Goal: Task Accomplishment & Management: Use online tool/utility

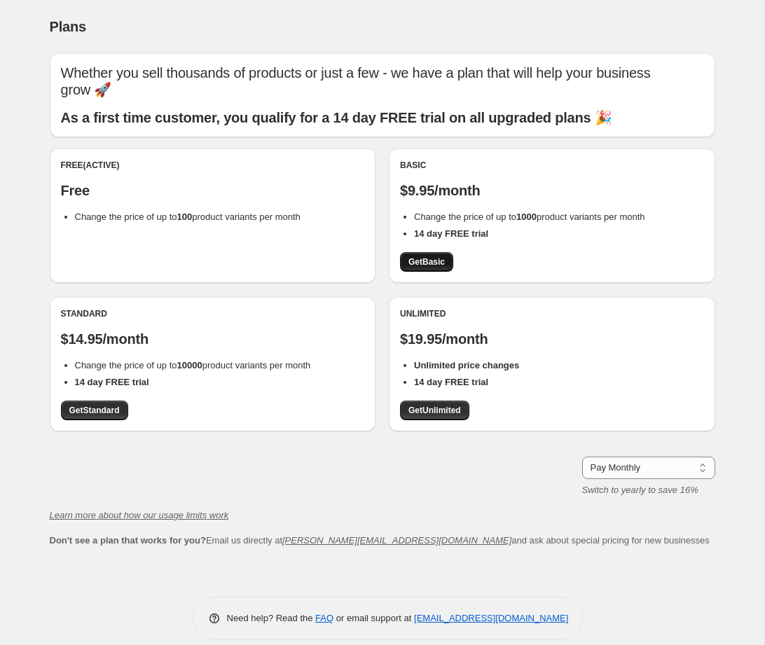
click at [433, 256] on span "Get Basic" at bounding box center [426, 261] width 36 height 11
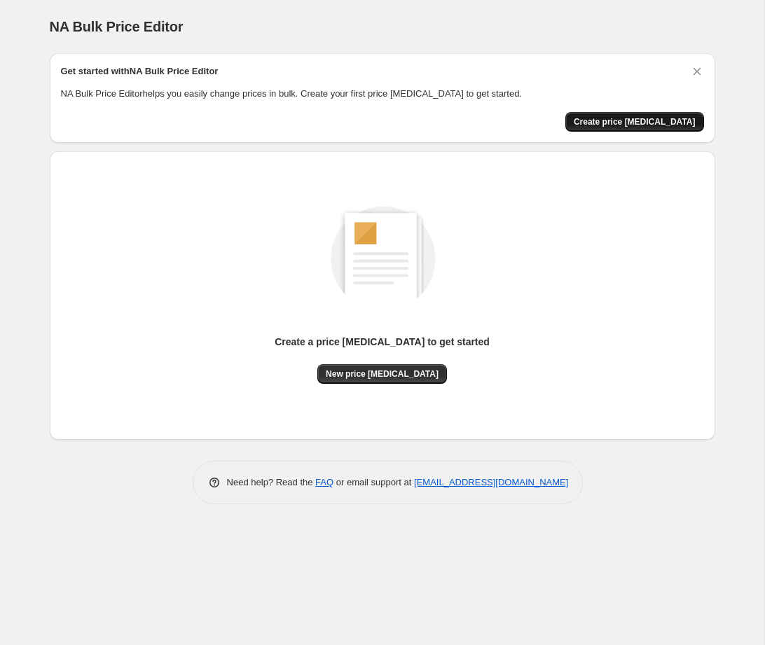
click at [639, 120] on span "Create price [MEDICAL_DATA]" at bounding box center [635, 121] width 122 height 11
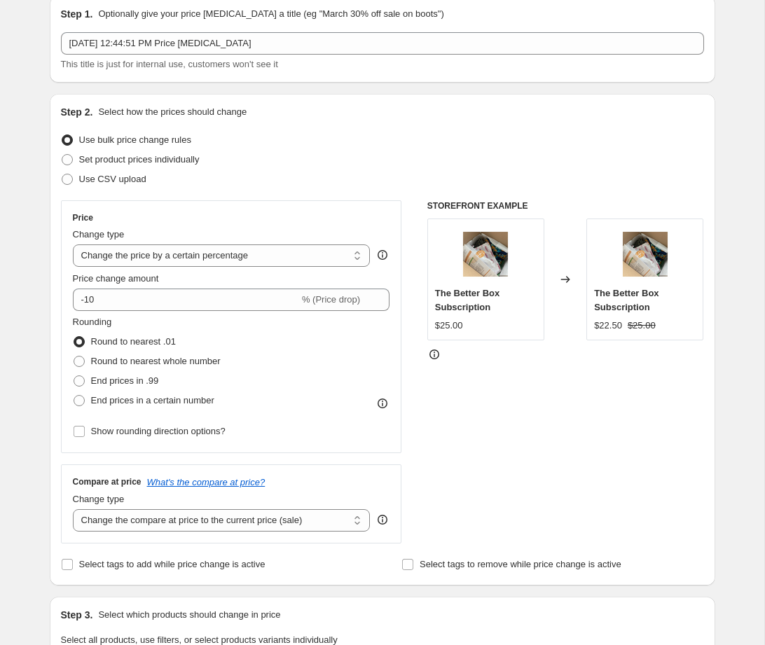
scroll to position [50, 0]
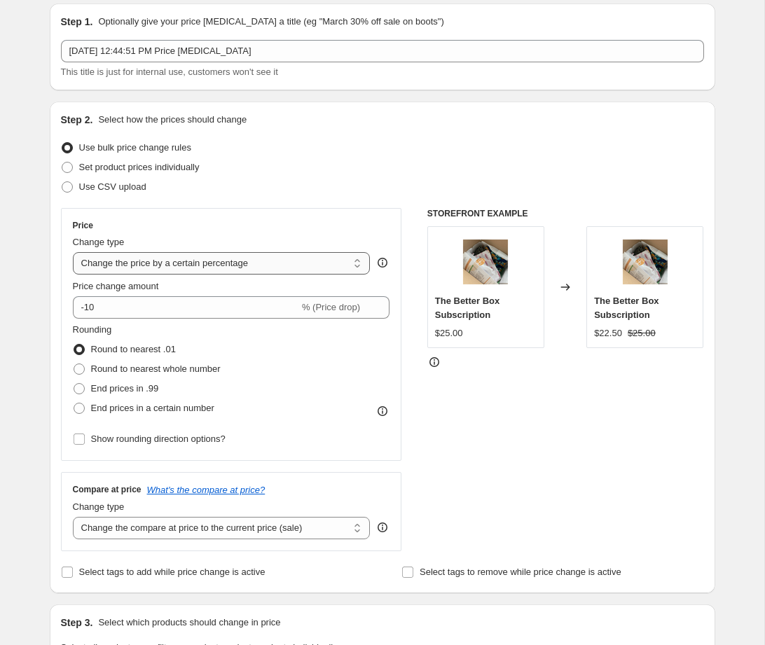
click at [359, 259] on select "Change the price to a certain amount Change the price by a certain amount Chang…" at bounding box center [222, 263] width 298 height 22
select select "to"
click at [73, 252] on select "Change the price to a certain amount Change the price by a certain amount Chang…" at bounding box center [222, 263] width 298 height 22
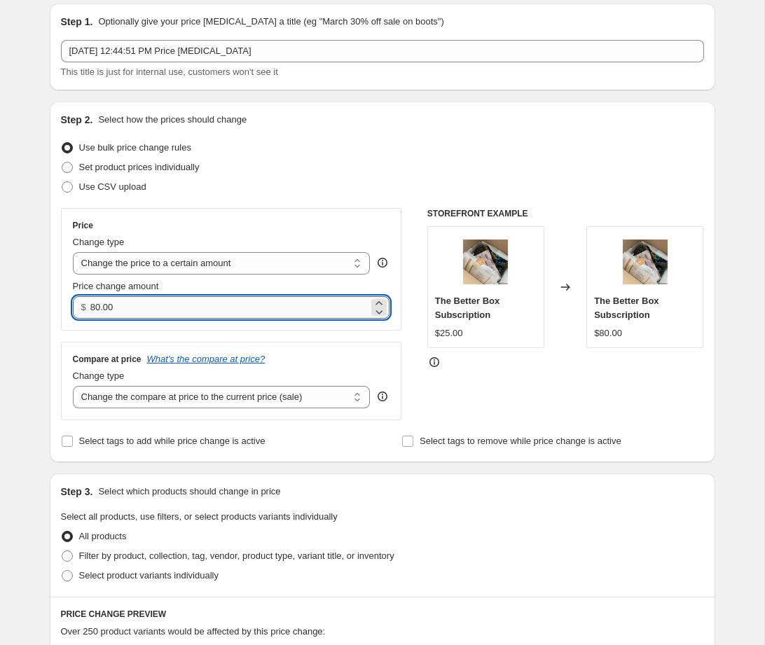
click at [152, 312] on input "80.00" at bounding box center [229, 307] width 278 height 22
type input "8.00"
click at [56, 320] on div "Step 2. Select how the prices should change Use bulk price change rules Set pro…" at bounding box center [382, 282] width 665 height 361
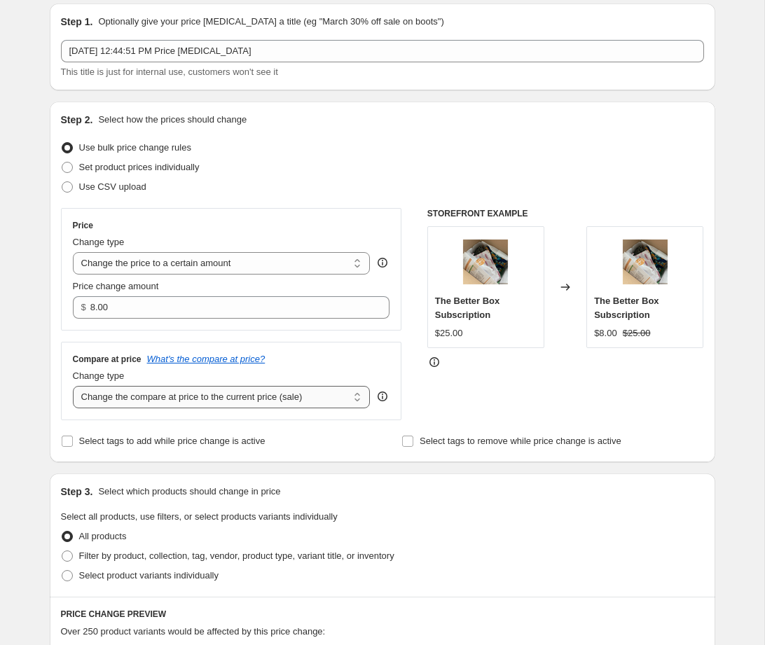
click at [308, 400] on select "Change the compare at price to the current price (sale) Change the compare at p…" at bounding box center [222, 397] width 298 height 22
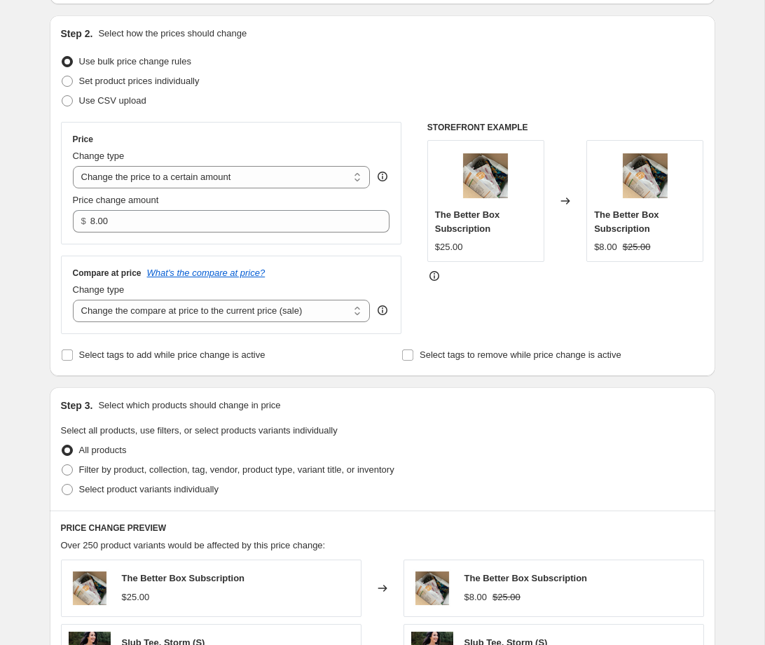
scroll to position [135, 0]
click at [67, 465] on span at bounding box center [67, 470] width 11 height 11
click at [62, 465] on input "Filter by product, collection, tag, vendor, product type, variant title, or inv…" at bounding box center [62, 465] width 1 height 1
radio input "true"
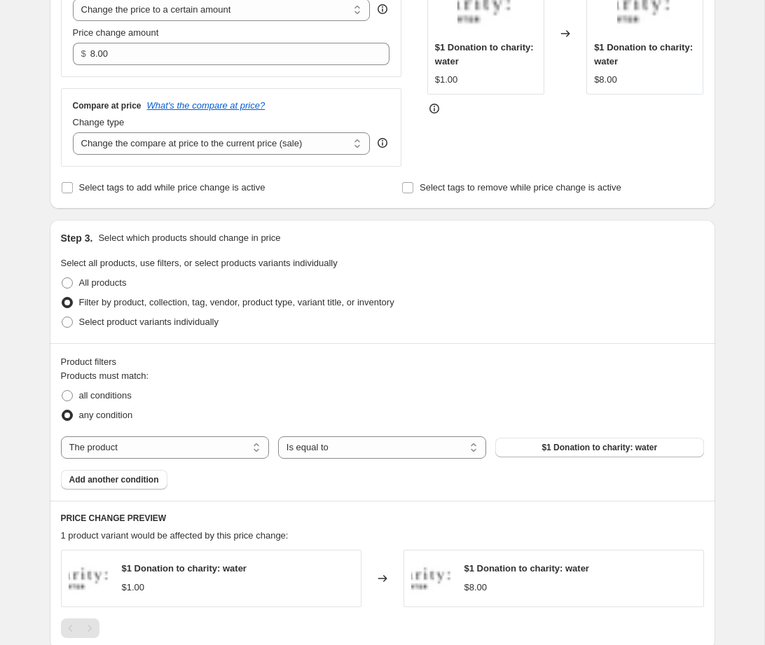
scroll to position [305, 0]
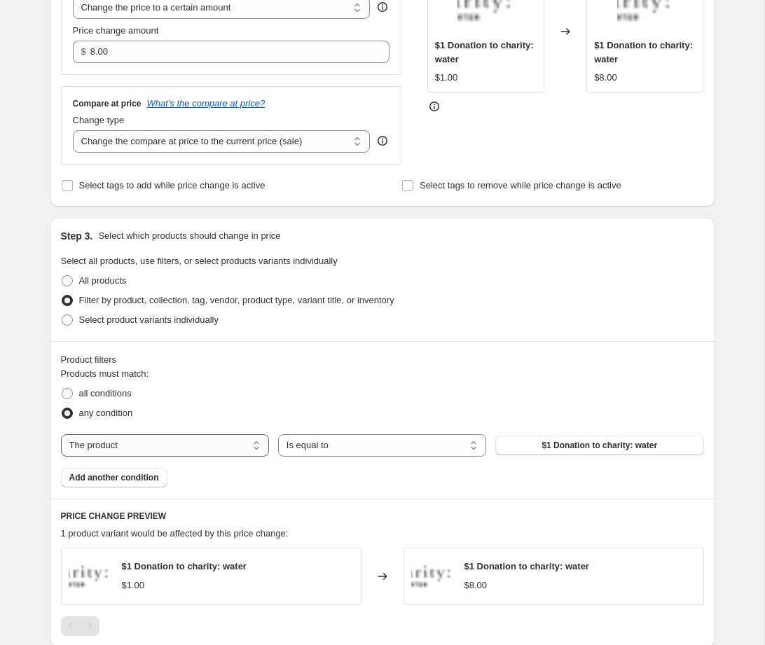
click at [214, 451] on select "The product The product's collection The product's tag The product's vendor The…" at bounding box center [165, 445] width 208 height 22
select select "tag"
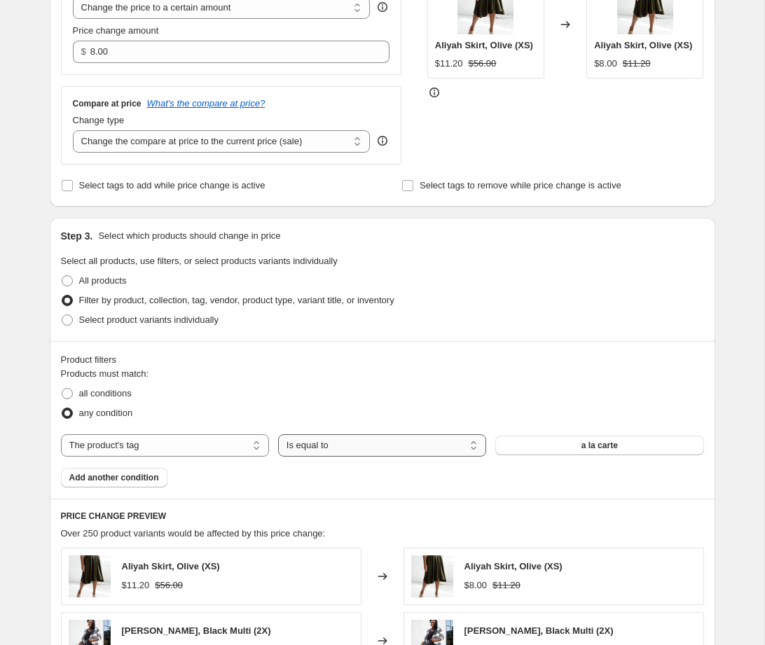
click at [333, 447] on select "Is equal to Is not equal to" at bounding box center [382, 445] width 208 height 22
click at [600, 448] on span "a la carte" at bounding box center [599, 445] width 36 height 11
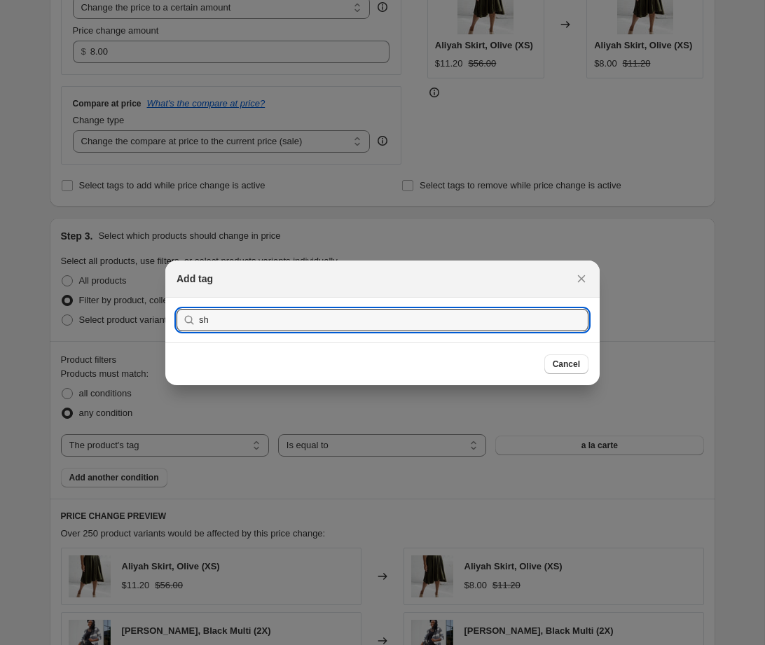
type input "s"
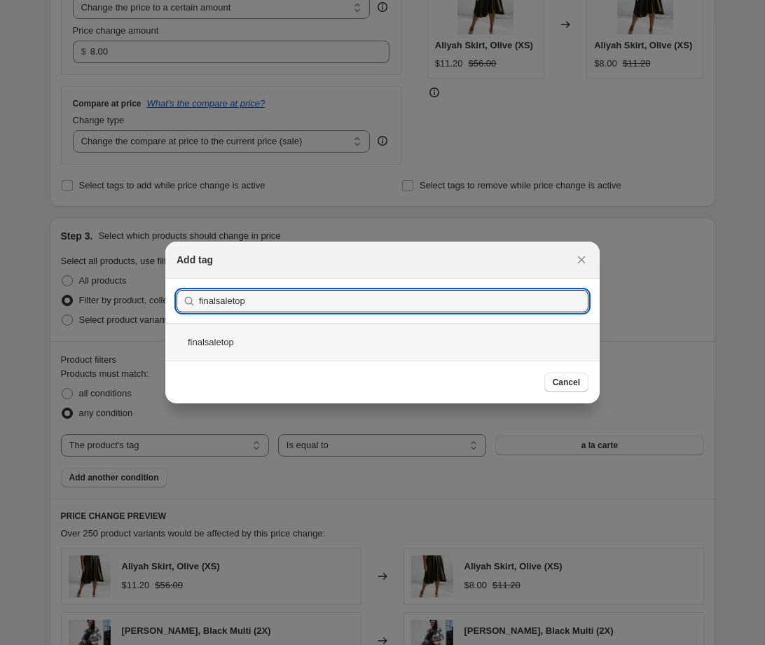
type input "finalsaletop"
click at [267, 339] on div "finalsaletop" at bounding box center [382, 342] width 434 height 37
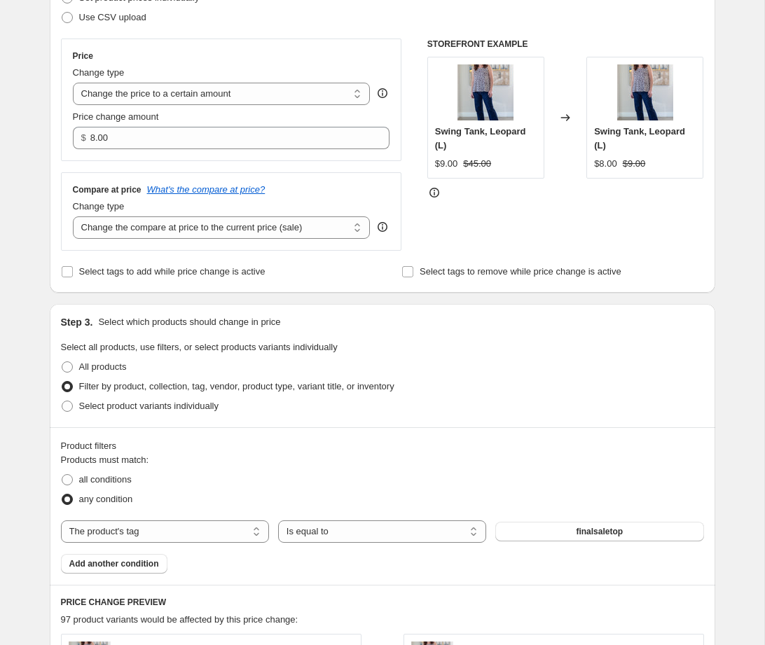
scroll to position [214, 0]
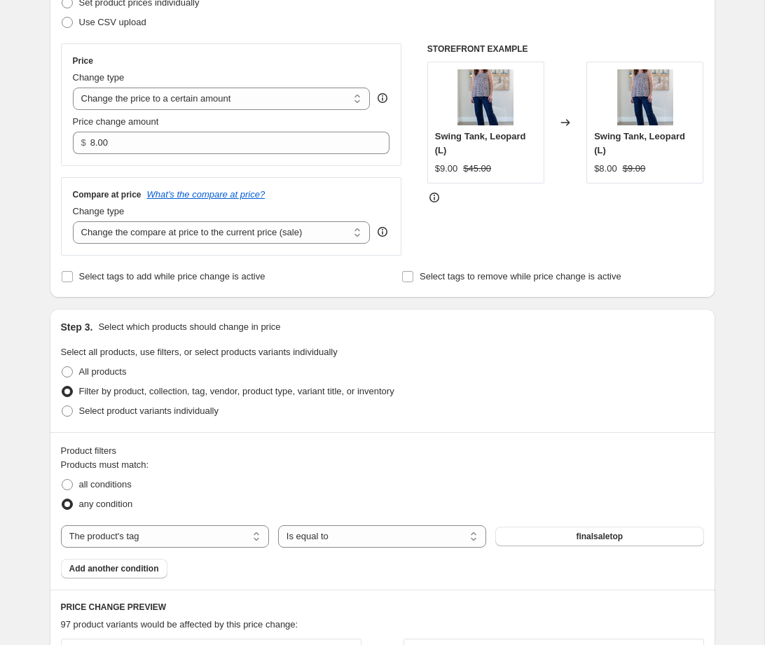
click at [432, 198] on icon at bounding box center [434, 198] width 14 height 14
click at [240, 234] on select "Change the compare at price to the current price (sale) Change the compare at p…" at bounding box center [222, 232] width 298 height 22
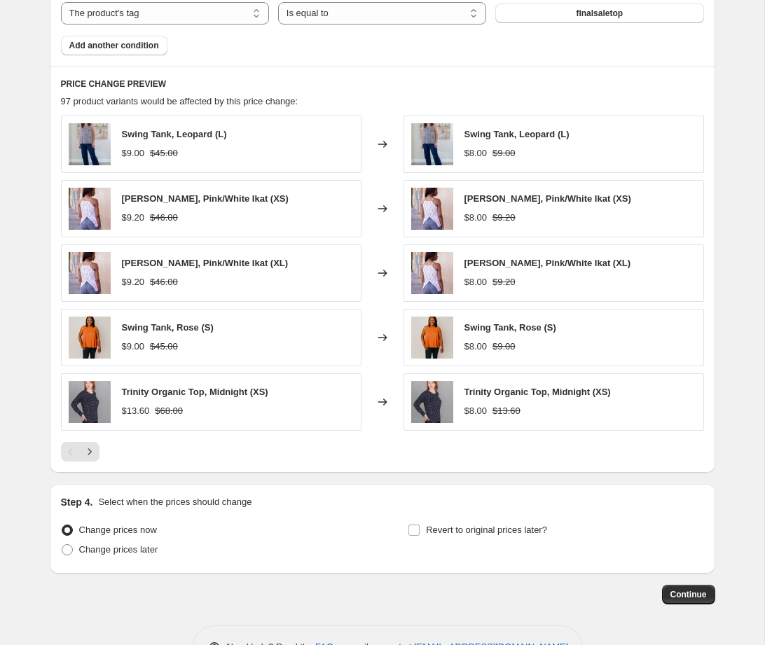
scroll to position [782, 0]
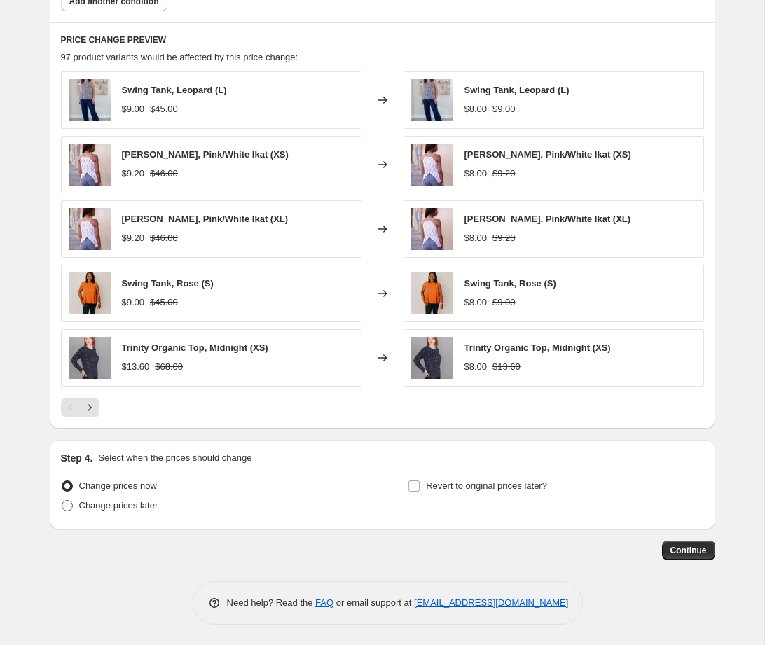
click at [69, 503] on span at bounding box center [67, 505] width 11 height 11
click at [62, 501] on input "Change prices later" at bounding box center [62, 500] width 1 height 1
radio input "true"
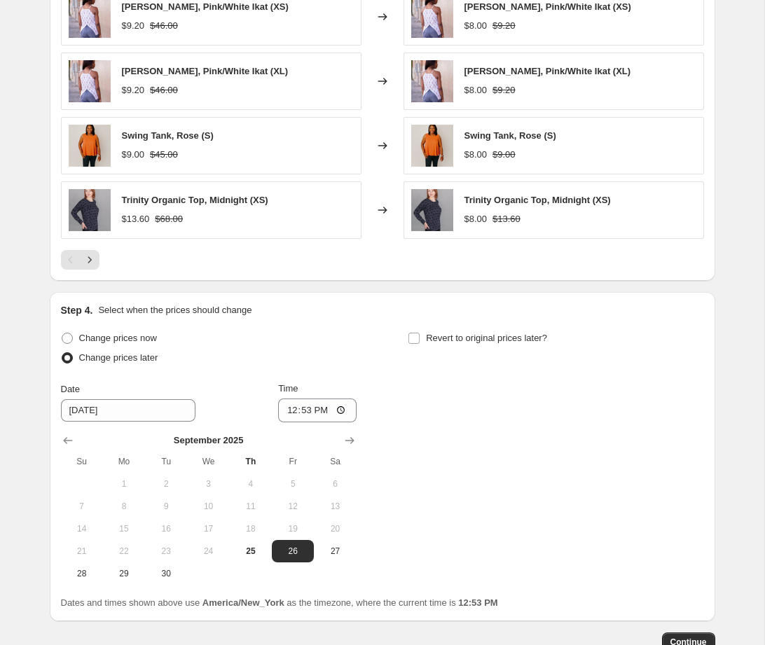
scroll to position [930, 0]
click at [308, 408] on input "12:53" at bounding box center [317, 410] width 78 height 24
click at [341, 410] on input "12:53" at bounding box center [317, 410] width 78 height 24
click at [452, 380] on div "Change prices now Change prices later Date [DATE] Time 08:00 [DATE] Su Mo Tu We…" at bounding box center [382, 456] width 643 height 256
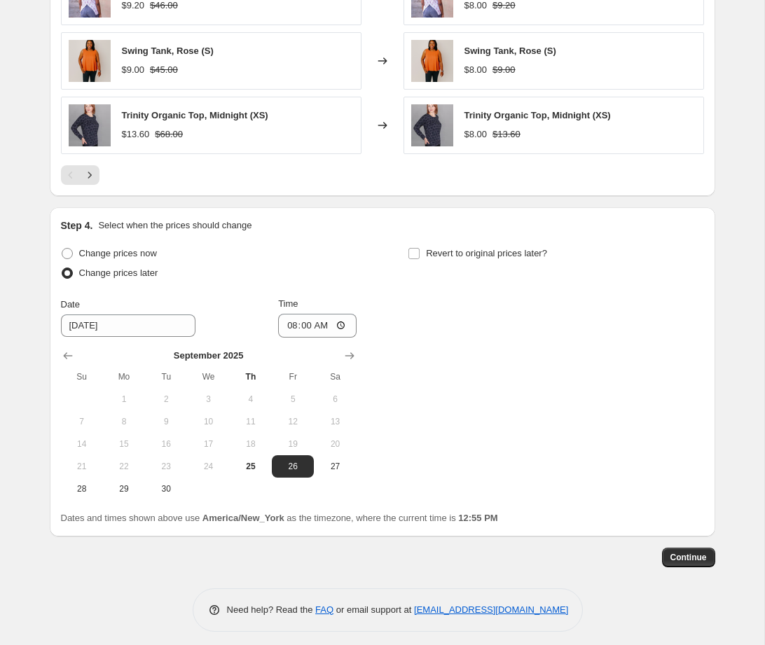
scroll to position [1021, 0]
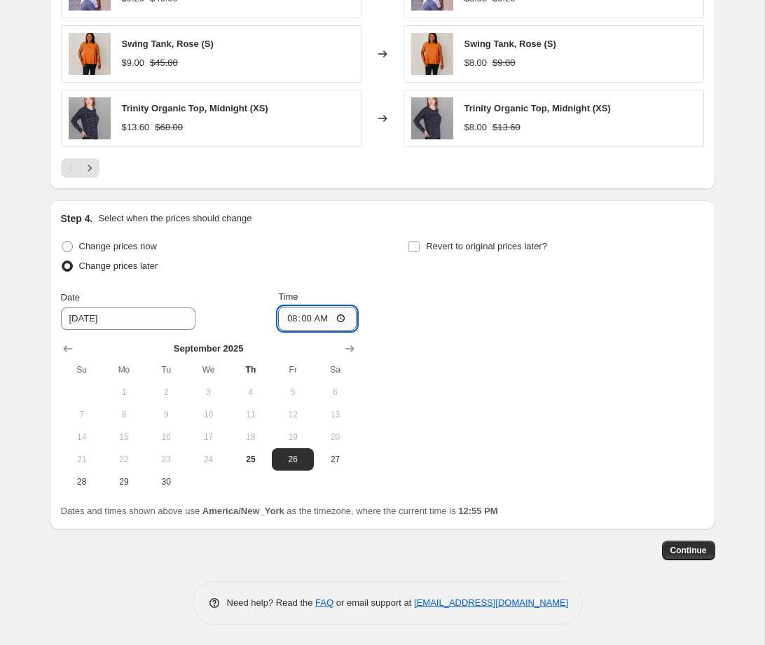
click at [291, 319] on input "08:00" at bounding box center [317, 319] width 78 height 24
click at [342, 319] on input "08:00" at bounding box center [317, 319] width 78 height 24
type input "09:00"
click at [504, 298] on div "Change prices now Change prices later Date [DATE] Time 09:00 [DATE] Su Mo Tu We…" at bounding box center [382, 365] width 643 height 256
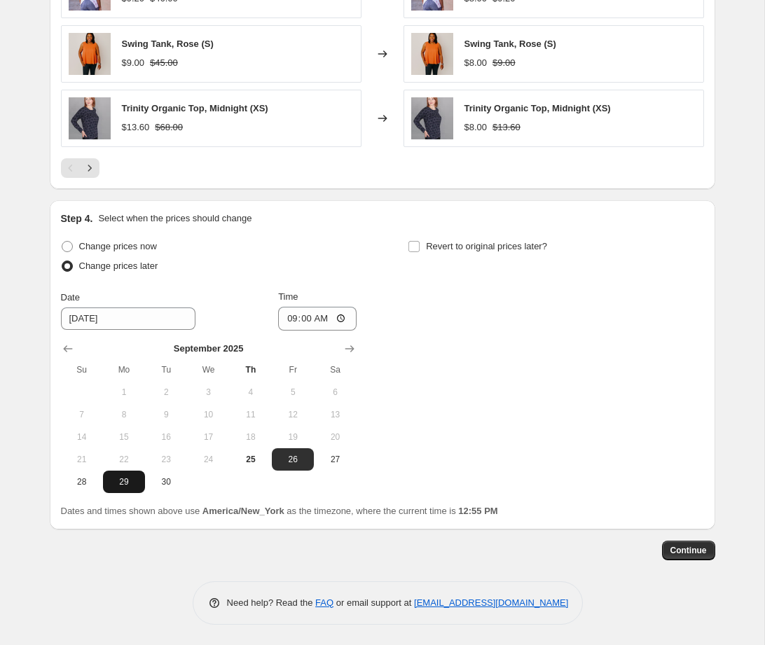
click at [127, 482] on span "29" at bounding box center [124, 481] width 31 height 11
type input "[DATE]"
click at [686, 551] on span "Continue" at bounding box center [688, 550] width 36 height 11
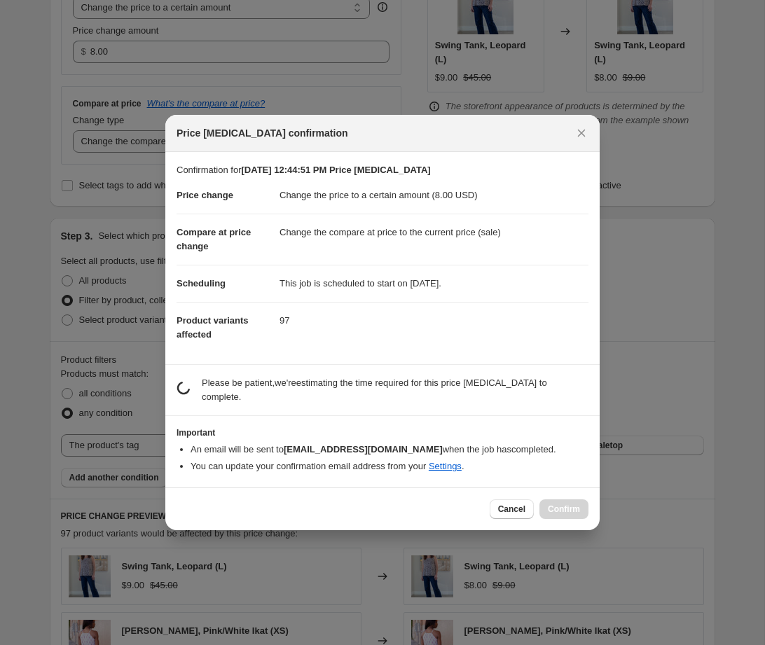
scroll to position [0, 0]
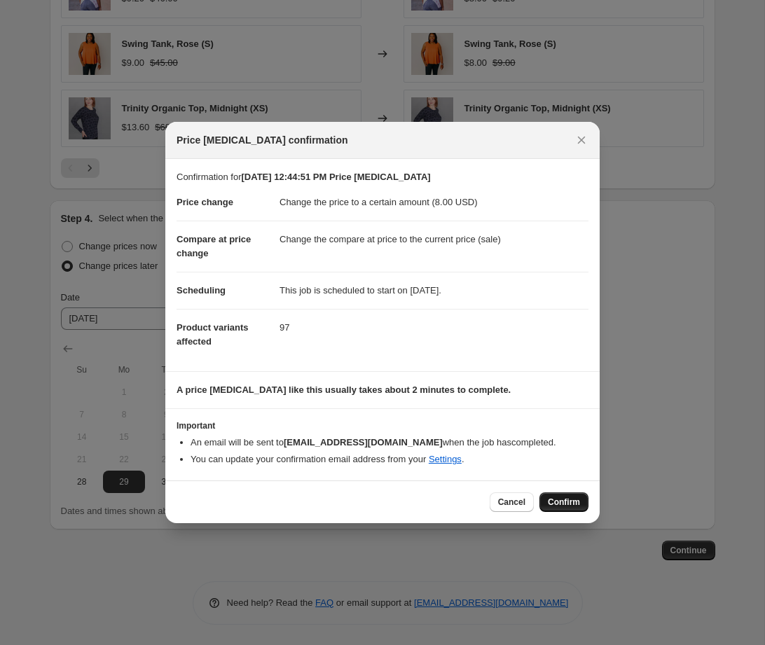
click at [573, 501] on span "Confirm" at bounding box center [564, 502] width 32 height 11
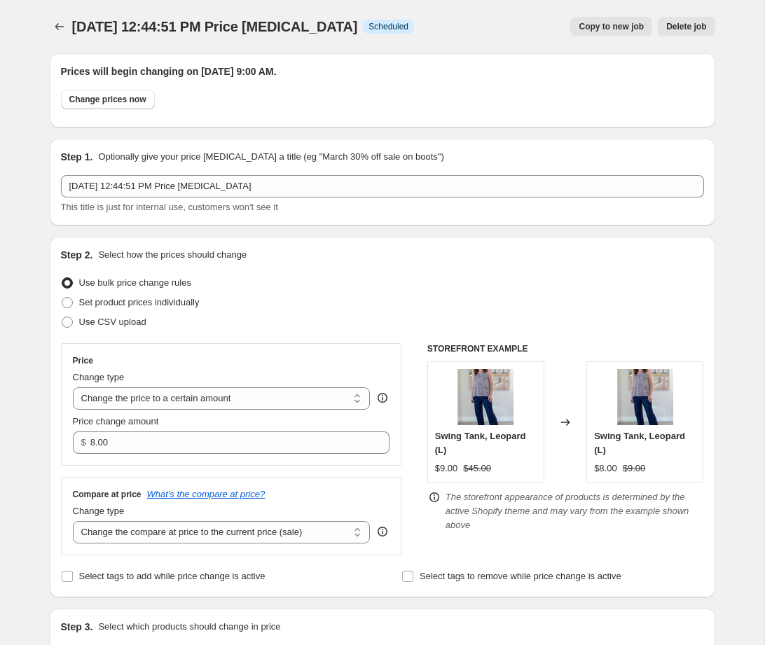
click at [613, 27] on span "Copy to new job" at bounding box center [611, 26] width 65 height 11
select select "tag"
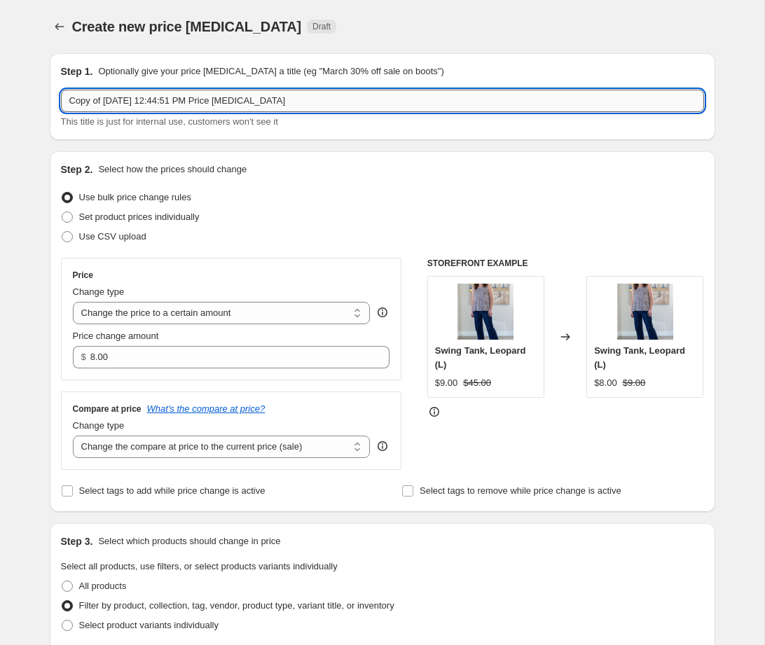
click at [200, 102] on input "Copy of [DATE] 12:44:51 PM Price [MEDICAL_DATA]" at bounding box center [382, 101] width 643 height 22
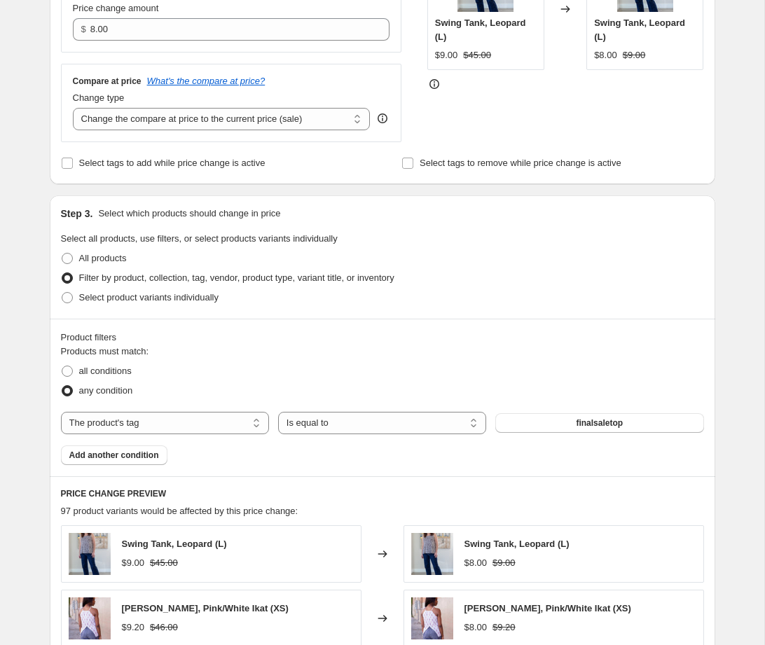
scroll to position [336, 0]
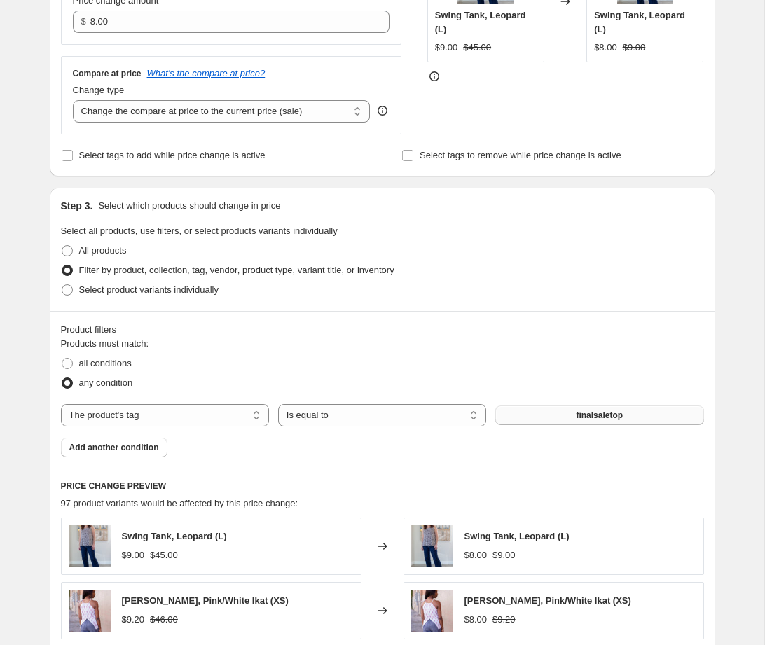
type input "FINAL SALE SHORTS"
click at [619, 414] on span "finalsaletop" at bounding box center [599, 415] width 47 height 11
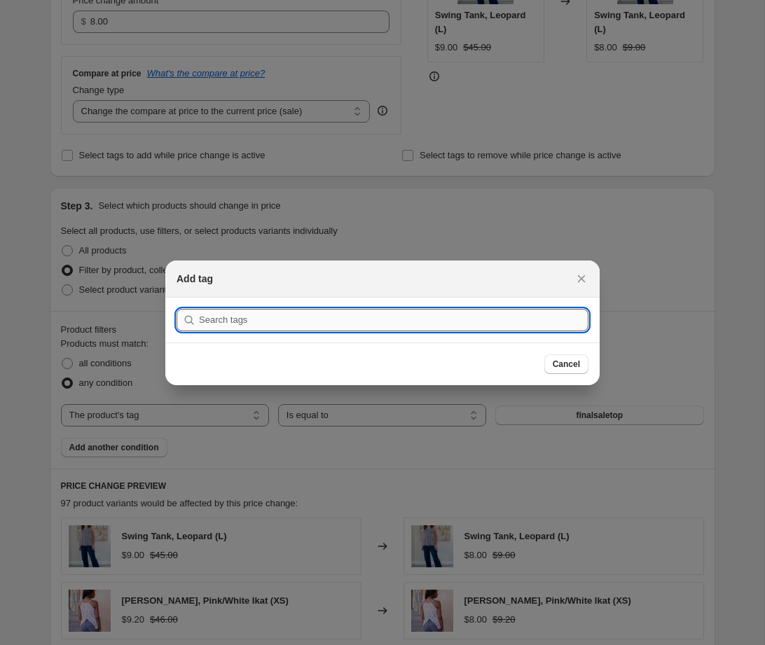
type input "g"
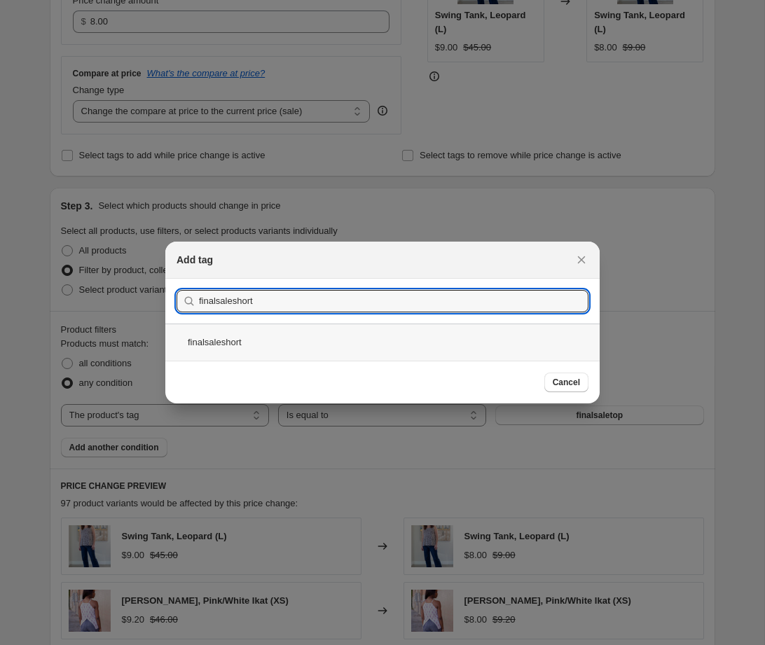
type input "finalsaleshort"
click at [298, 341] on div "finalsaleshort" at bounding box center [382, 342] width 434 height 37
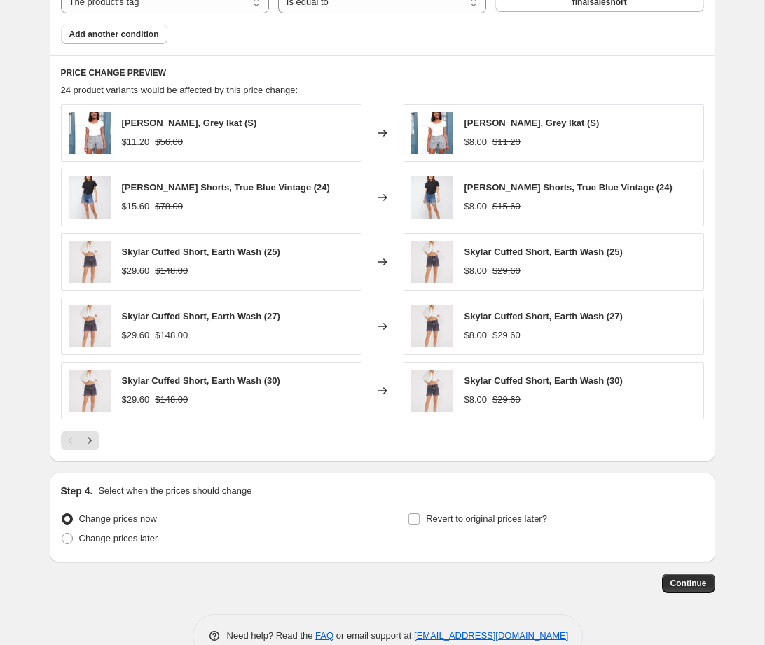
scroll to position [782, 0]
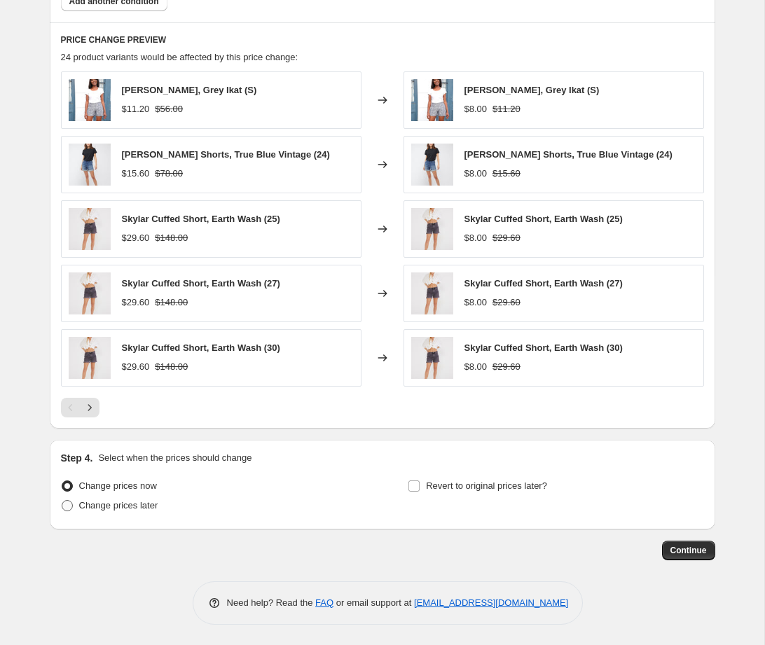
click at [69, 506] on span at bounding box center [67, 505] width 11 height 11
click at [62, 501] on input "Change prices later" at bounding box center [62, 500] width 1 height 1
radio input "true"
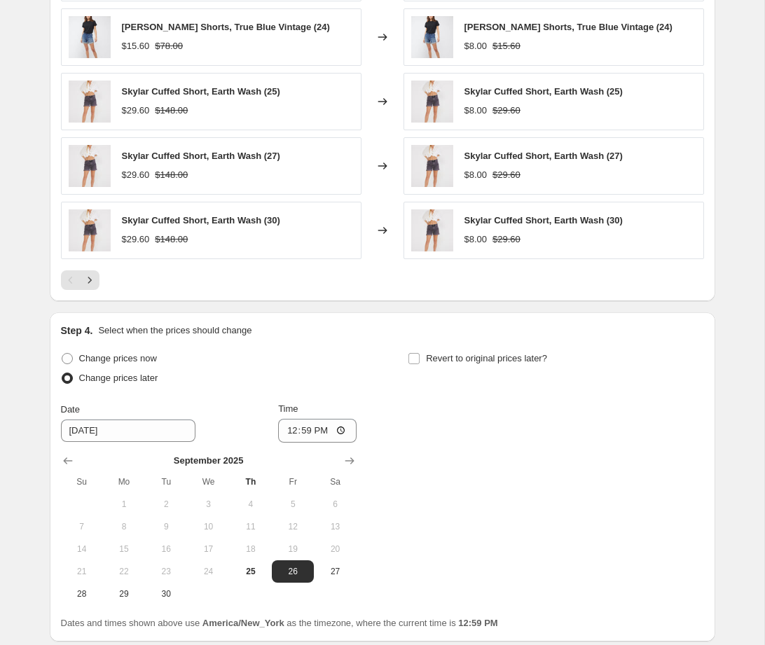
scroll to position [948, 0]
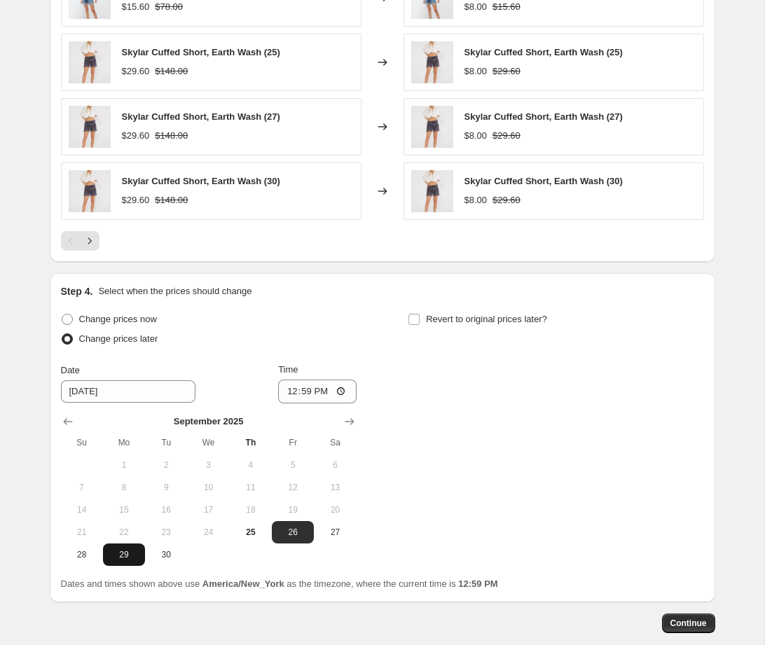
click at [127, 553] on span "29" at bounding box center [124, 554] width 31 height 11
type input "[DATE]"
click at [495, 395] on div "Change prices now Change prices later Date [DATE] Time 12:59 [DATE] Su Mo Tu We…" at bounding box center [382, 438] width 643 height 256
click at [291, 389] on input "12:59" at bounding box center [317, 392] width 78 height 24
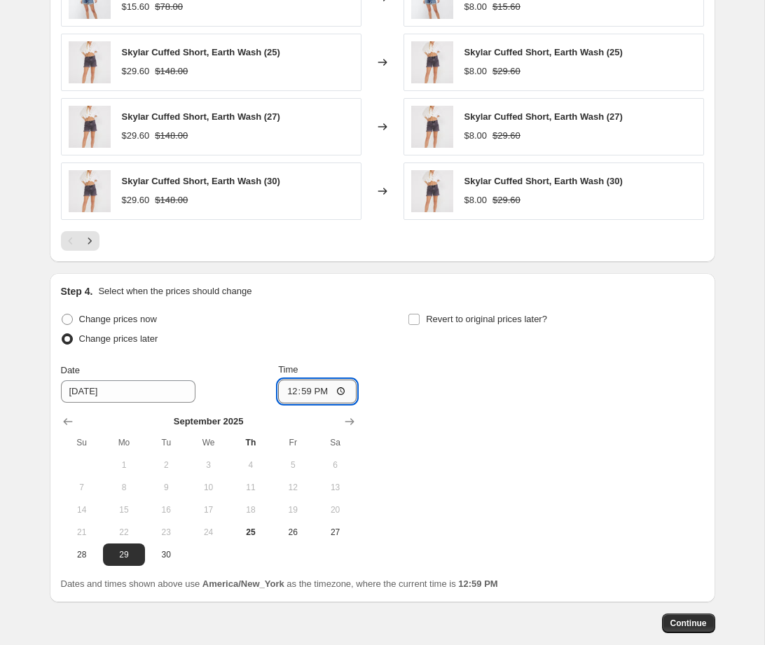
click at [345, 389] on input "12:59" at bounding box center [317, 392] width 78 height 24
type input "09:00"
click at [436, 391] on div "Change prices now Change prices later Date [DATE] Time 09:00 [DATE] Su Mo Tu We…" at bounding box center [382, 438] width 643 height 256
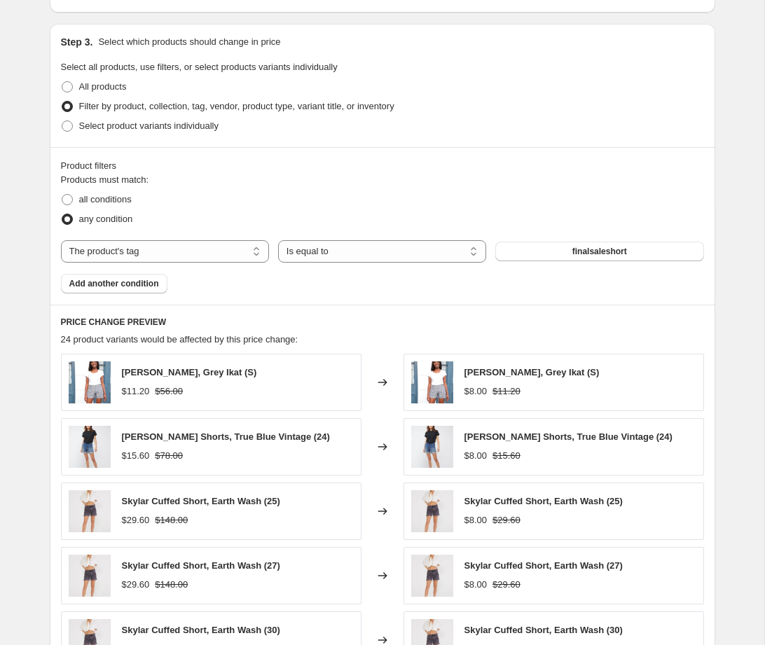
scroll to position [497, 0]
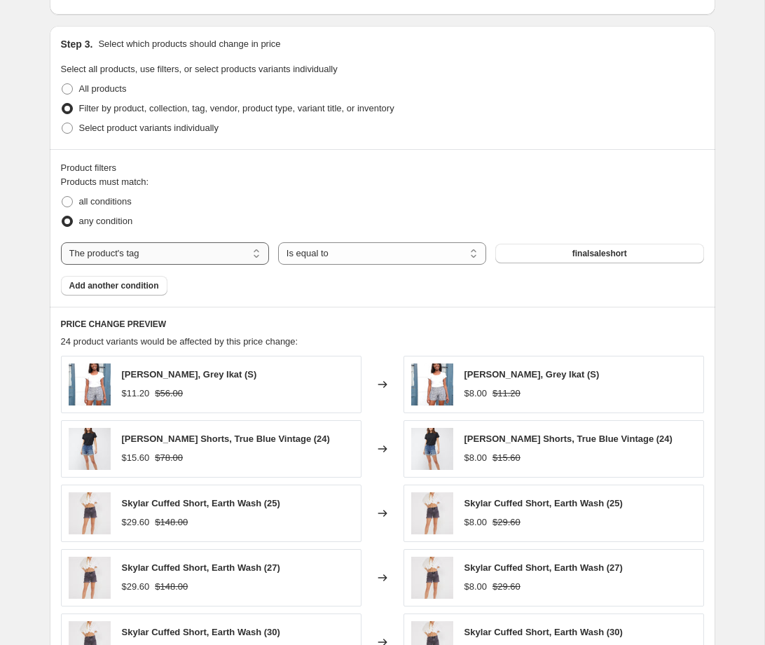
click at [205, 253] on select "The product The product's collection The product's tag The product's vendor The…" at bounding box center [165, 253] width 208 height 22
click at [156, 294] on button "Add another condition" at bounding box center [114, 286] width 106 height 20
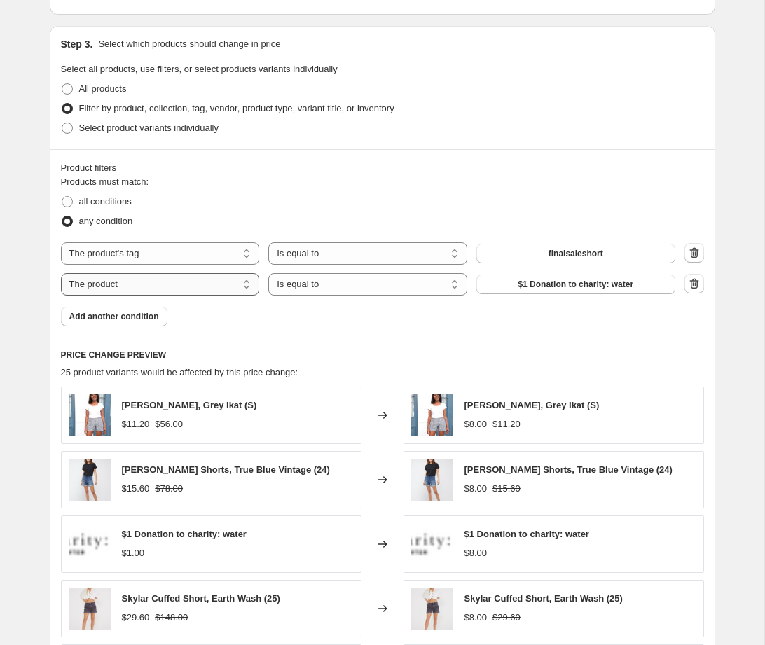
click at [163, 284] on select "The product The product's collection The product's tag The product's vendor The…" at bounding box center [160, 284] width 199 height 22
select select "product_status"
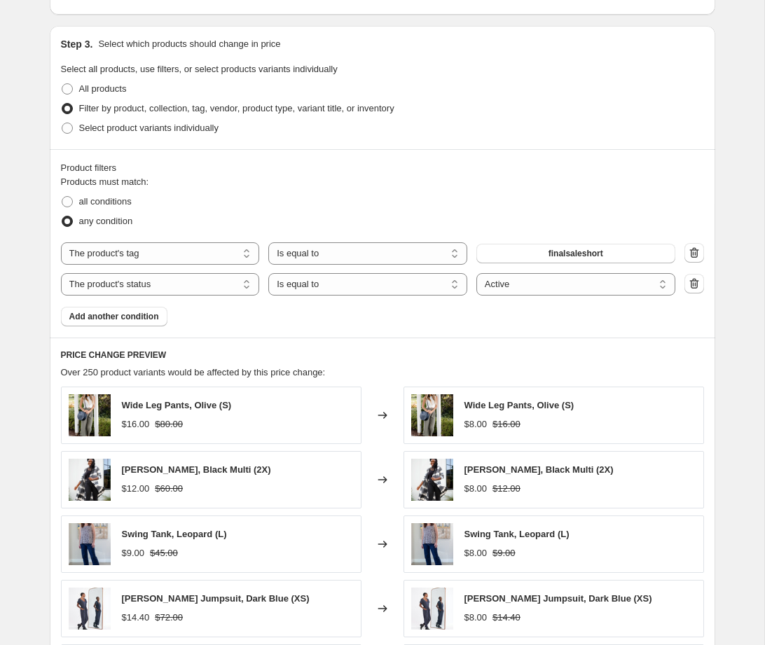
click at [319, 313] on div "Products must match: all conditions any condition The product The product's col…" at bounding box center [382, 250] width 643 height 151
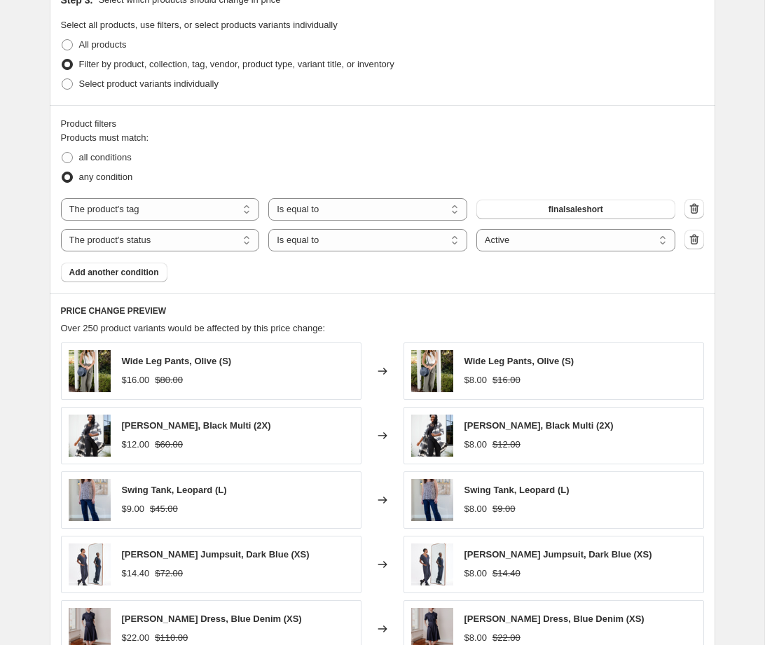
scroll to position [532, 0]
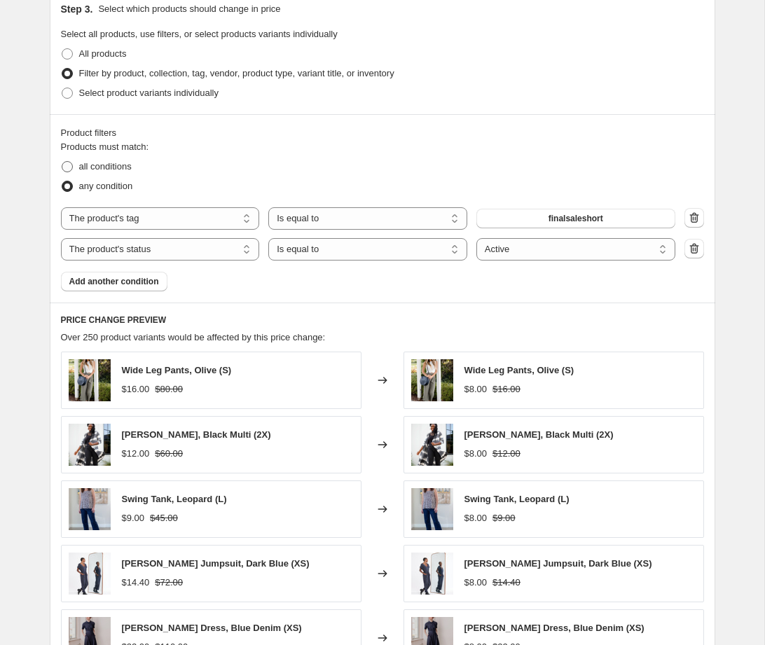
click at [64, 163] on span at bounding box center [67, 166] width 11 height 11
click at [62, 162] on input "all conditions" at bounding box center [62, 161] width 1 height 1
radio input "true"
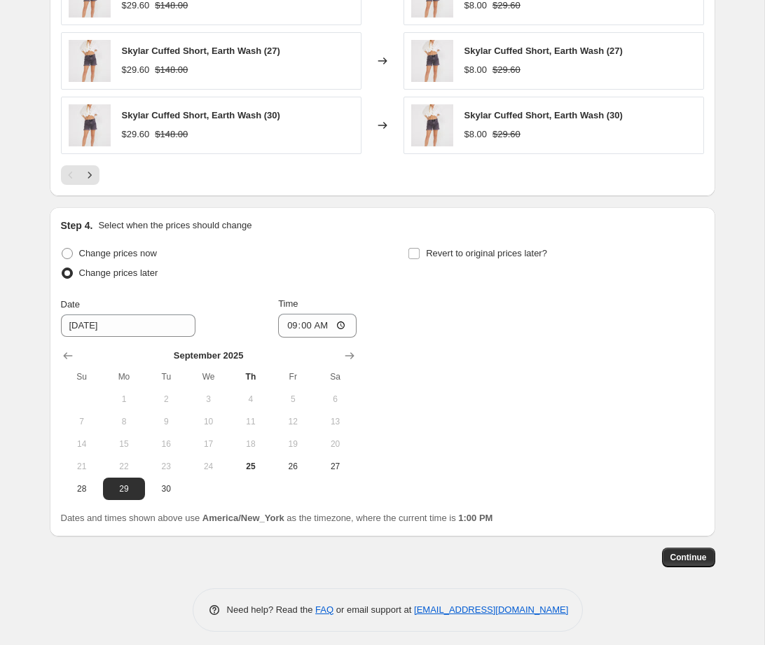
scroll to position [1052, 0]
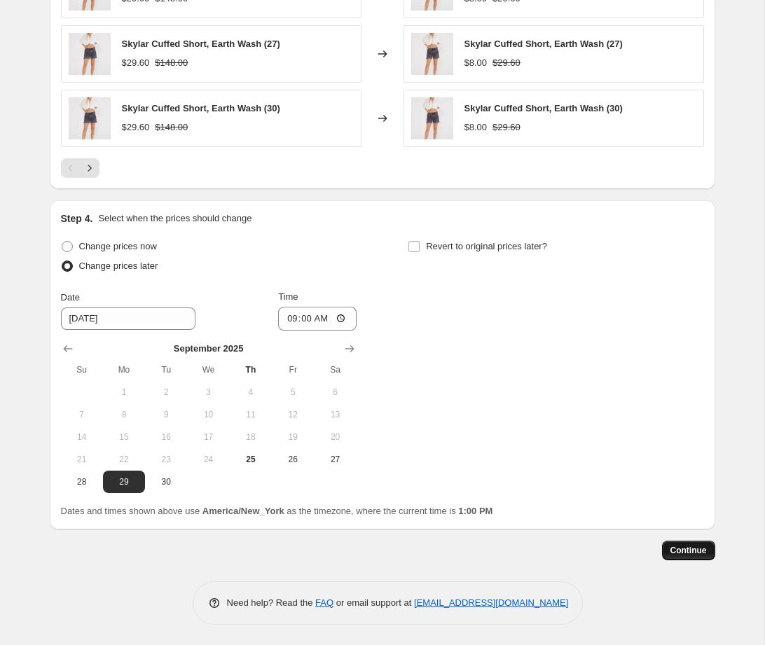
click at [672, 555] on button "Continue" at bounding box center [688, 551] width 53 height 20
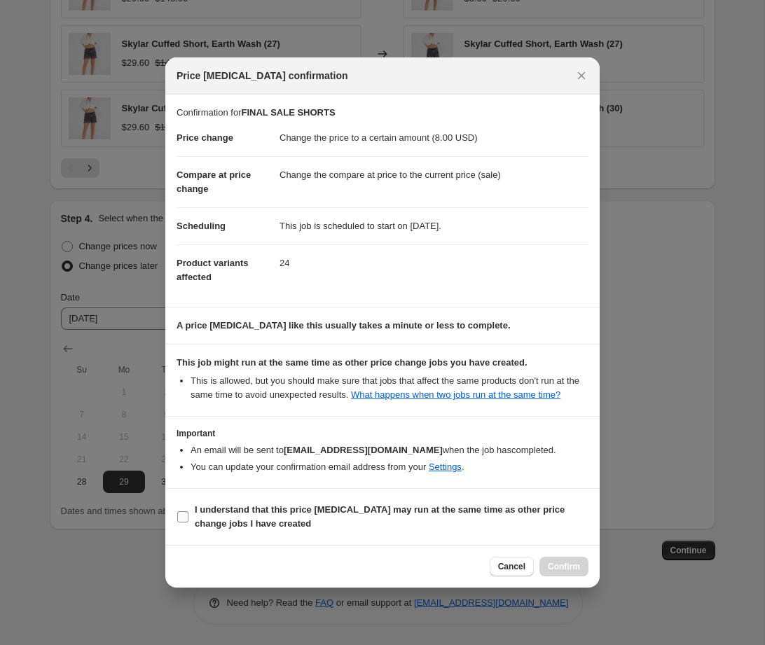
click at [186, 523] on input "I understand that this price [MEDICAL_DATA] may run at the same time as other p…" at bounding box center [182, 516] width 11 height 11
checkbox input "true"
click at [580, 71] on icon "Close" at bounding box center [581, 76] width 14 height 14
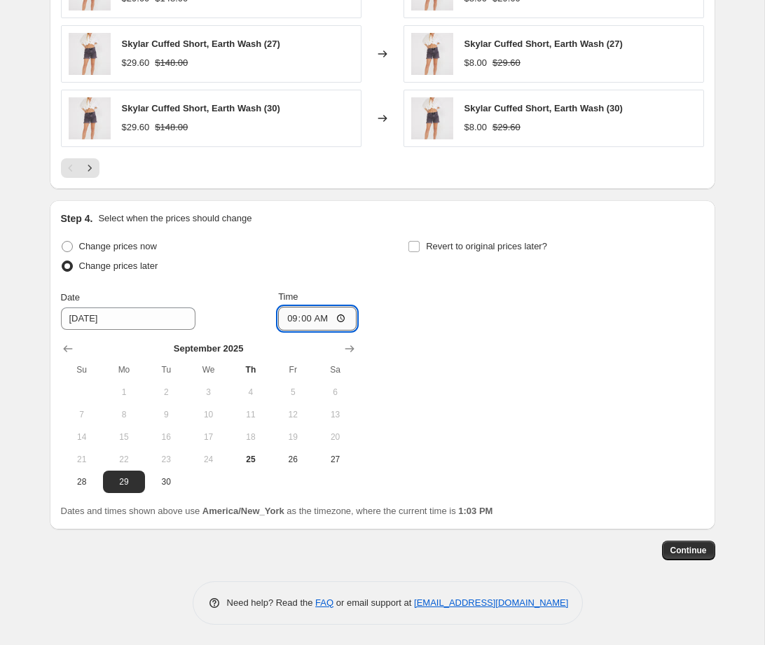
click at [303, 318] on input "09:00" at bounding box center [317, 319] width 78 height 24
click at [303, 320] on input "09:00" at bounding box center [317, 319] width 78 height 24
click at [307, 319] on input "09:00" at bounding box center [317, 319] width 78 height 24
type input "09:02"
click at [462, 329] on div "Change prices now Change prices later Date [DATE] Time 09:[DATE] Mo Tu We Th Fr…" at bounding box center [382, 365] width 643 height 256
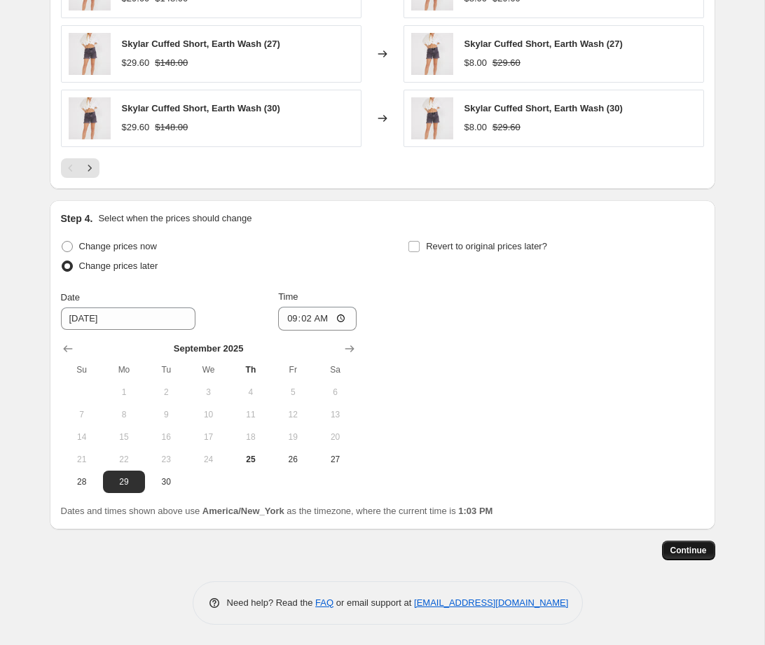
click at [684, 552] on span "Continue" at bounding box center [688, 550] width 36 height 11
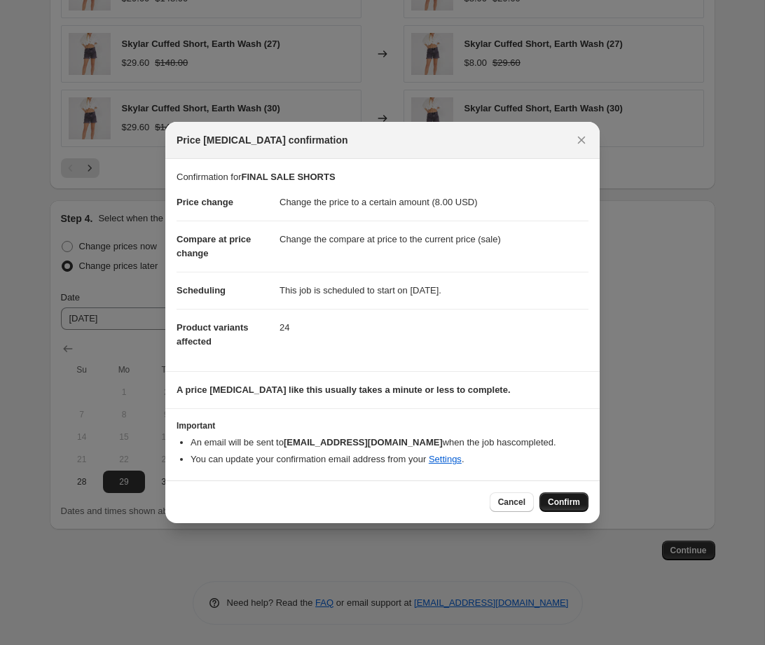
click at [562, 506] on span "Confirm" at bounding box center [564, 502] width 32 height 11
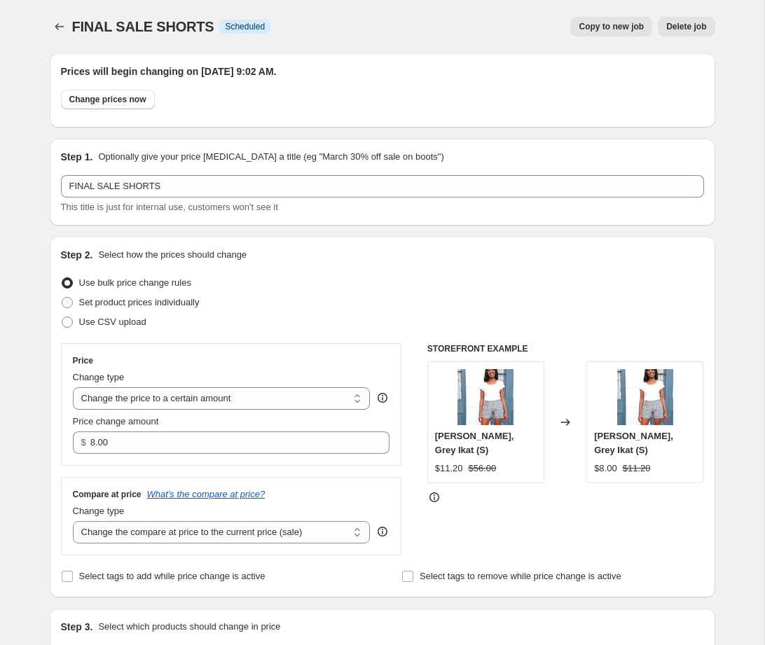
click at [598, 26] on span "Copy to new job" at bounding box center [611, 26] width 65 height 11
select select "tag"
select select "product_status"
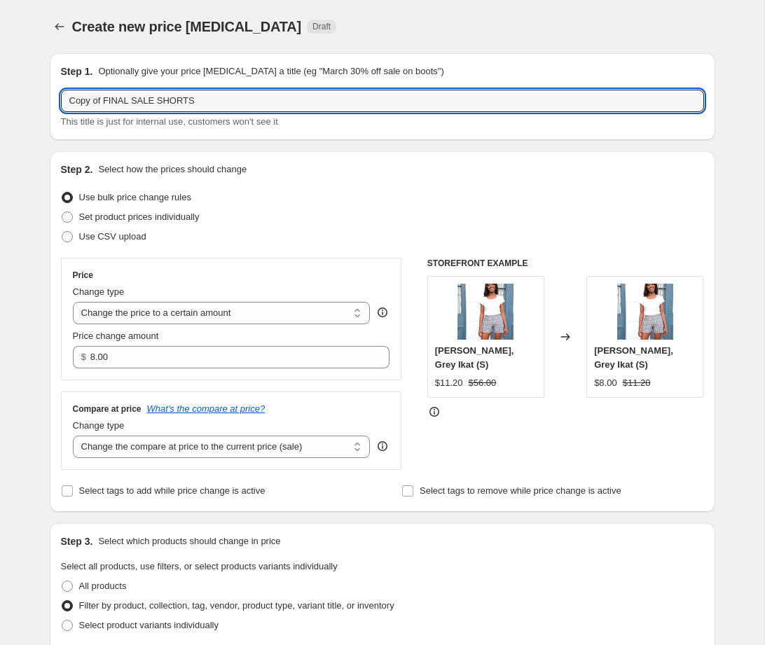
drag, startPoint x: 104, startPoint y: 103, endPoint x: 6, endPoint y: 100, distance: 98.1
click at [191, 105] on input "FINAL SALE SHORTS" at bounding box center [382, 101] width 643 height 22
type input "FINAL SALE JEANS"
click at [90, 360] on div "$ 8.00" at bounding box center [231, 357] width 317 height 22
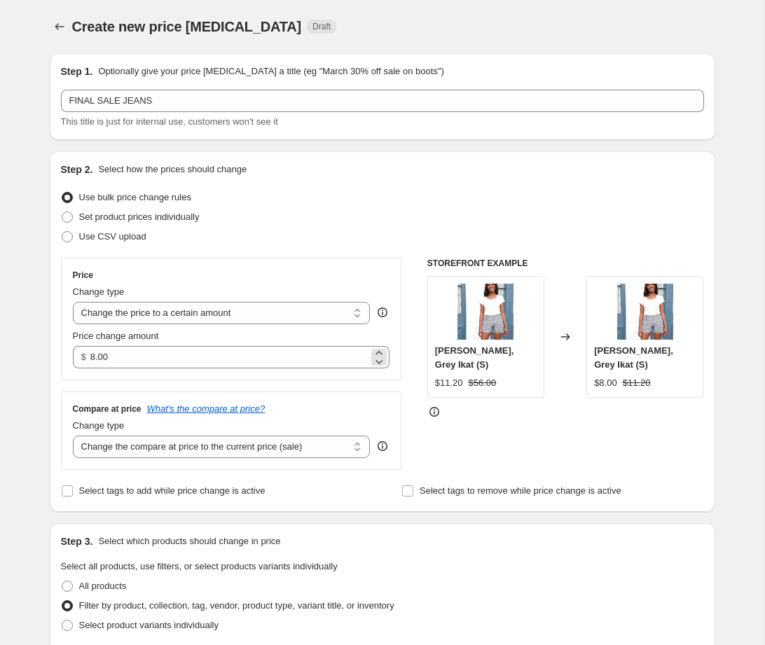
click at [90, 359] on div "$ 8.00" at bounding box center [231, 357] width 317 height 22
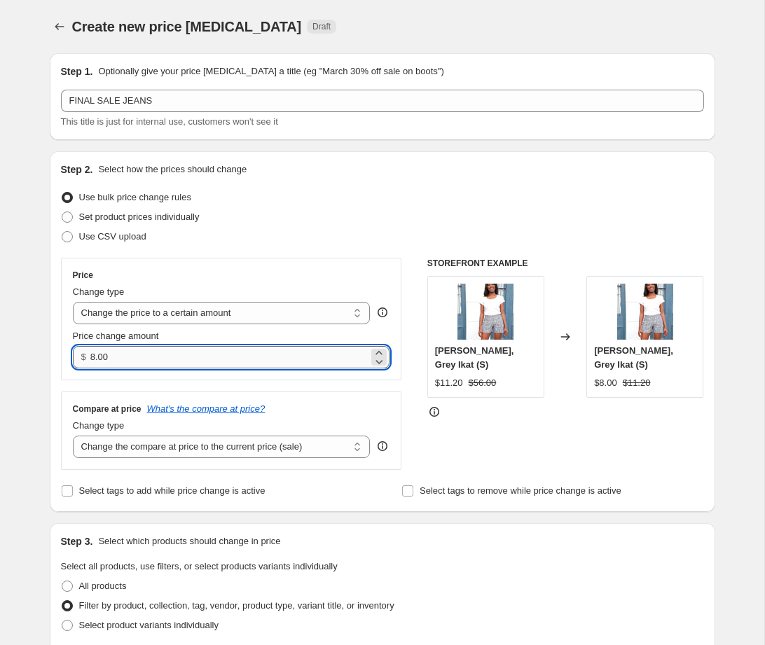
click at [90, 358] on div "$ 8.00" at bounding box center [231, 357] width 317 height 22
click at [93, 360] on input "8.00" at bounding box center [229, 357] width 278 height 22
type input "18.00"
click at [72, 385] on div "Price Change type Change the price to a certain amount Change the price by a ce…" at bounding box center [231, 364] width 341 height 212
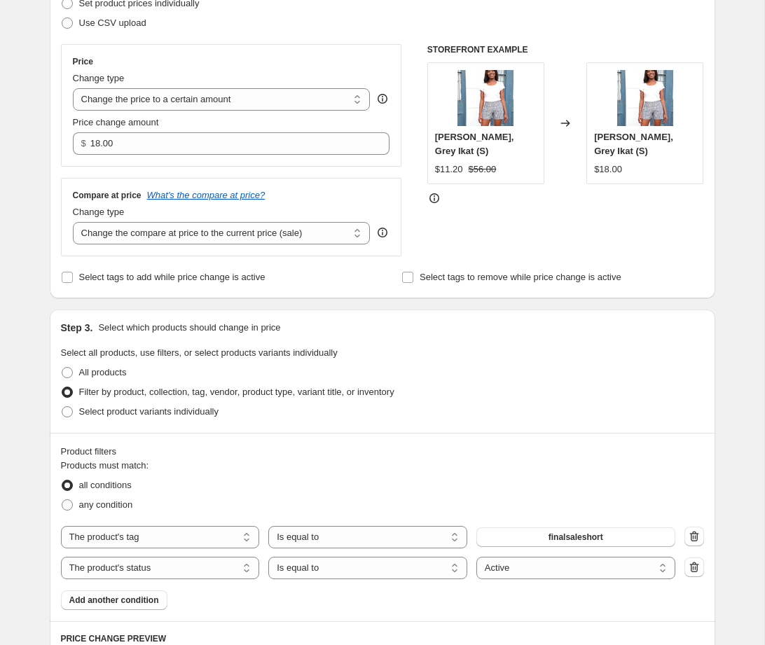
scroll to position [233, 0]
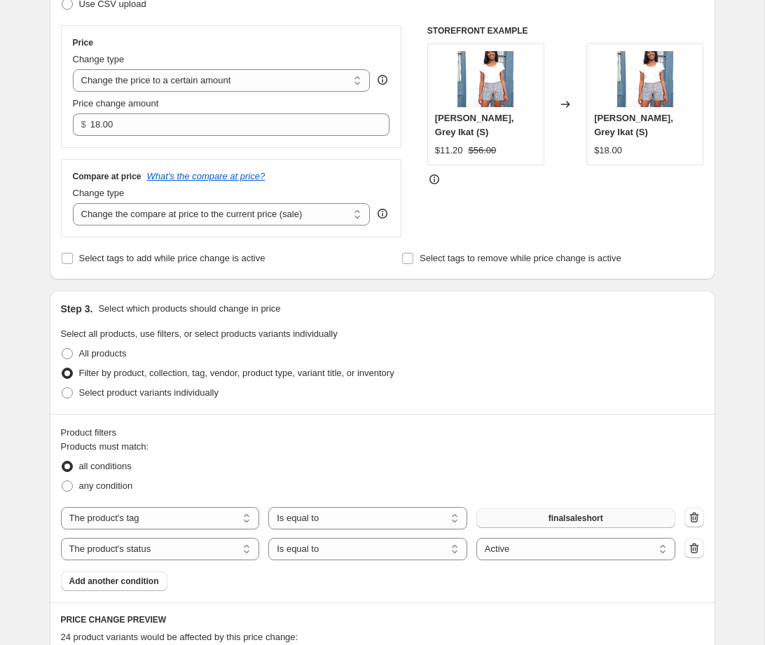
click at [587, 517] on span "finalsaleshort" at bounding box center [575, 518] width 55 height 11
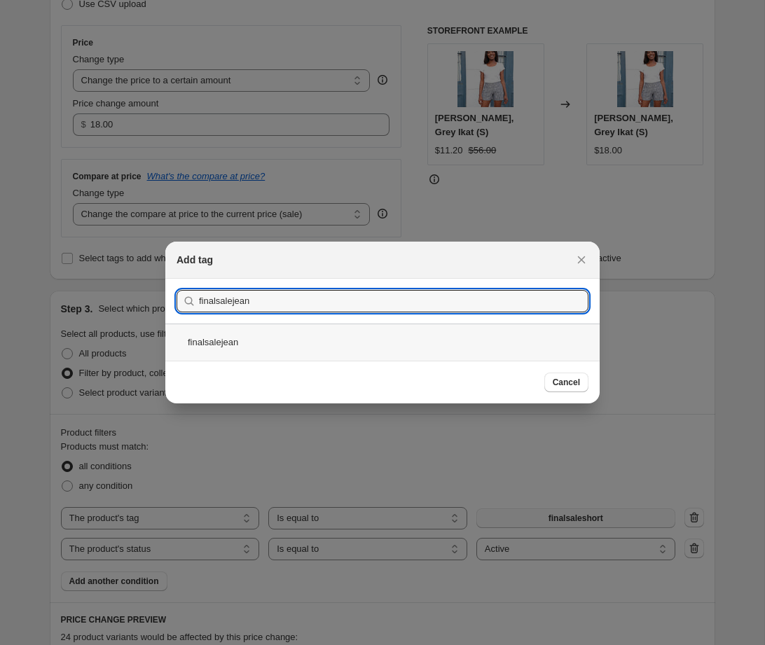
type input "finalsalejean"
click at [237, 336] on div "finalsalejean" at bounding box center [382, 342] width 434 height 37
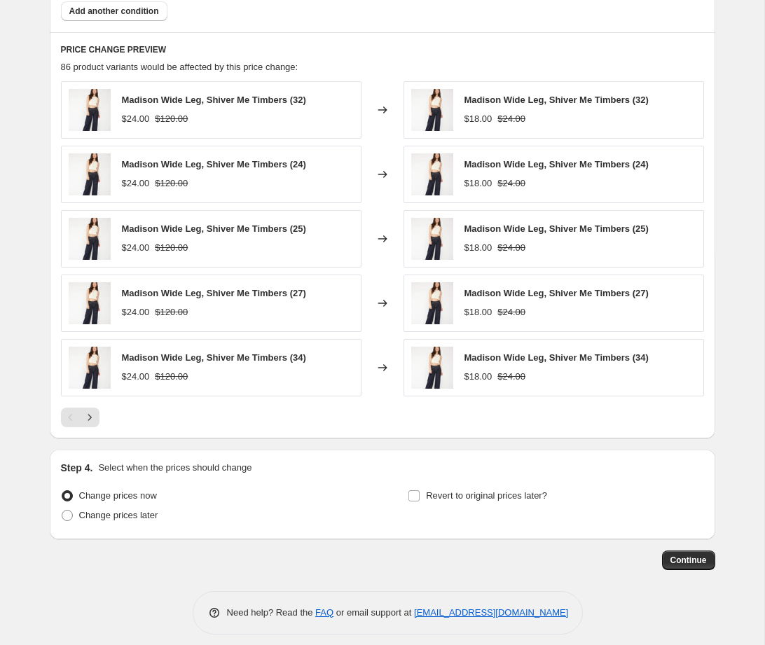
scroll to position [813, 0]
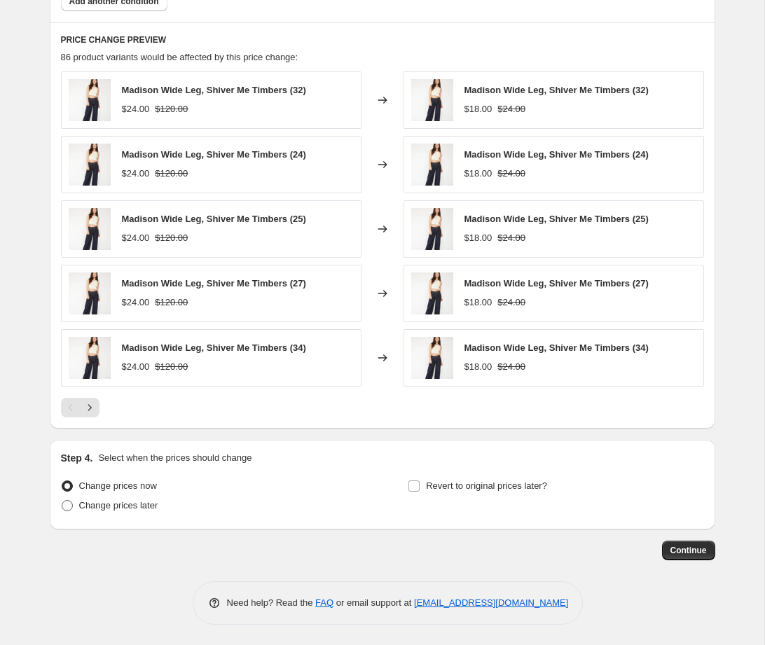
click at [88, 509] on span "Change prices later" at bounding box center [118, 505] width 79 height 11
click at [62, 501] on input "Change prices later" at bounding box center [62, 500] width 1 height 1
radio input "true"
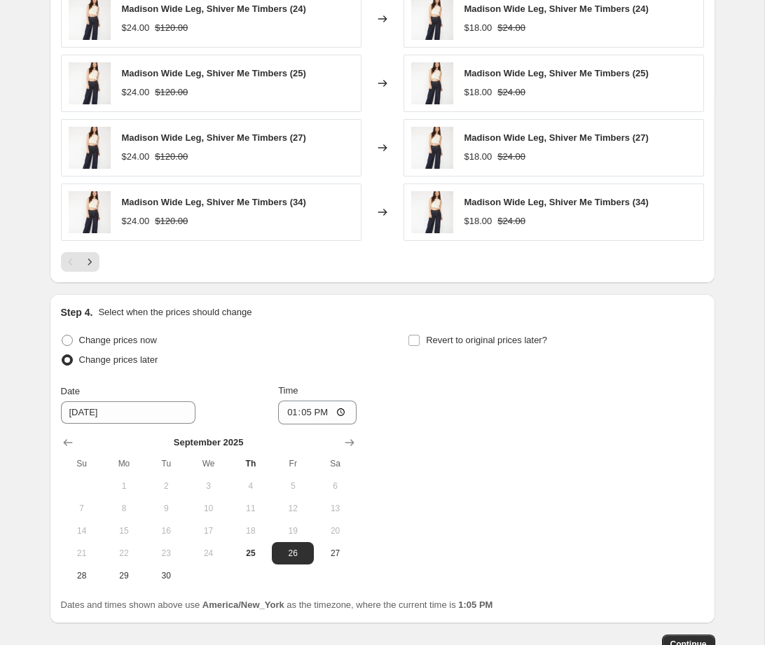
scroll to position [1052, 0]
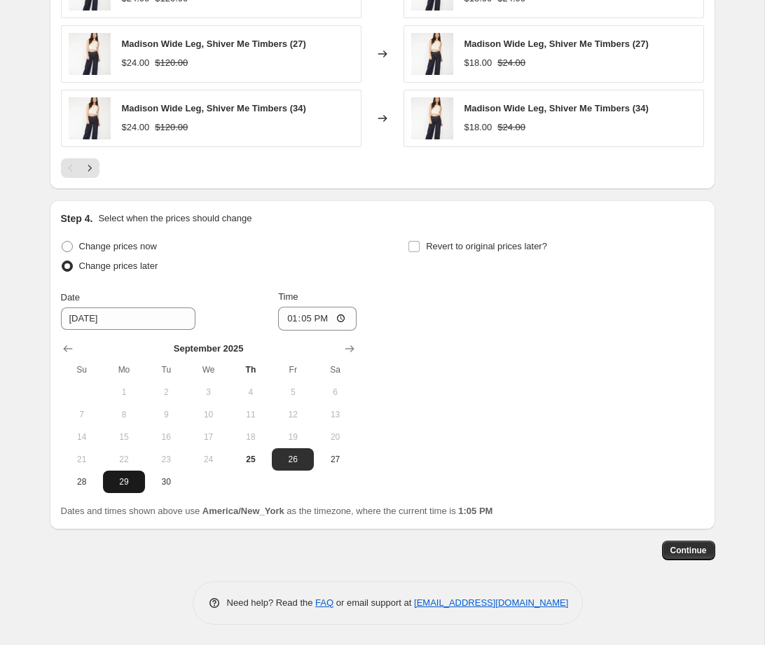
click at [125, 482] on span "29" at bounding box center [124, 481] width 31 height 11
type input "[DATE]"
click at [343, 319] on input "13:05" at bounding box center [317, 319] width 78 height 24
type input "09:03"
click at [667, 504] on div "Dates and times shown above use America/New_York as the timezone, where the cur…" at bounding box center [382, 511] width 643 height 14
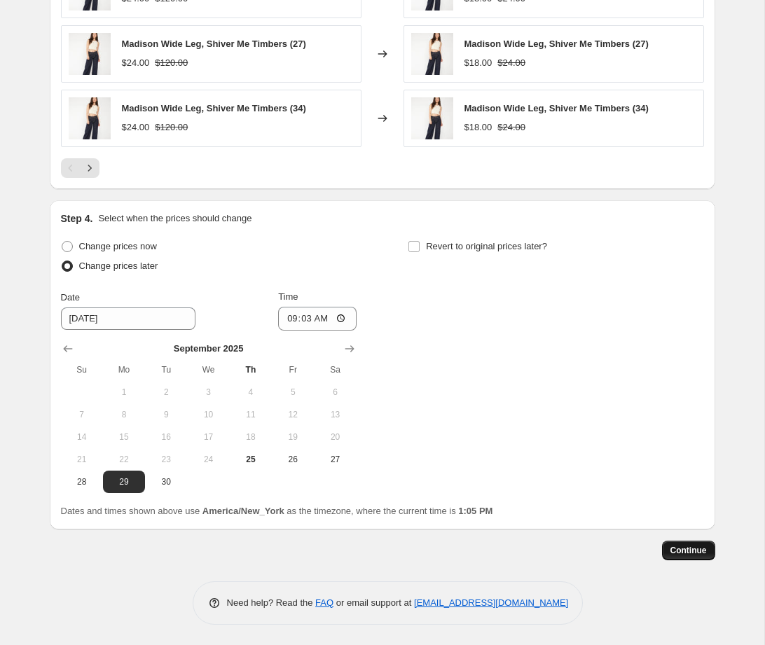
click at [686, 551] on span "Continue" at bounding box center [688, 550] width 36 height 11
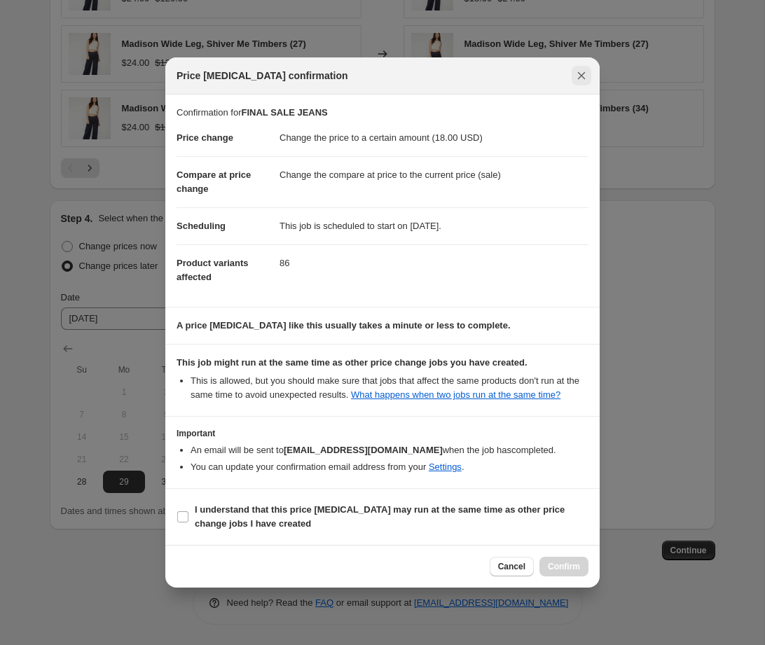
click at [581, 69] on icon "Close" at bounding box center [581, 76] width 14 height 14
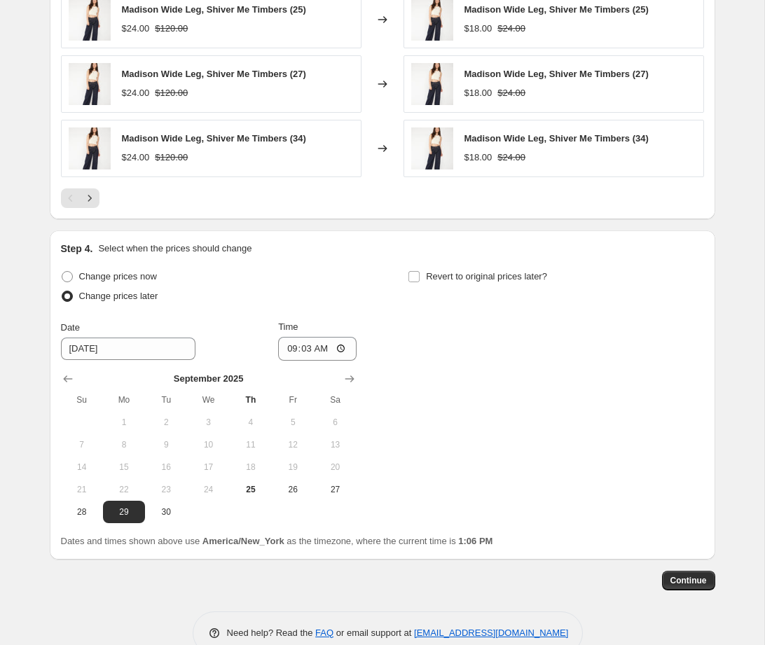
scroll to position [1026, 0]
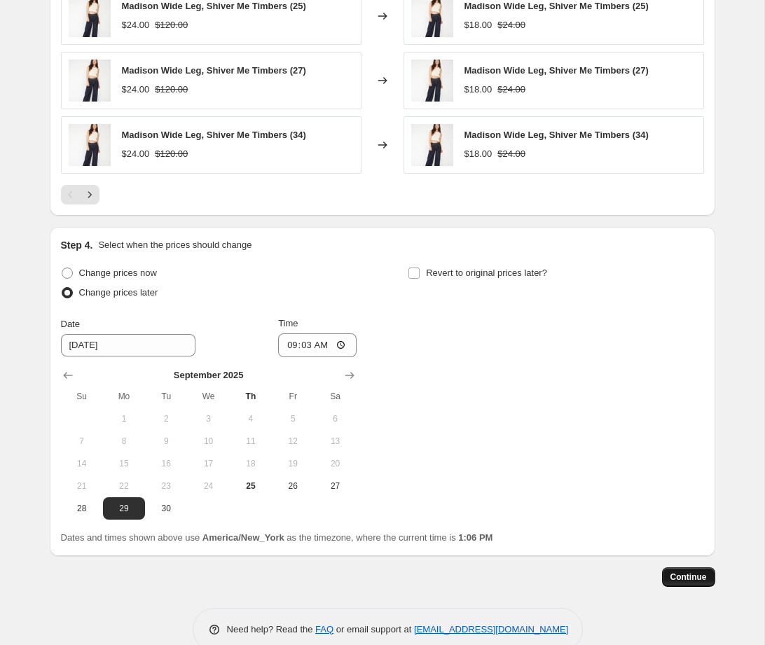
click at [682, 576] on span "Continue" at bounding box center [688, 577] width 36 height 11
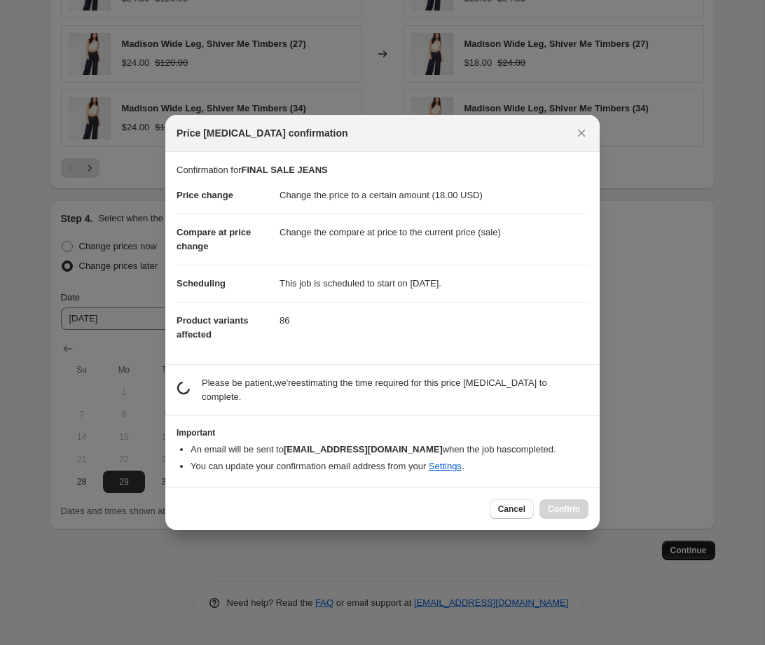
scroll to position [0, 0]
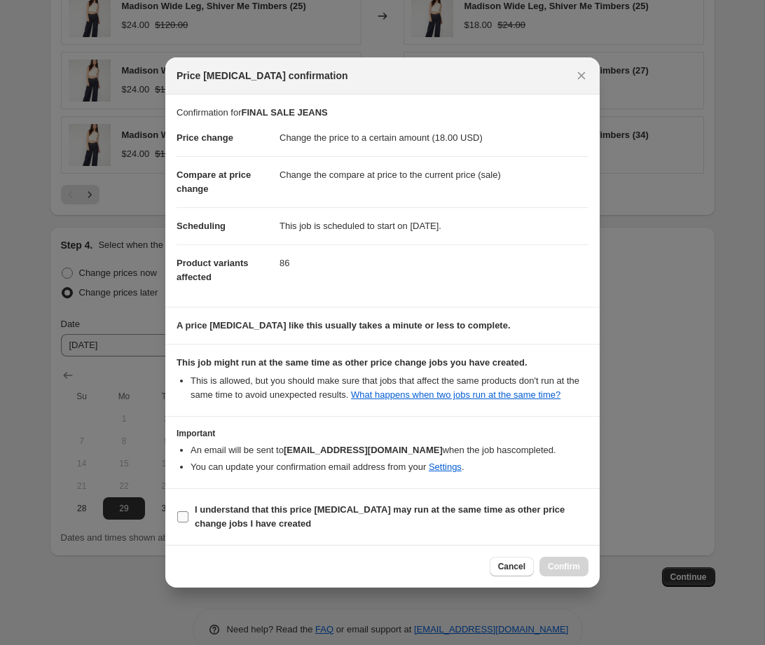
click at [183, 523] on input "I understand that this price [MEDICAL_DATA] may run at the same time as other p…" at bounding box center [182, 516] width 11 height 11
checkbox input "true"
click at [569, 572] on span "Confirm" at bounding box center [564, 566] width 32 height 11
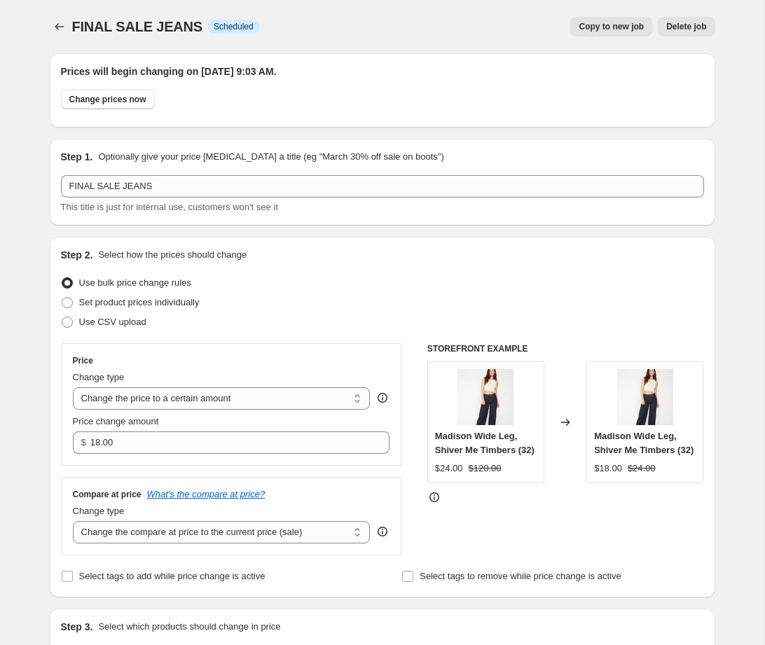
click at [607, 23] on span "Copy to new job" at bounding box center [611, 26] width 65 height 11
select select "tag"
select select "product_status"
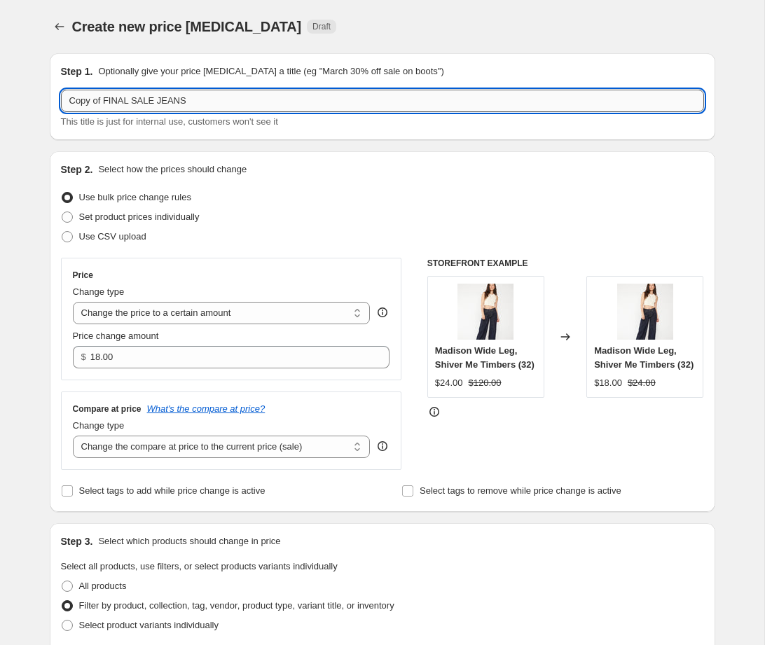
click at [209, 104] on input "Copy of FINAL SALE JEANS" at bounding box center [382, 101] width 643 height 22
drag, startPoint x: 153, startPoint y: 102, endPoint x: 123, endPoint y: 102, distance: 30.1
click at [123, 102] on input "FINAL SALE JEANS" at bounding box center [382, 101] width 643 height 22
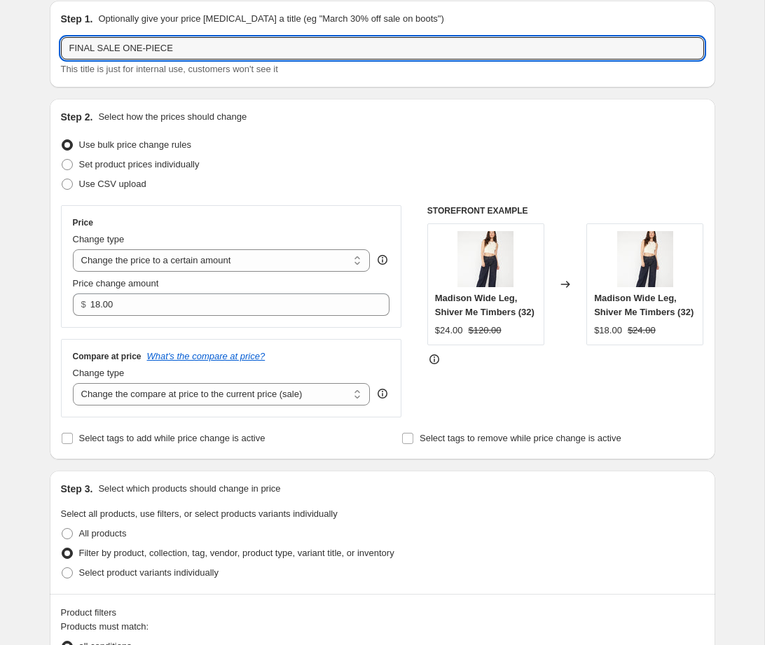
scroll to position [53, 0]
type input "FINAL SALE ONE-PIECE"
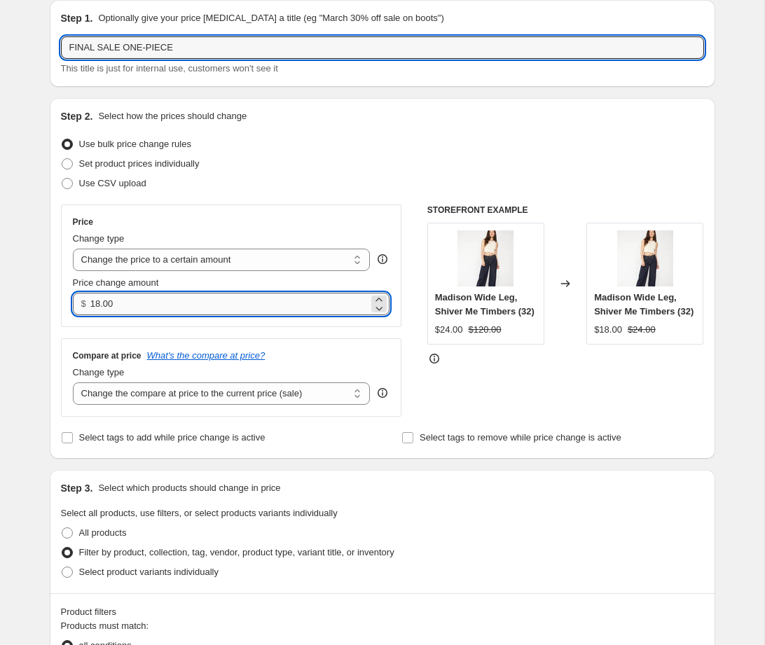
click at [99, 305] on input "18.00" at bounding box center [229, 304] width 278 height 22
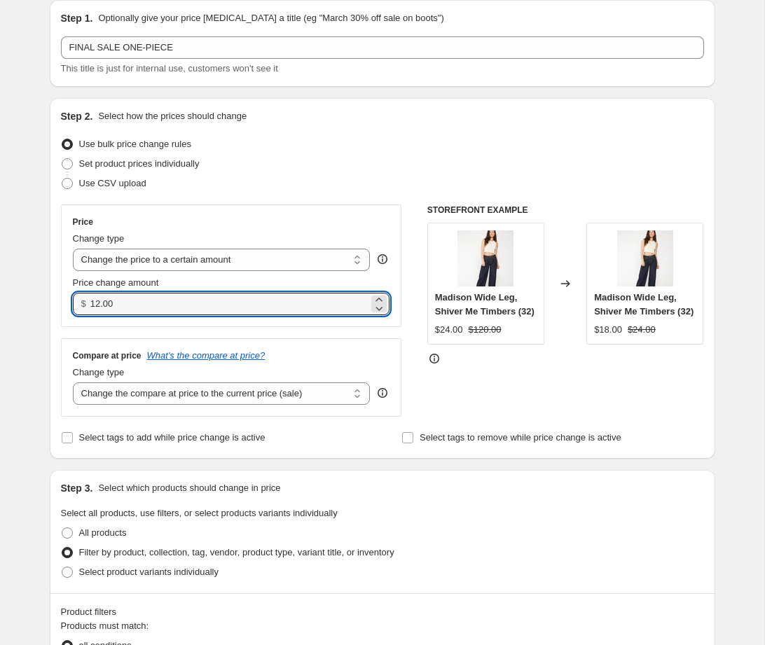
type input "12.00"
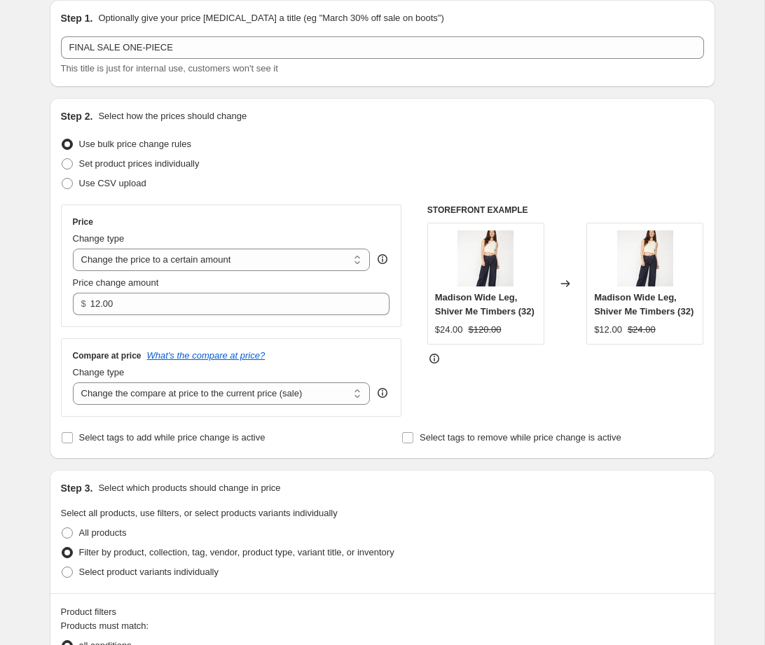
click at [39, 335] on div "Step 1. Optionally give your price [MEDICAL_DATA] a title (eg "March 30% off sa…" at bounding box center [377, 654] width 677 height 1331
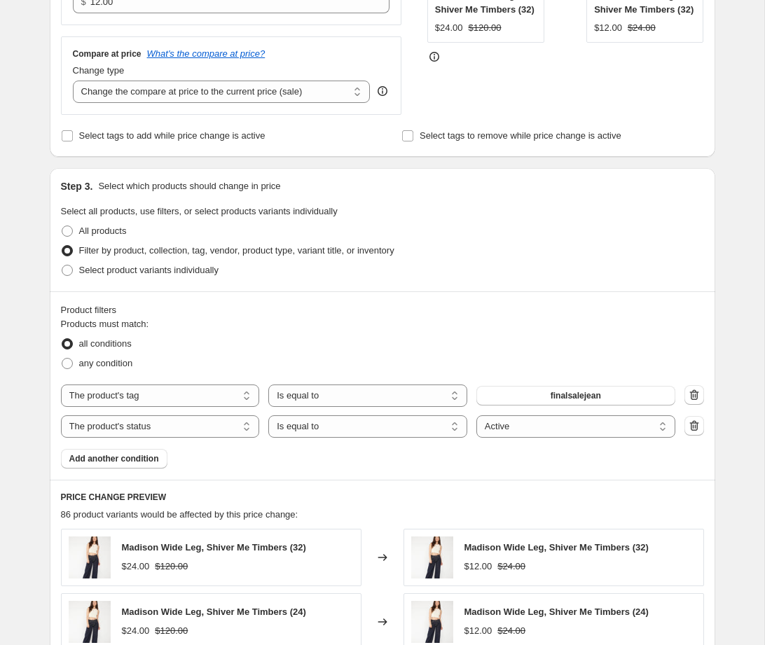
scroll to position [359, 0]
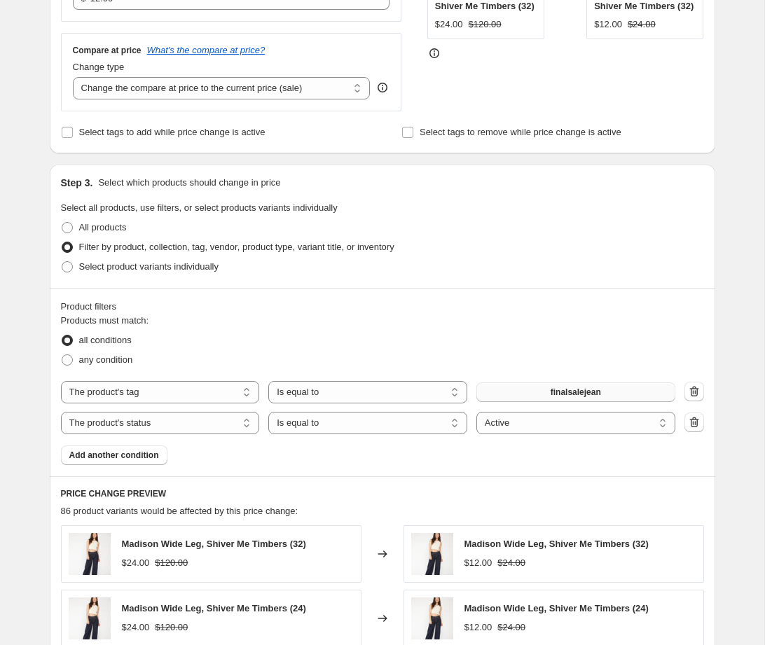
click at [614, 385] on button "finalsalejean" at bounding box center [575, 392] width 199 height 20
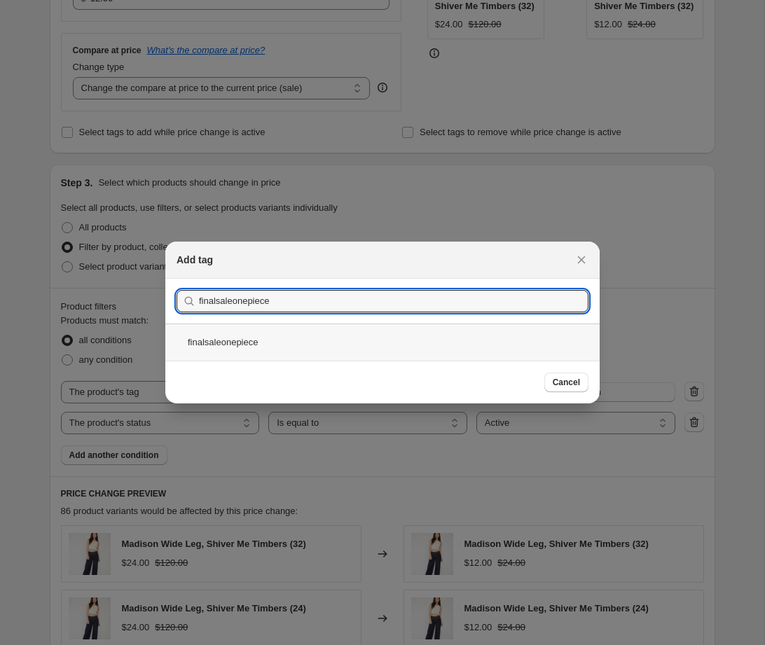
type input "finalsaleonepiece"
click at [249, 348] on div "finalsaleonepiece" at bounding box center [382, 342] width 434 height 37
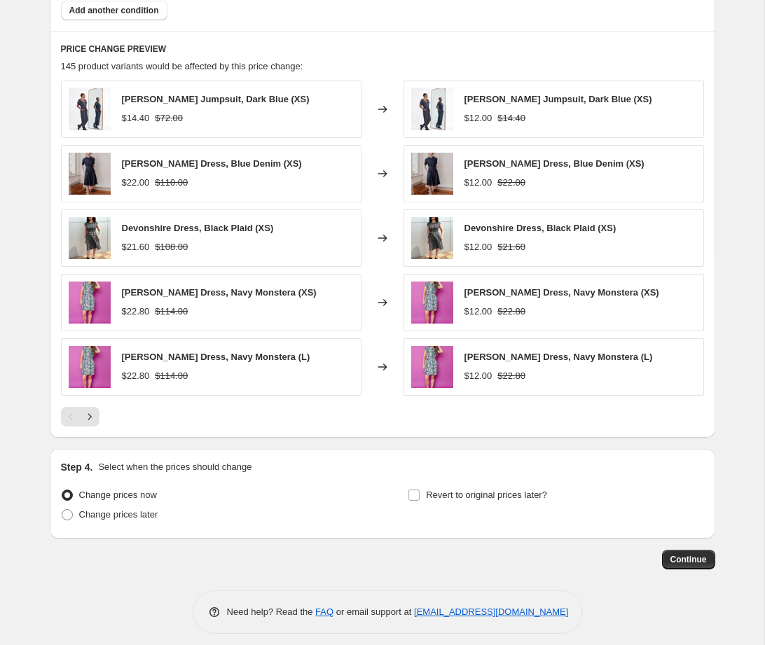
scroll to position [813, 0]
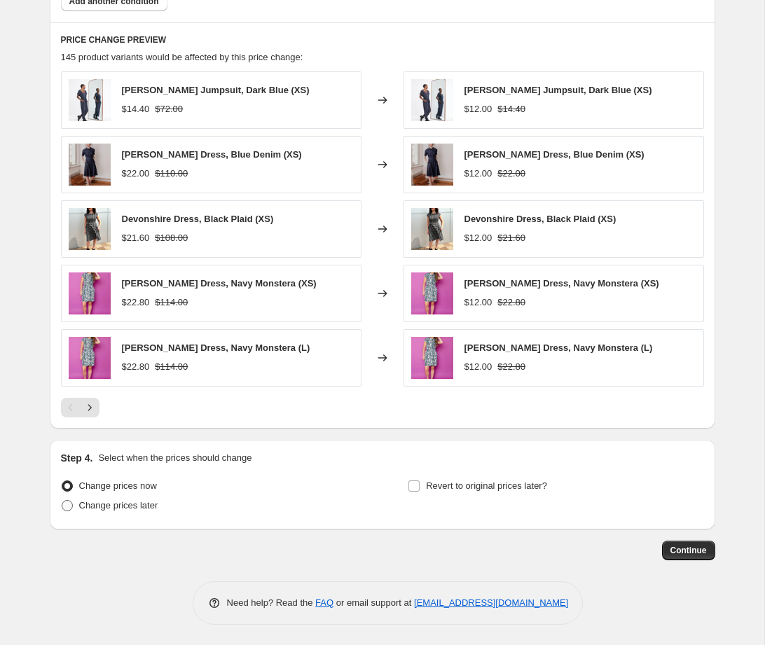
click at [68, 506] on span at bounding box center [67, 505] width 11 height 11
click at [62, 501] on input "Change prices later" at bounding box center [62, 500] width 1 height 1
radio input "true"
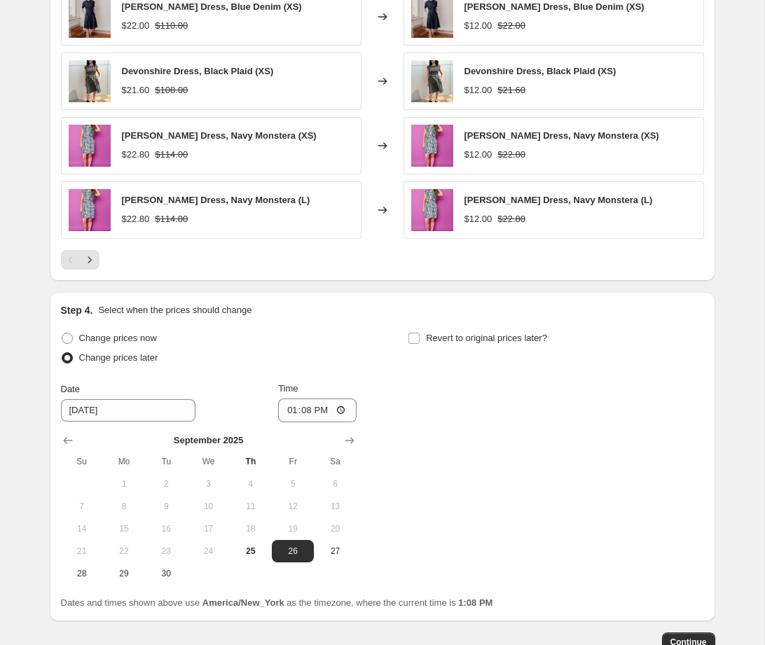
scroll to position [964, 0]
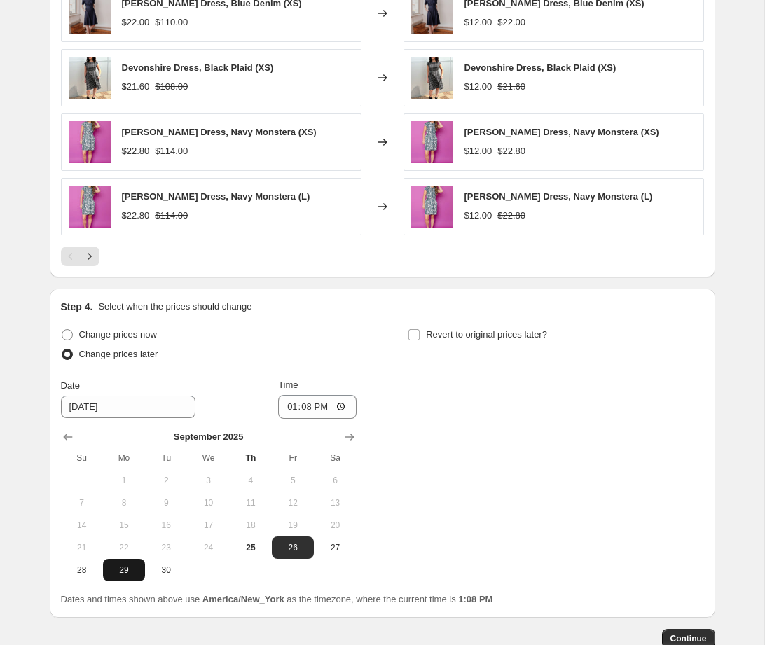
click at [125, 573] on span "29" at bounding box center [124, 570] width 31 height 11
type input "[DATE]"
click at [311, 403] on input "13:08" at bounding box center [317, 407] width 78 height 24
click at [343, 409] on input "13:08" at bounding box center [317, 407] width 78 height 24
click at [477, 428] on div "Change prices now Change prices later Date [DATE] Time 13:[DATE] Mo Tu We Th Fr…" at bounding box center [382, 453] width 643 height 256
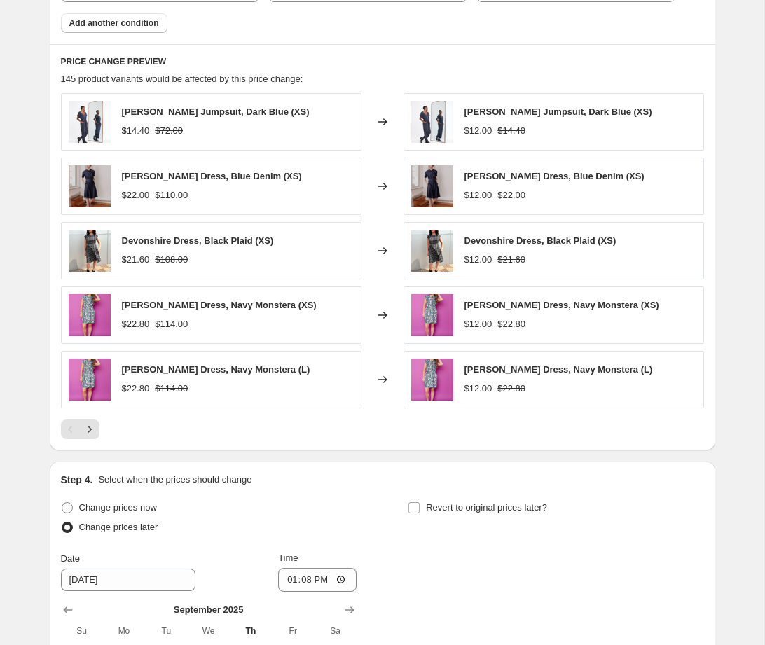
scroll to position [789, 0]
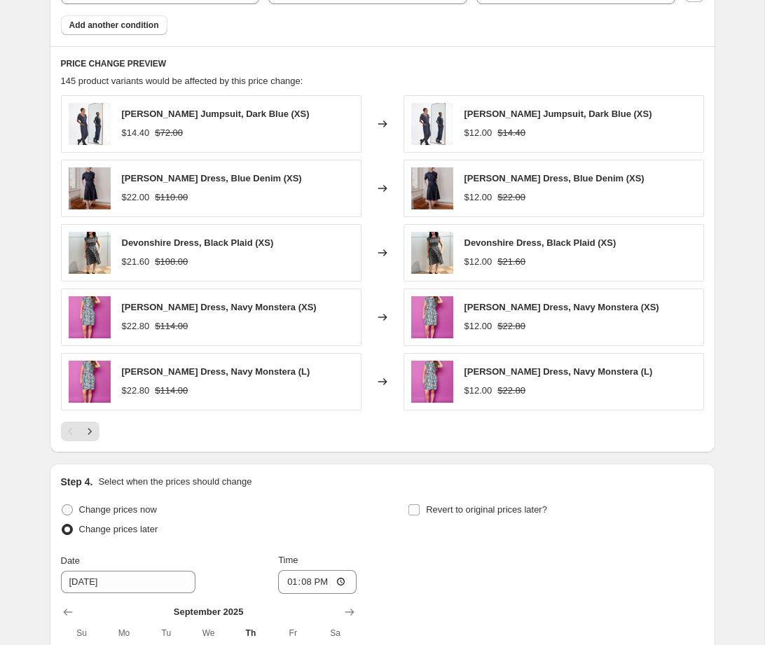
click at [530, 571] on div "Change prices now Change prices later Date [DATE] Time 13:[DATE] Mo Tu We Th Fr…" at bounding box center [382, 628] width 643 height 256
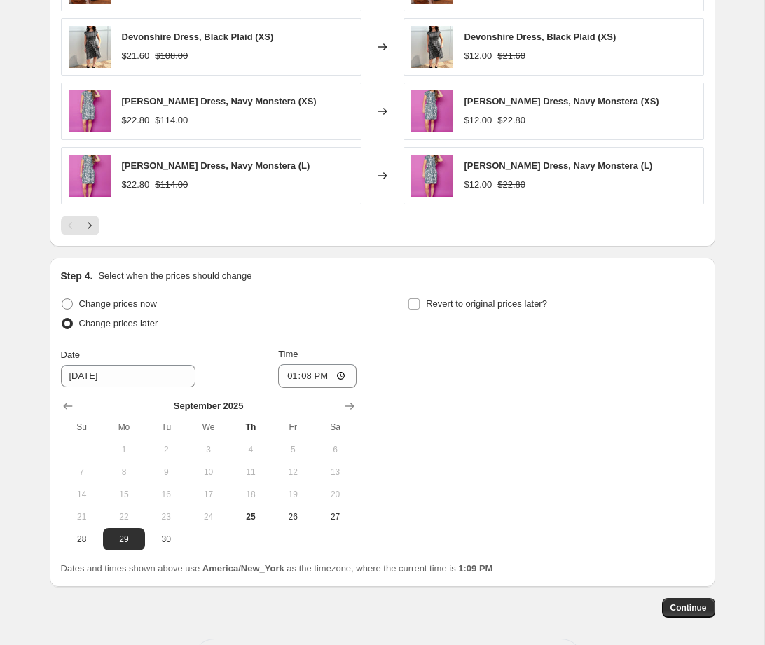
scroll to position [1044, 0]
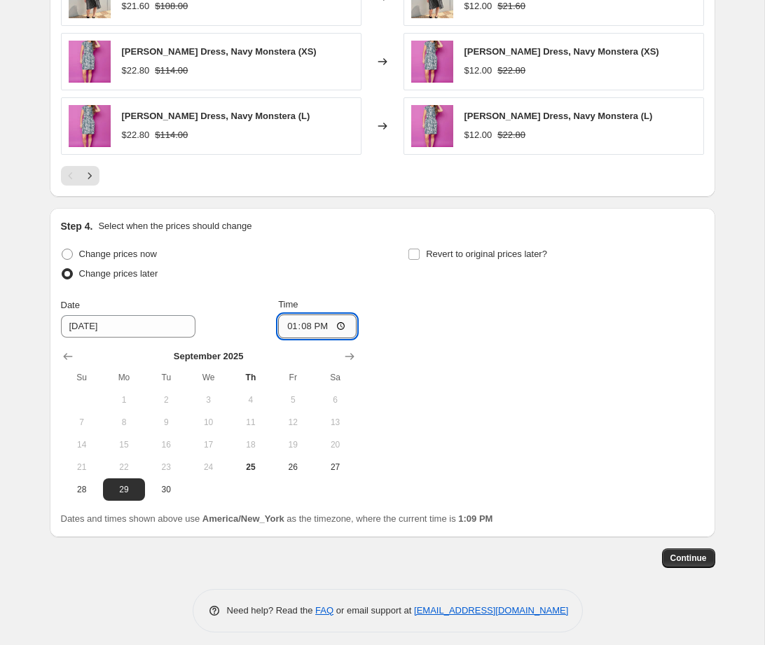
click at [342, 325] on input "13:08" at bounding box center [317, 327] width 78 height 24
type input "09:06"
click at [444, 376] on div "Change prices now Change prices later Date [DATE] Time 09:[DATE] Mo Tu We Th Fr…" at bounding box center [382, 372] width 643 height 256
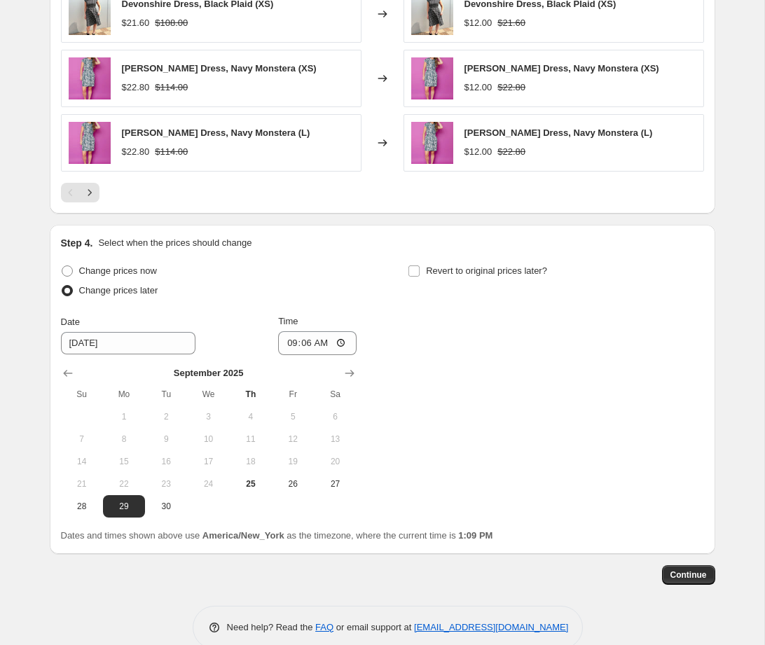
scroll to position [1052, 0]
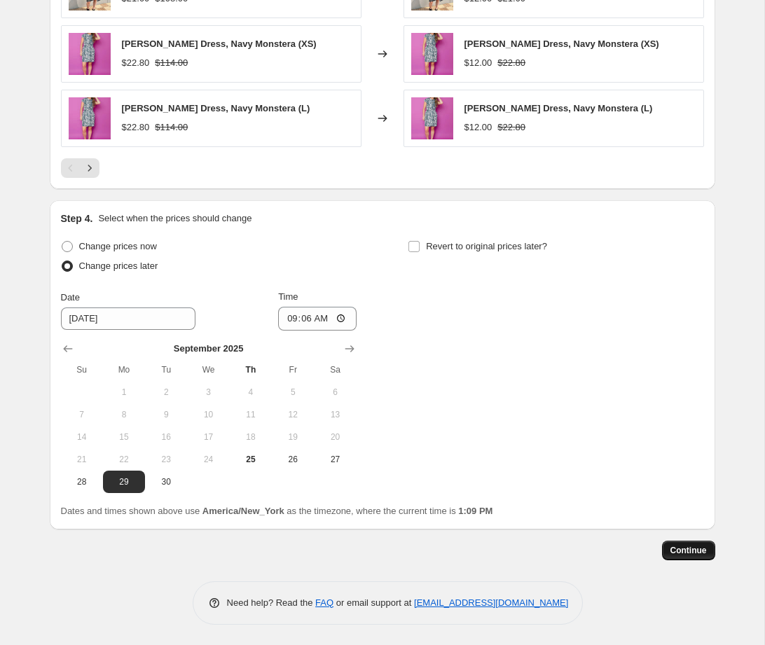
click at [683, 547] on span "Continue" at bounding box center [688, 550] width 36 height 11
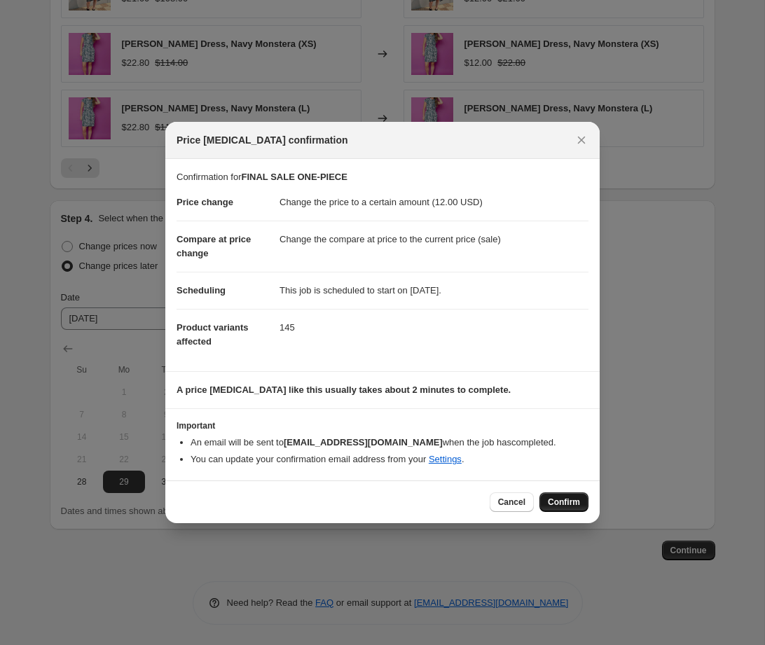
click at [558, 498] on span "Confirm" at bounding box center [564, 502] width 32 height 11
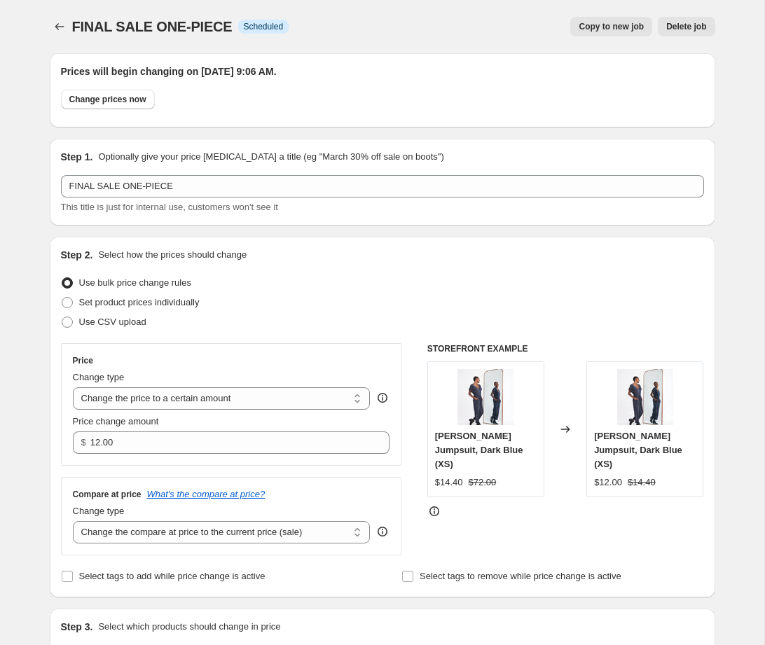
click at [628, 25] on span "Copy to new job" at bounding box center [611, 26] width 65 height 11
select select "tag"
select select "product_status"
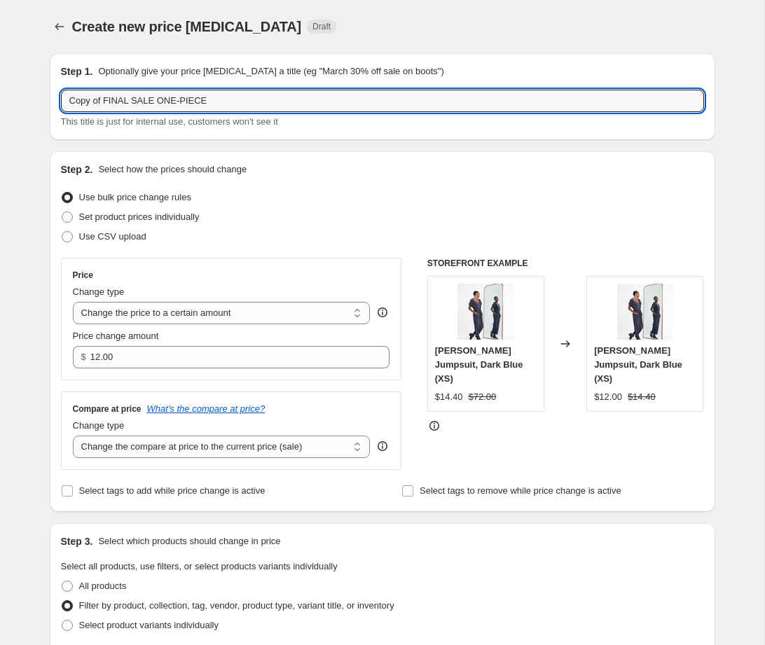
drag, startPoint x: 102, startPoint y: 102, endPoint x: 40, endPoint y: 102, distance: 62.3
drag, startPoint x: 160, startPoint y: 104, endPoint x: 123, endPoint y: 104, distance: 37.1
click at [123, 104] on input "FINAL SALE ONE-PIECE" at bounding box center [382, 101] width 643 height 22
type input "FINAL SALE PANTS"
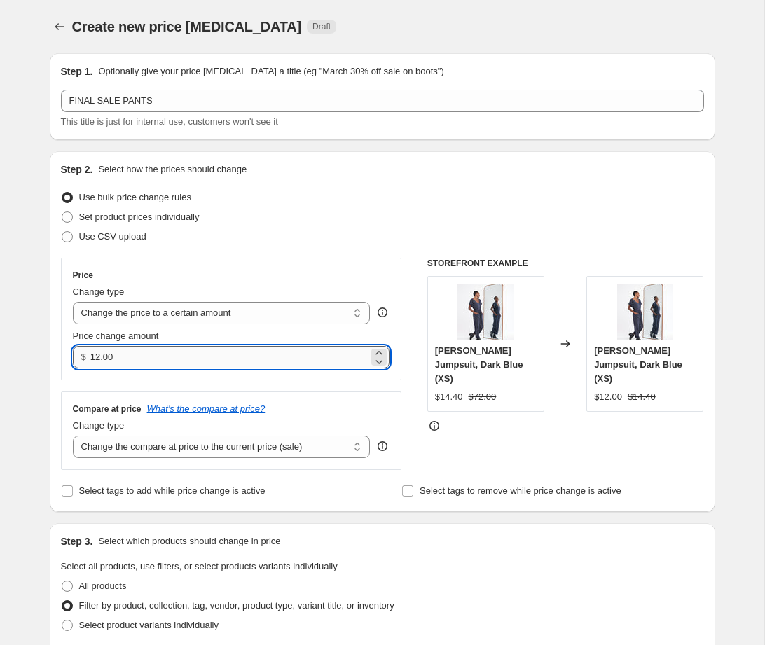
click at [99, 357] on input "12.00" at bounding box center [229, 357] width 278 height 22
type input "10.00"
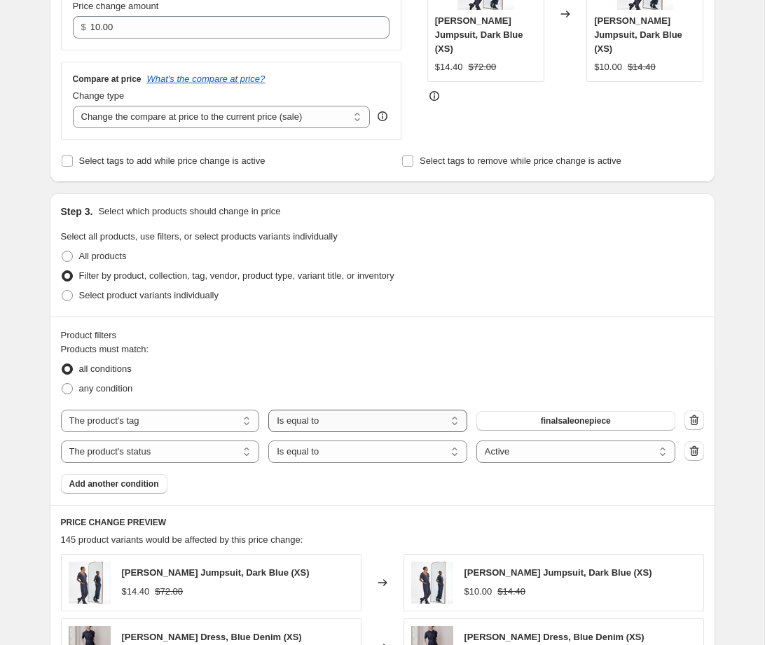
scroll to position [334, 0]
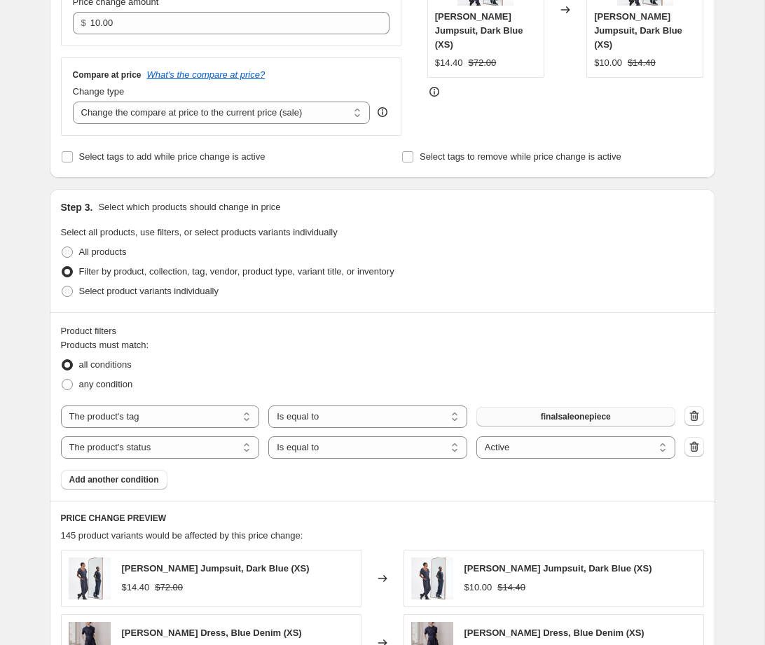
click at [577, 416] on span "finalsaleonepiece" at bounding box center [576, 416] width 70 height 11
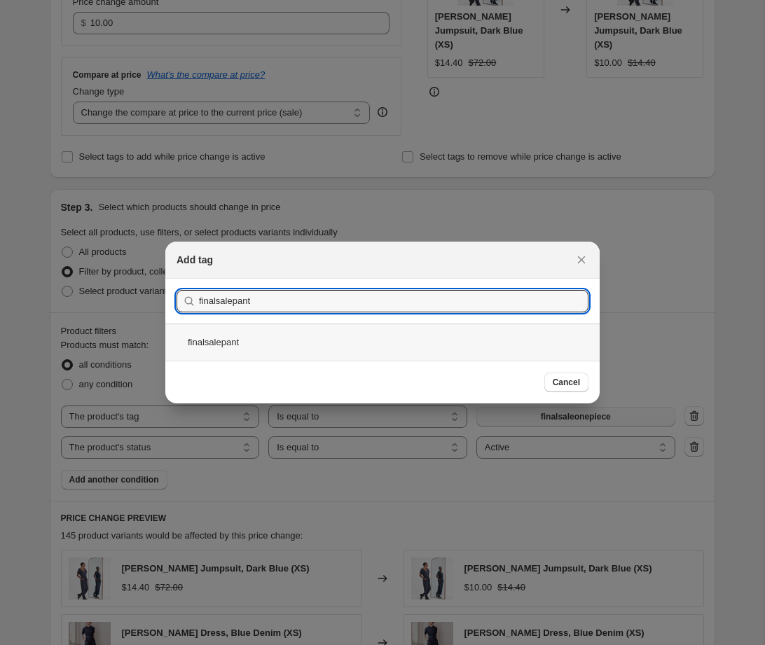
type input "finalsalepant"
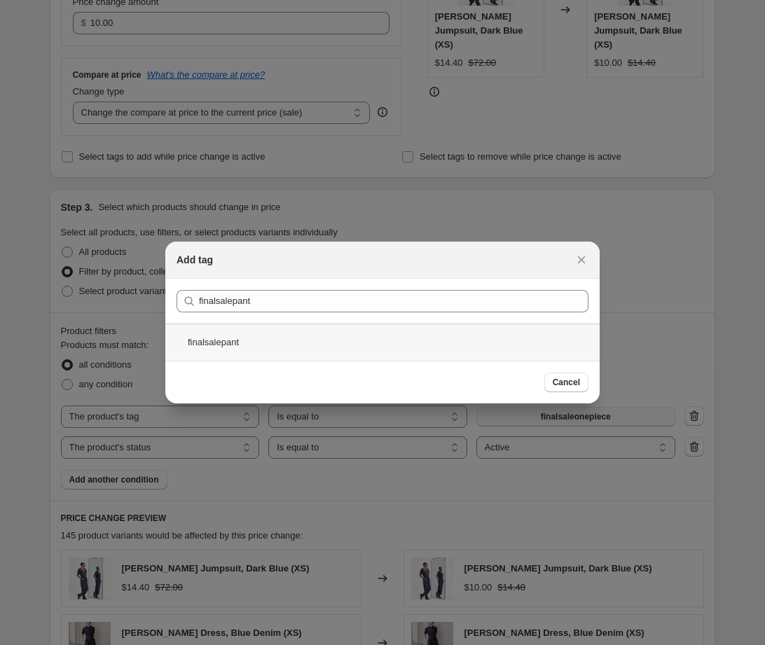
click at [258, 339] on div "finalsalepant" at bounding box center [382, 342] width 434 height 37
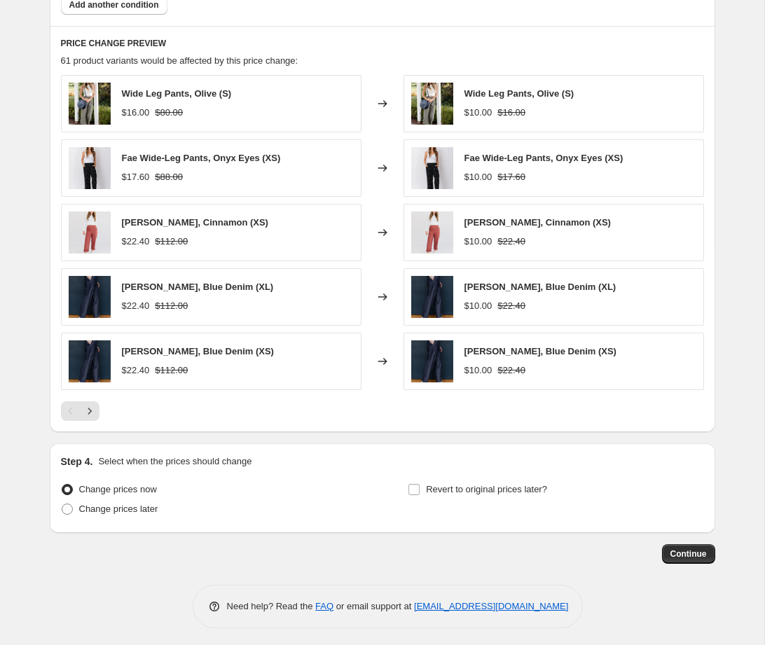
scroll to position [813, 0]
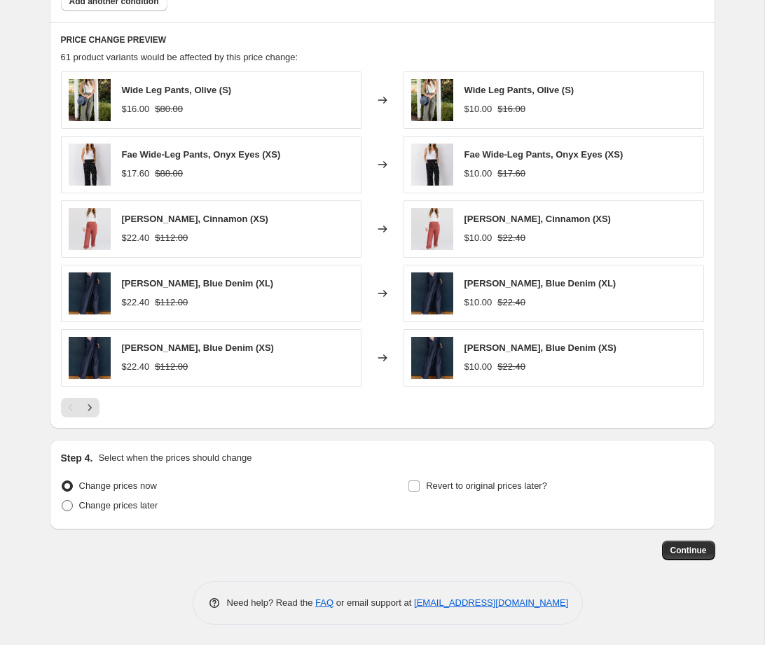
click at [67, 507] on span at bounding box center [67, 505] width 11 height 11
click at [62, 501] on input "Change prices later" at bounding box center [62, 500] width 1 height 1
radio input "true"
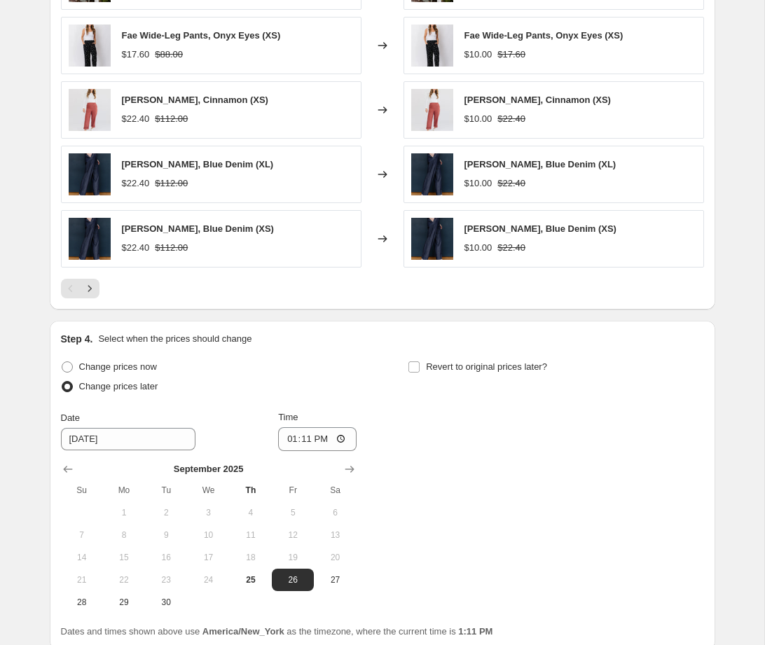
scroll to position [934, 0]
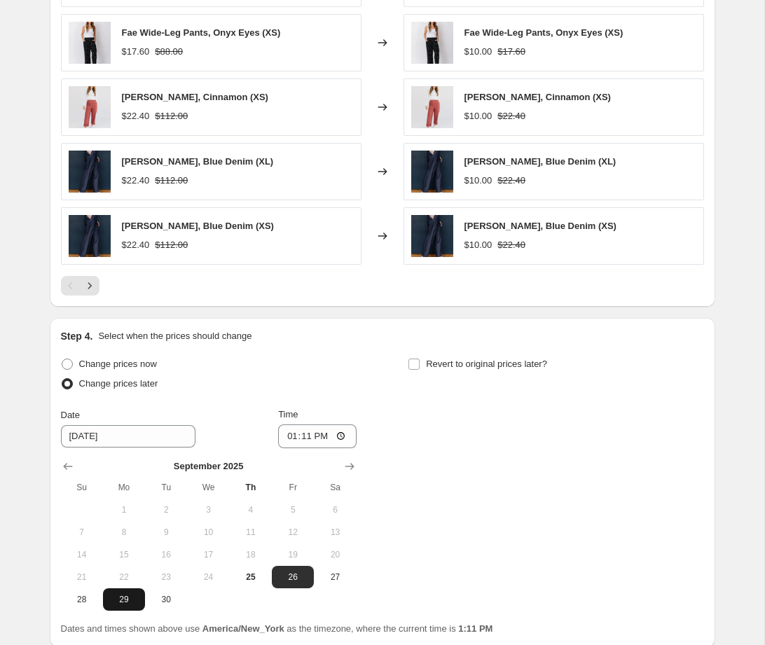
click at [132, 598] on span "29" at bounding box center [124, 599] width 31 height 11
type input "[DATE]"
click at [416, 429] on div "Change prices now Change prices later Date [DATE] Time 13:[DATE] Mo Tu We Th Fr…" at bounding box center [382, 482] width 643 height 256
click at [336, 436] on input "13:11" at bounding box center [317, 436] width 78 height 24
type input "09:08"
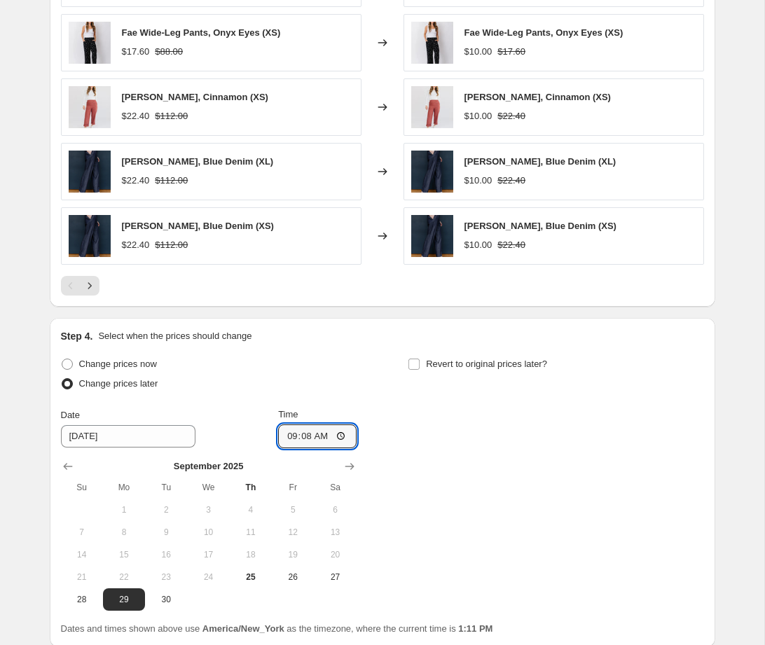
click at [510, 488] on div "Change prices now Change prices later Date [DATE] Time 09:[DATE] Mo Tu We Th Fr…" at bounding box center [382, 482] width 643 height 256
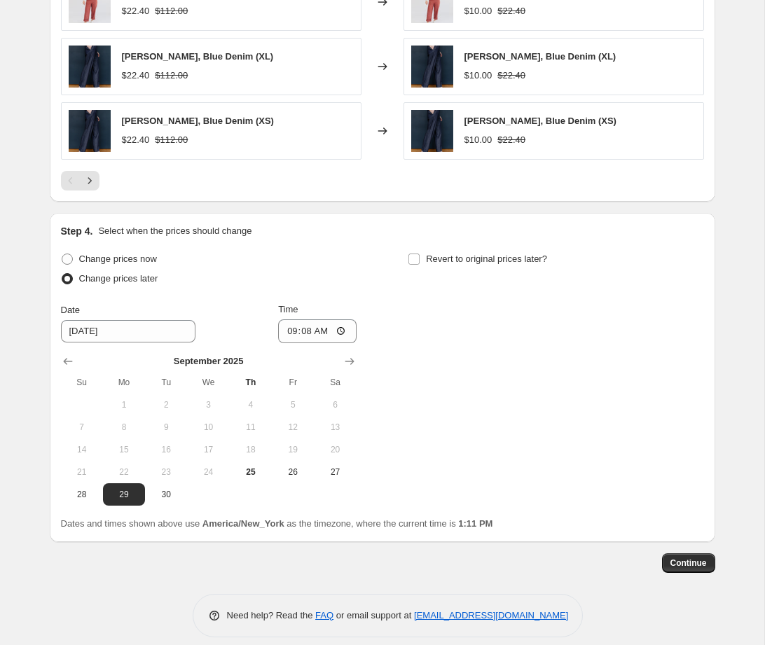
scroll to position [1052, 0]
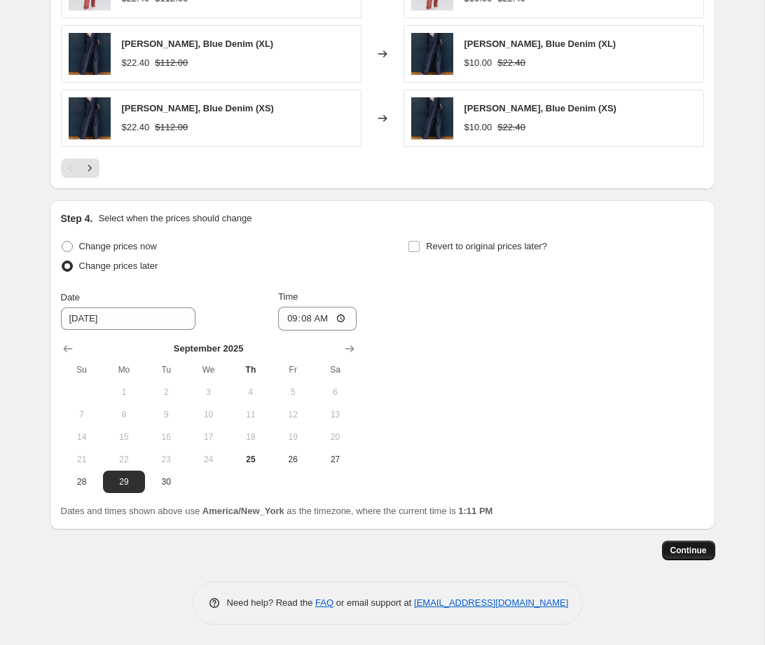
click at [685, 553] on span "Continue" at bounding box center [688, 550] width 36 height 11
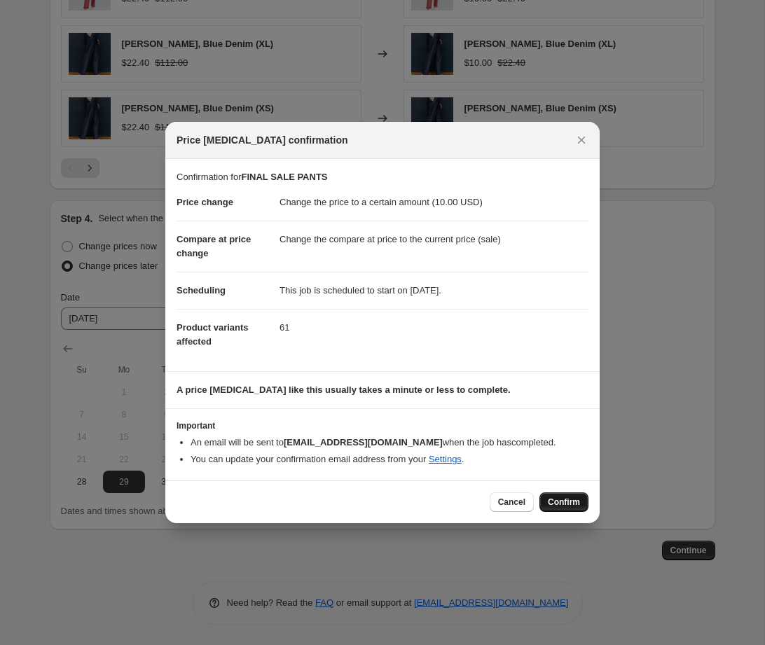
click at [565, 503] on span "Confirm" at bounding box center [564, 502] width 32 height 11
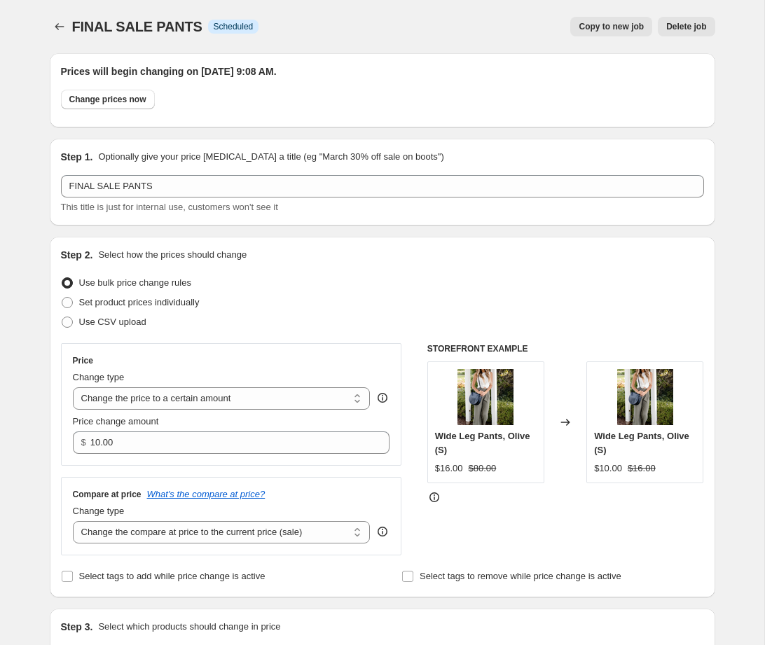
click at [600, 22] on span "Copy to new job" at bounding box center [611, 26] width 65 height 11
select select "tag"
select select "product_status"
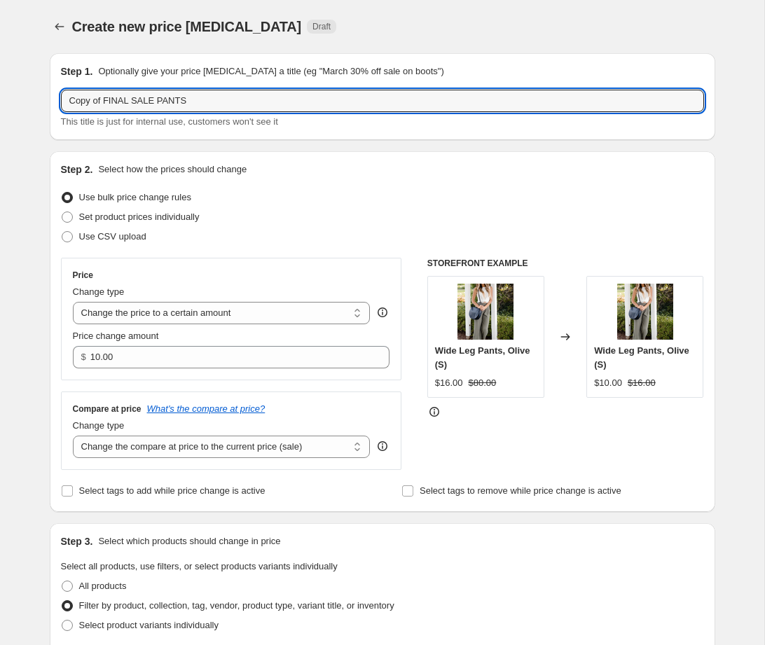
drag, startPoint x: 106, startPoint y: 103, endPoint x: 20, endPoint y: 104, distance: 86.9
click at [200, 96] on input "FINAL SALE PANTS" at bounding box center [382, 101] width 643 height 22
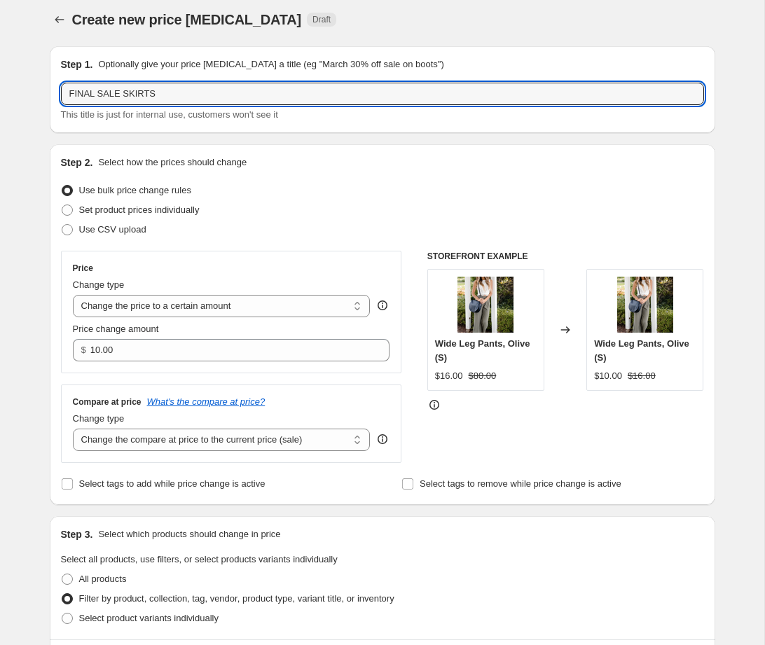
type input "FINAL SALE SKIRTS"
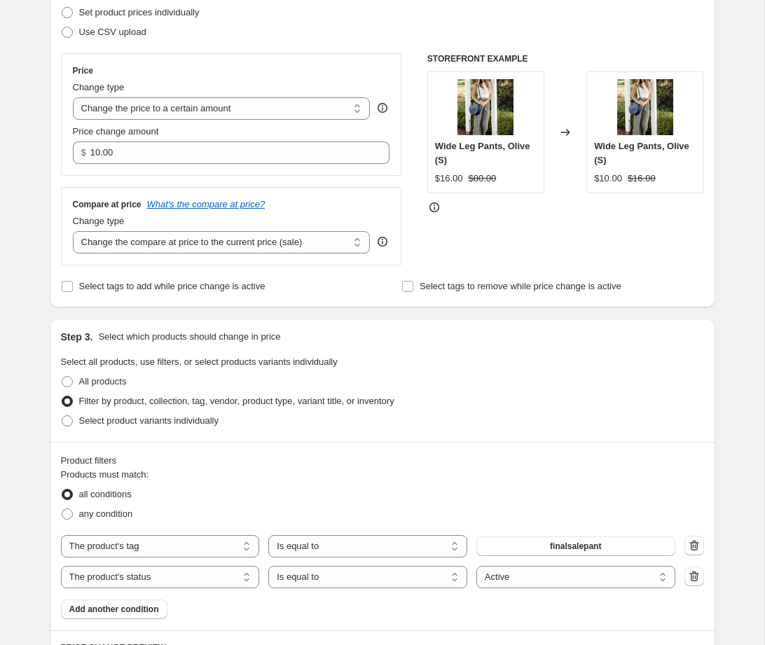
scroll to position [214, 0]
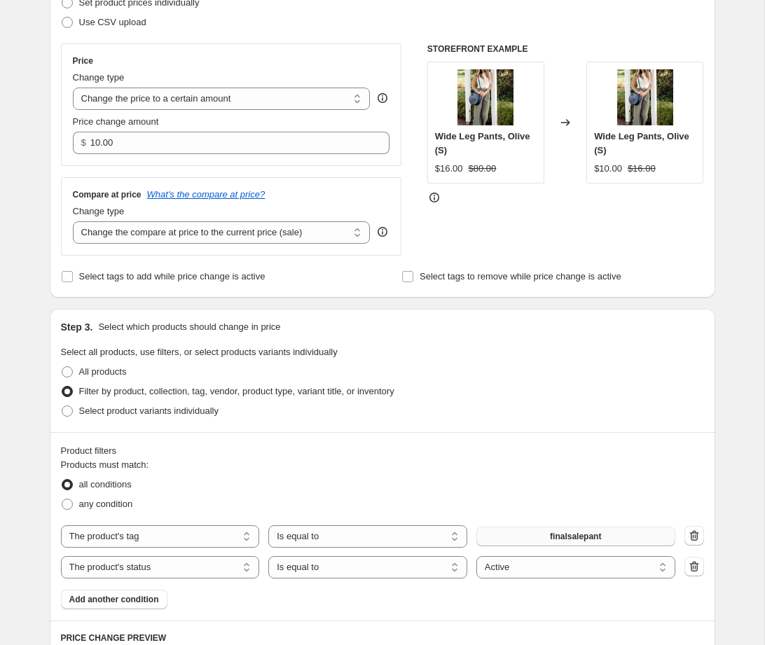
click at [642, 541] on button "finalsalepant" at bounding box center [575, 537] width 199 height 20
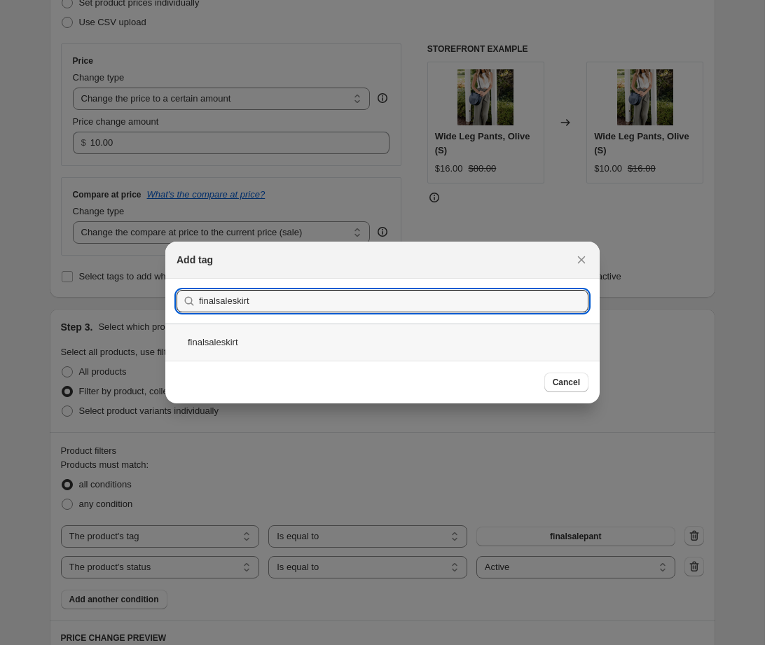
type input "finalsaleskirt"
click at [249, 343] on div "finalsaleskirt" at bounding box center [382, 342] width 434 height 37
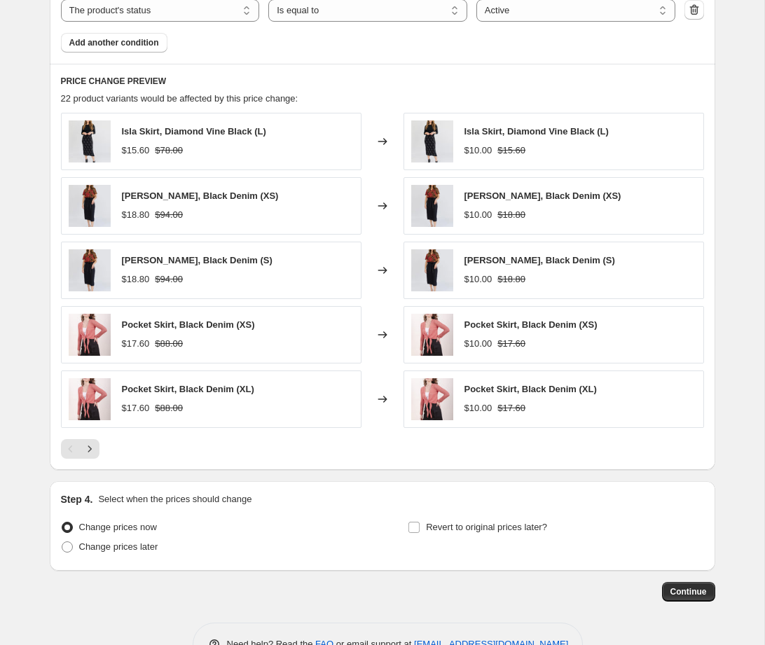
scroll to position [791, 0]
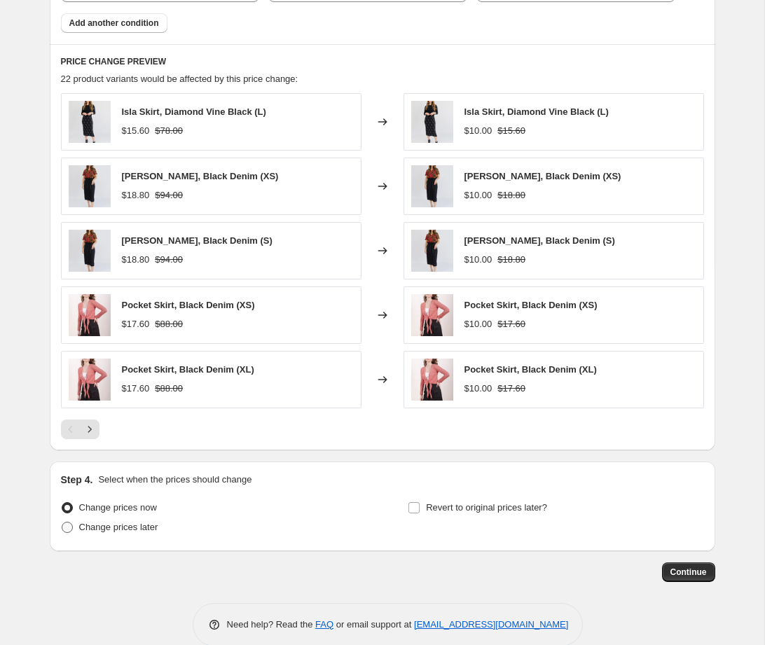
click at [116, 532] on span "Change prices later" at bounding box center [118, 527] width 79 height 14
click at [62, 523] on input "Change prices later" at bounding box center [62, 522] width 1 height 1
radio input "true"
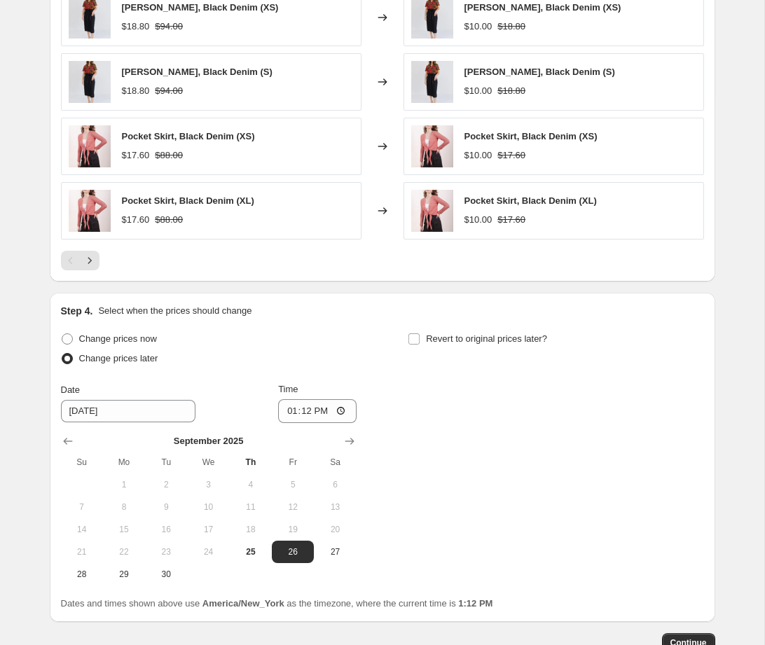
scroll to position [1012, 0]
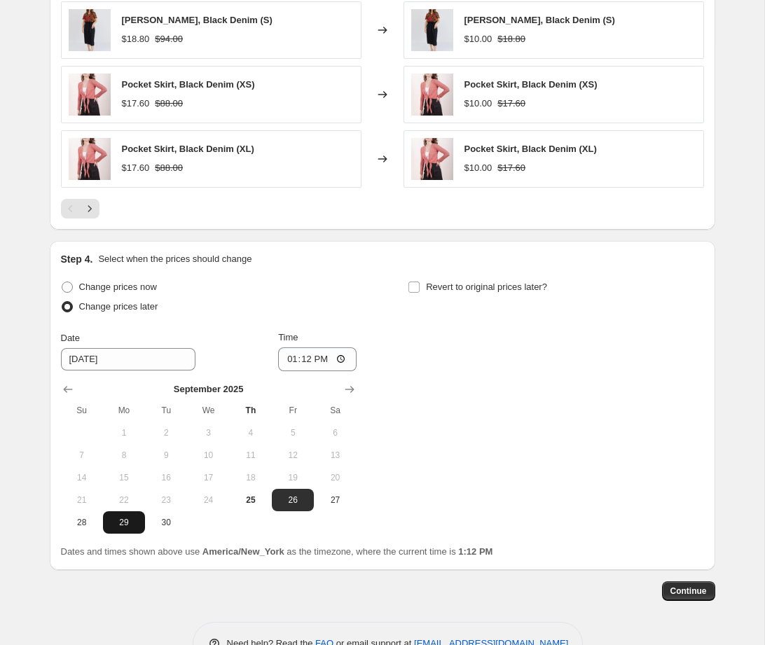
click at [122, 523] on span "29" at bounding box center [124, 522] width 31 height 11
type input "[DATE]"
click at [413, 364] on div "Change prices now Change prices later Date [DATE] Time 13:[DATE] Mo Tu We Th Fr…" at bounding box center [382, 405] width 643 height 256
click at [342, 359] on input "13:12" at bounding box center [317, 359] width 78 height 24
type input "09:10"
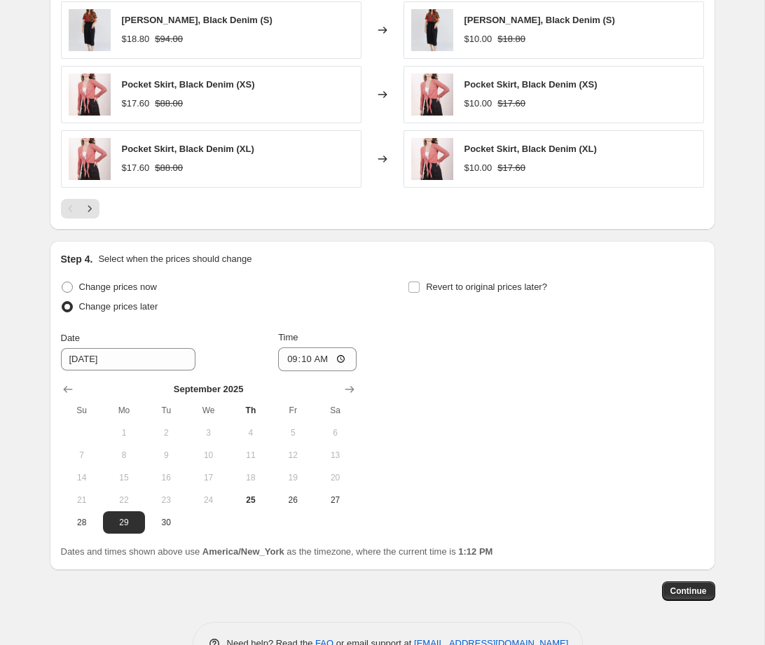
click at [460, 410] on div "Change prices now Change prices later Date [DATE] Time 09:[DATE] Mo Tu We Th Fr…" at bounding box center [382, 405] width 643 height 256
click at [689, 594] on span "Continue" at bounding box center [688, 591] width 36 height 11
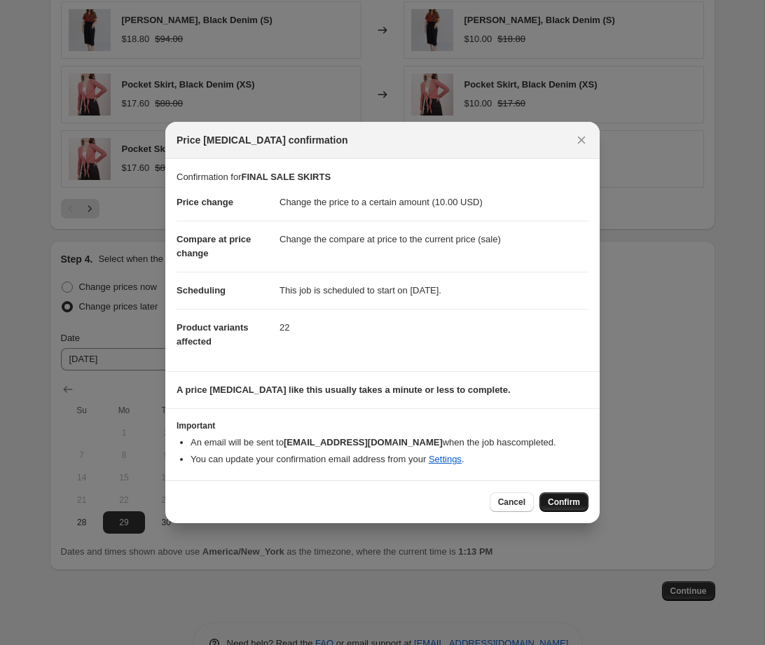
click at [555, 498] on span "Confirm" at bounding box center [564, 502] width 32 height 11
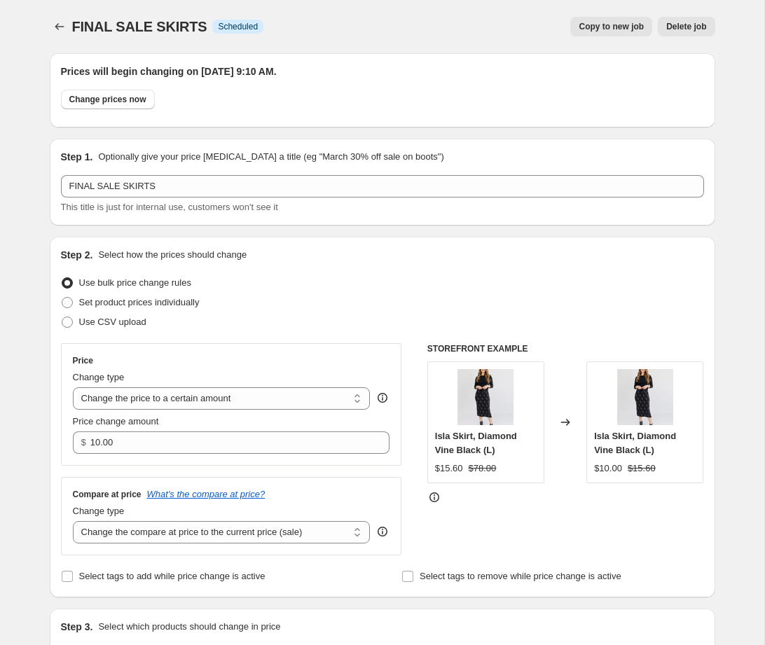
click at [617, 23] on span "Copy to new job" at bounding box center [611, 26] width 65 height 11
select select "tag"
select select "product_status"
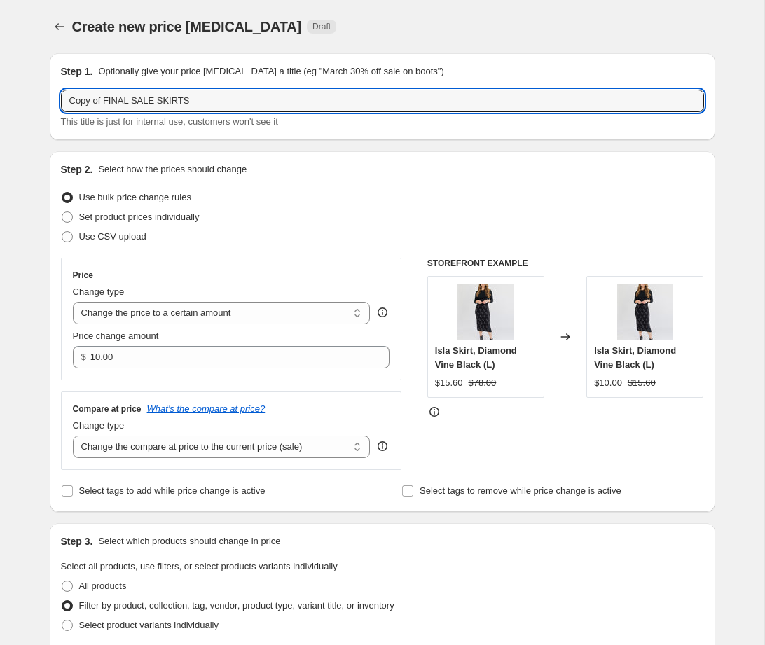
drag, startPoint x: 105, startPoint y: 101, endPoint x: -6, endPoint y: 96, distance: 110.8
click at [0, 96] on html "Home Settings Plans Skip to content Create new price [MEDICAL_DATA]. This page …" at bounding box center [382, 322] width 765 height 645
drag, startPoint x: 191, startPoint y: 101, endPoint x: 123, endPoint y: 99, distance: 67.3
click at [123, 99] on input "FINAL SALE SKIRTS" at bounding box center [382, 101] width 643 height 22
type input "FINAL SALE SWEATERS"
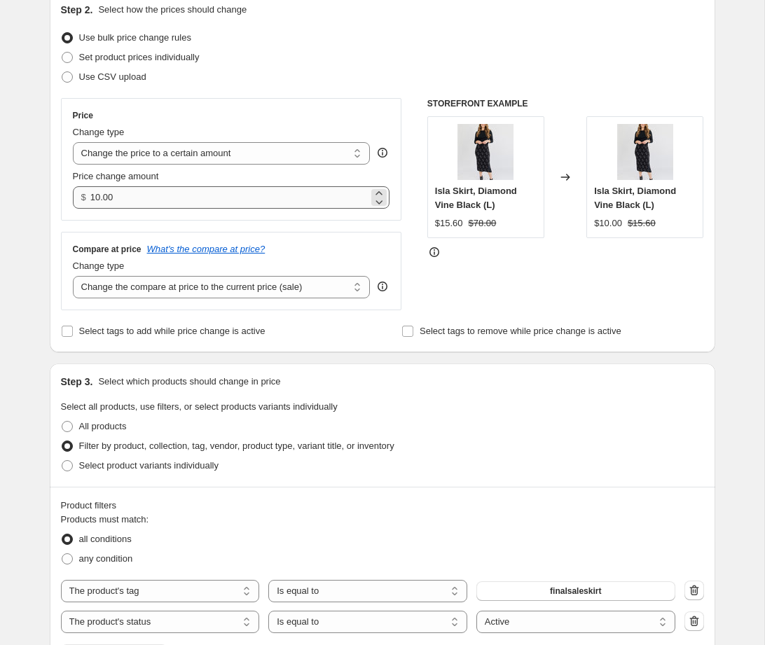
scroll to position [163, 0]
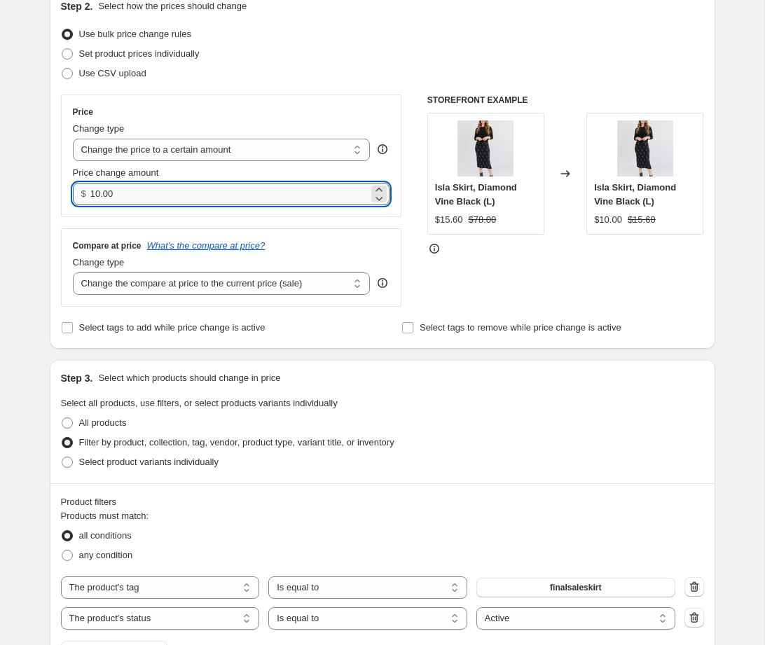
click at [98, 195] on input "10.00" at bounding box center [229, 194] width 278 height 22
type input "15.00"
click at [43, 228] on div "Step 1. Optionally give your price [MEDICAL_DATA] a title (eg "March 30% off sa…" at bounding box center [377, 544] width 677 height 1331
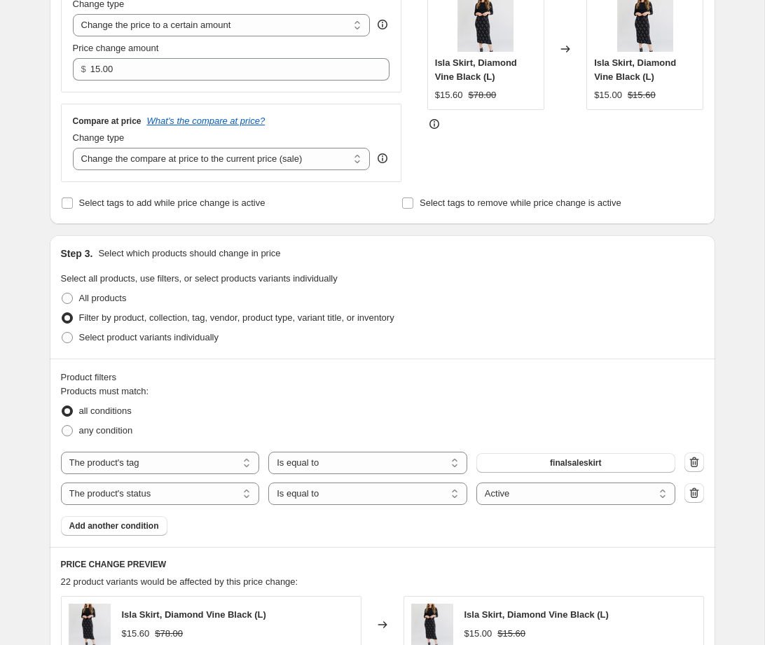
scroll to position [289, 0]
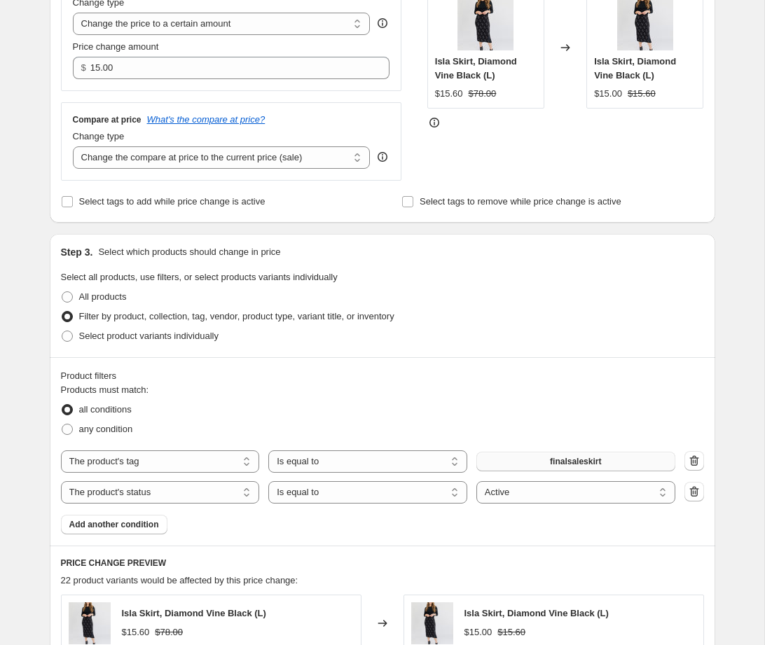
click at [633, 467] on button "finalsaleskirt" at bounding box center [575, 462] width 199 height 20
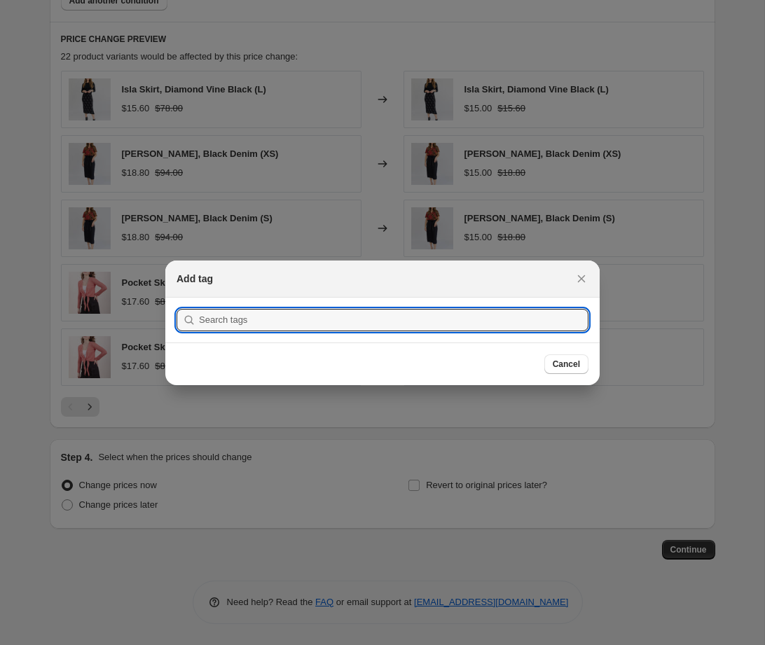
scroll to position [0, 0]
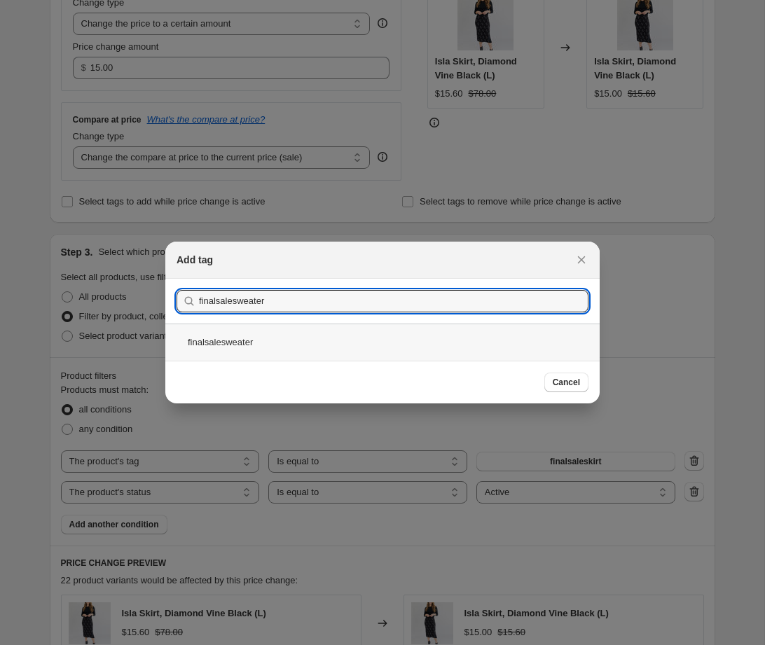
type input "finalsalesweater"
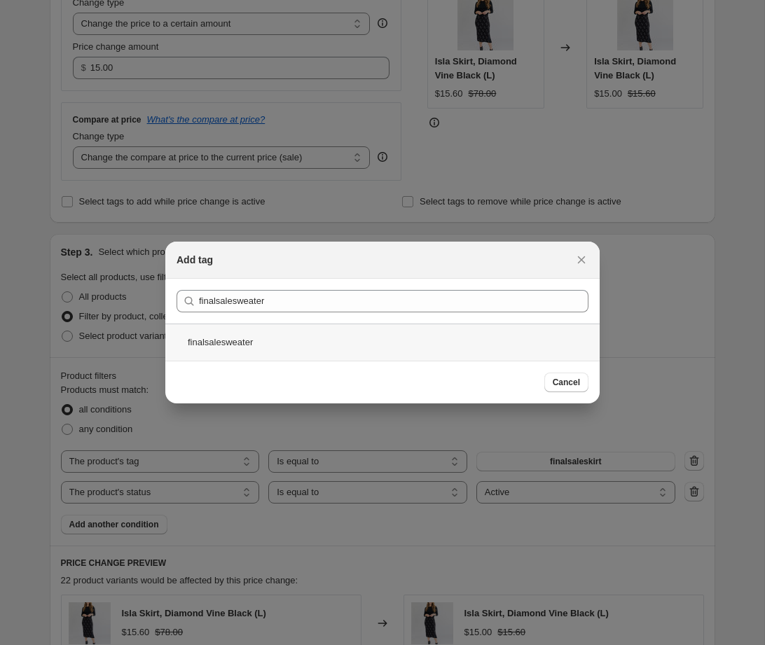
click at [237, 349] on div "finalsalesweater" at bounding box center [382, 342] width 434 height 37
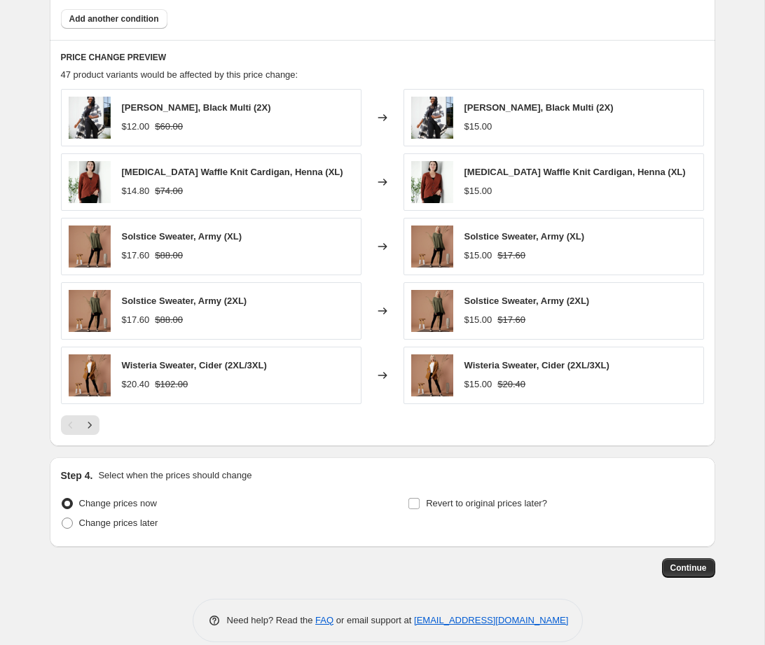
scroll to position [797, 0]
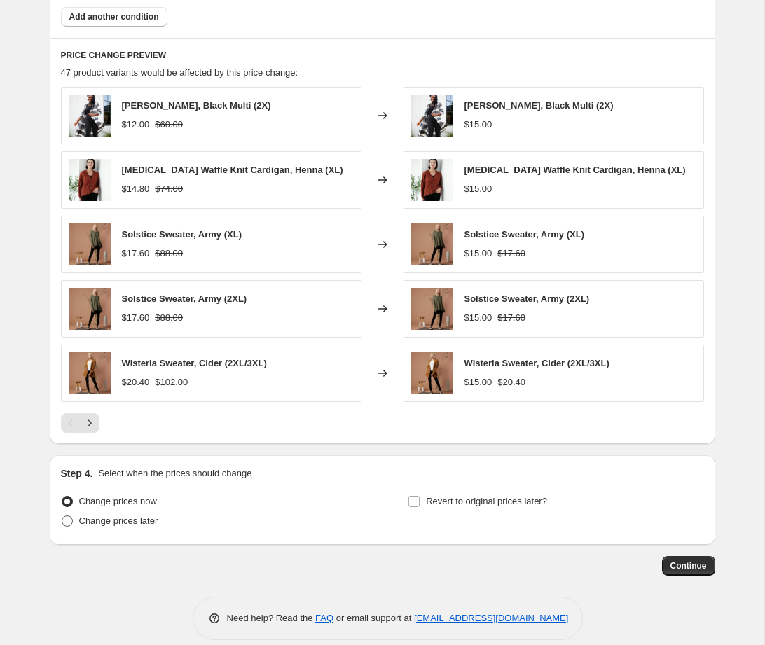
click at [102, 520] on span "Change prices later" at bounding box center [118, 521] width 79 height 11
click at [62, 516] on input "Change prices later" at bounding box center [62, 516] width 1 height 1
radio input "true"
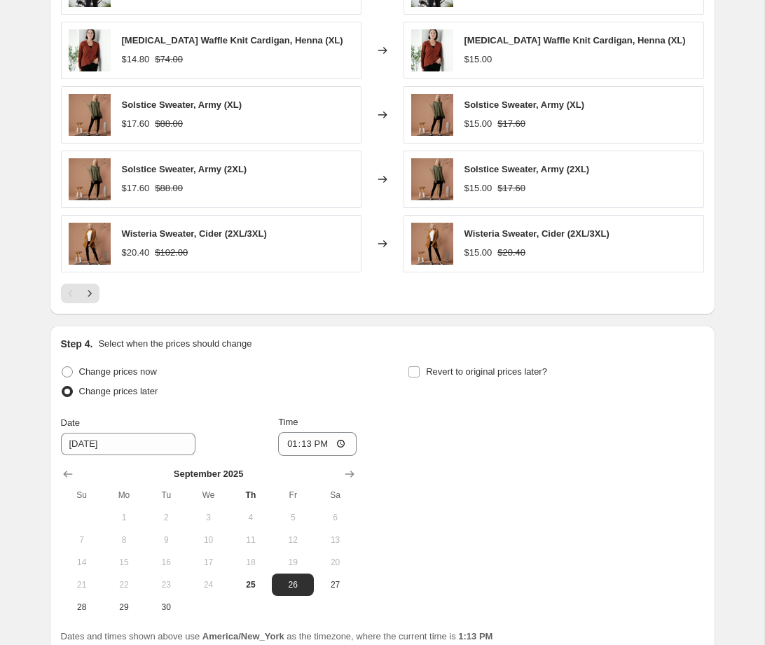
scroll to position [935, 0]
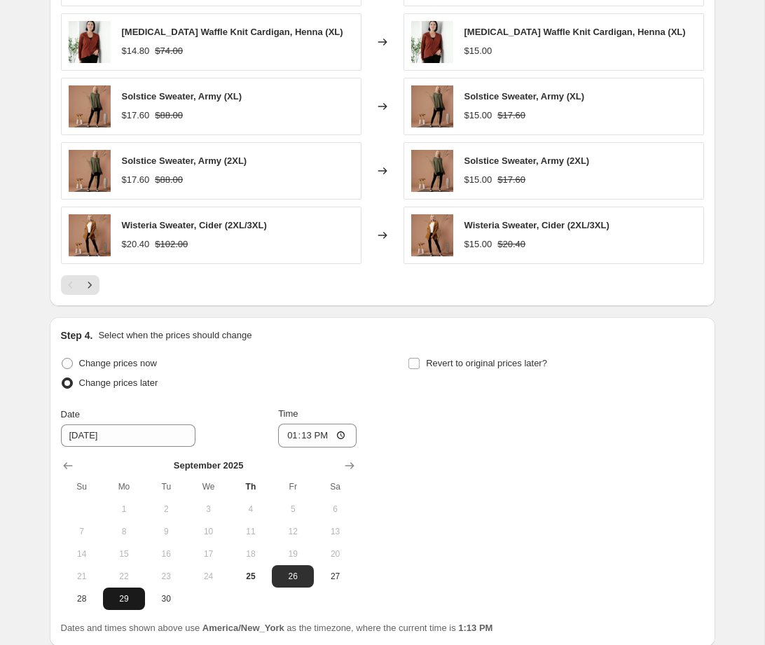
click at [116, 602] on span "29" at bounding box center [124, 598] width 31 height 11
type input "[DATE]"
click at [450, 442] on div "Change prices now Change prices later Date [DATE] Time 13:[DATE] Mo Tu We Th Fr…" at bounding box center [382, 482] width 643 height 256
click at [340, 433] on input "13:13" at bounding box center [317, 436] width 78 height 24
type input "09:10"
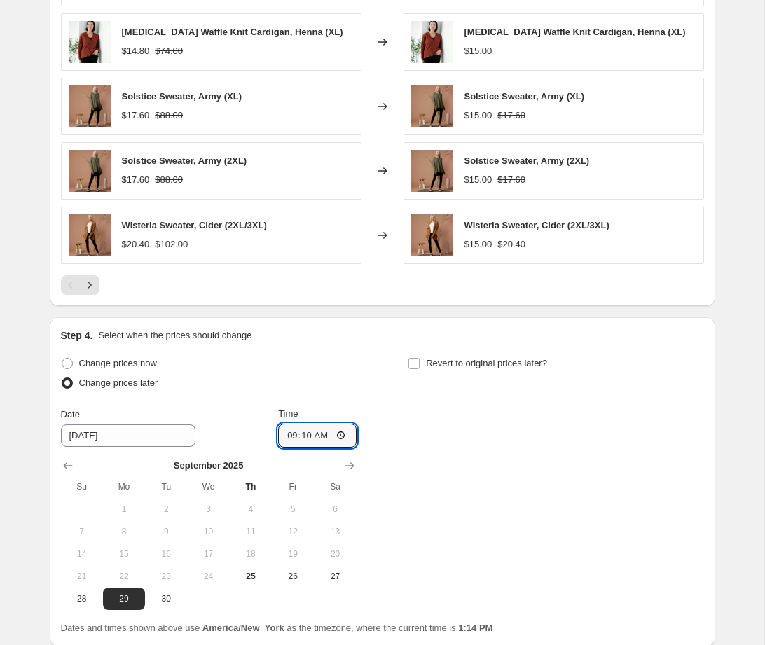
click at [460, 470] on div "Change prices now Change prices later Date [DATE] Time 09:[DATE] Mo Tu We Th Fr…" at bounding box center [382, 482] width 643 height 256
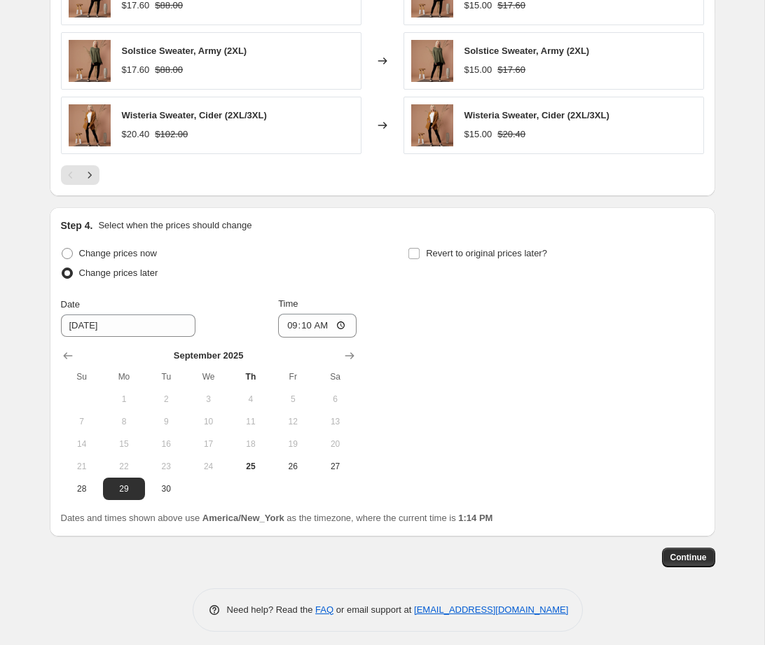
scroll to position [1052, 0]
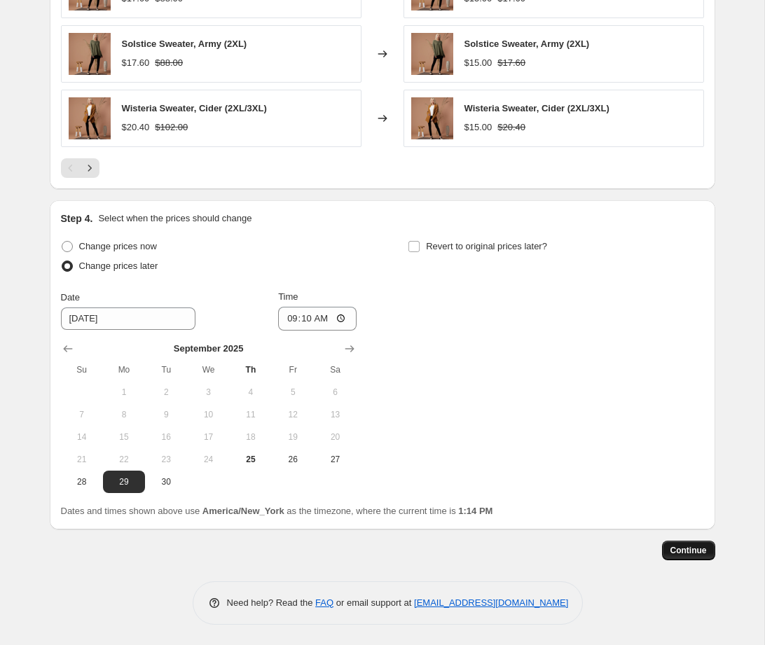
click at [700, 546] on span "Continue" at bounding box center [688, 550] width 36 height 11
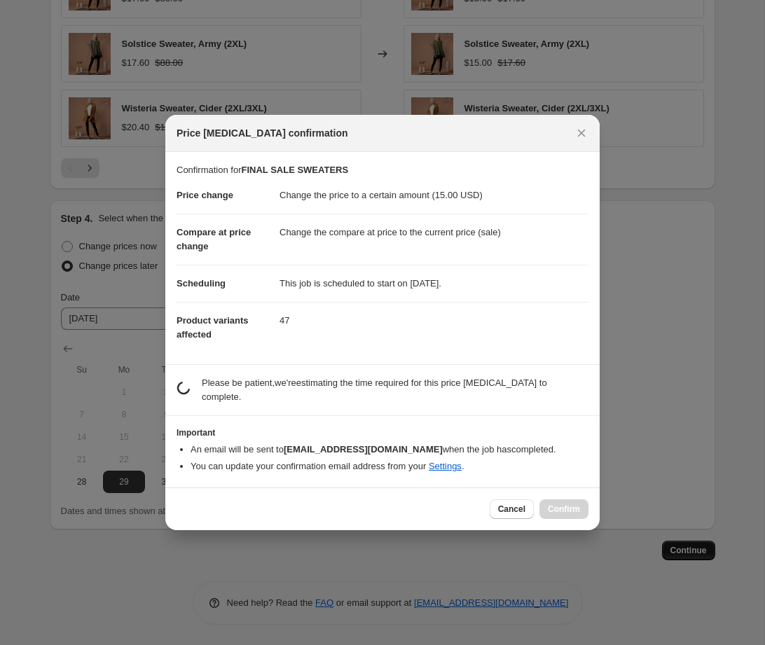
scroll to position [0, 0]
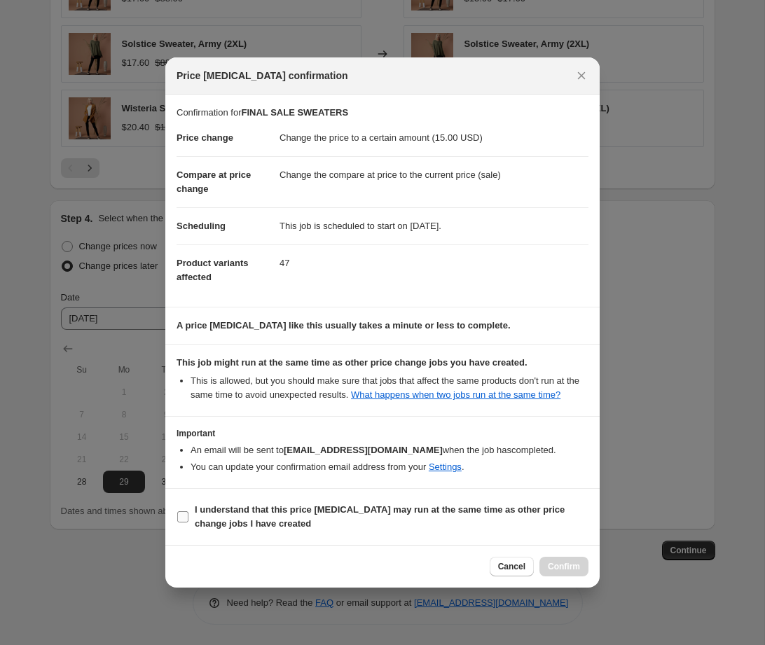
click at [191, 523] on label "I understand that this price [MEDICAL_DATA] may run at the same time as other p…" at bounding box center [383, 517] width 412 height 34
click at [188, 523] on input "I understand that this price [MEDICAL_DATA] may run at the same time as other p…" at bounding box center [182, 516] width 11 height 11
checkbox input "true"
click at [562, 572] on span "Confirm" at bounding box center [564, 566] width 32 height 11
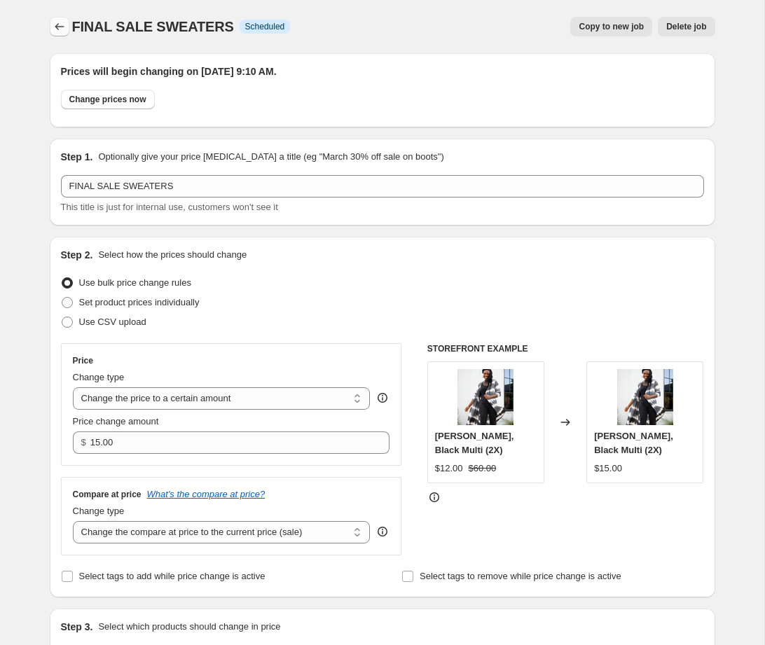
click at [64, 27] on icon "Price change jobs" at bounding box center [60, 27] width 14 height 14
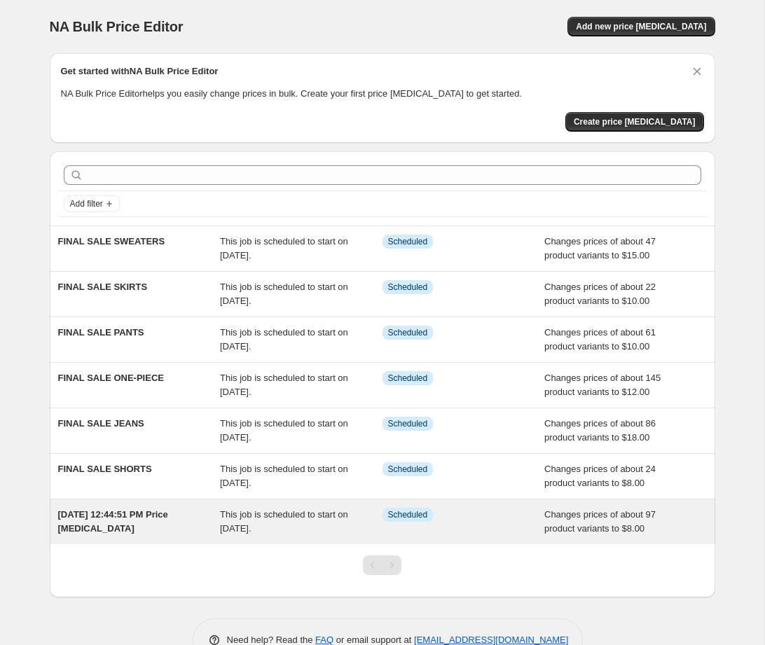
click at [187, 516] on div "[DATE] 12:44:51 PM Price [MEDICAL_DATA]" at bounding box center [139, 522] width 163 height 28
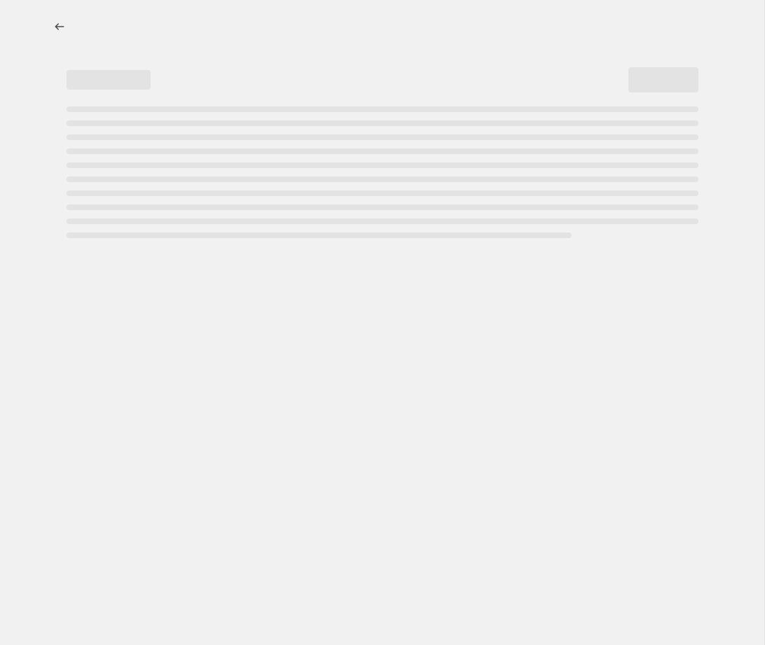
select select "tag"
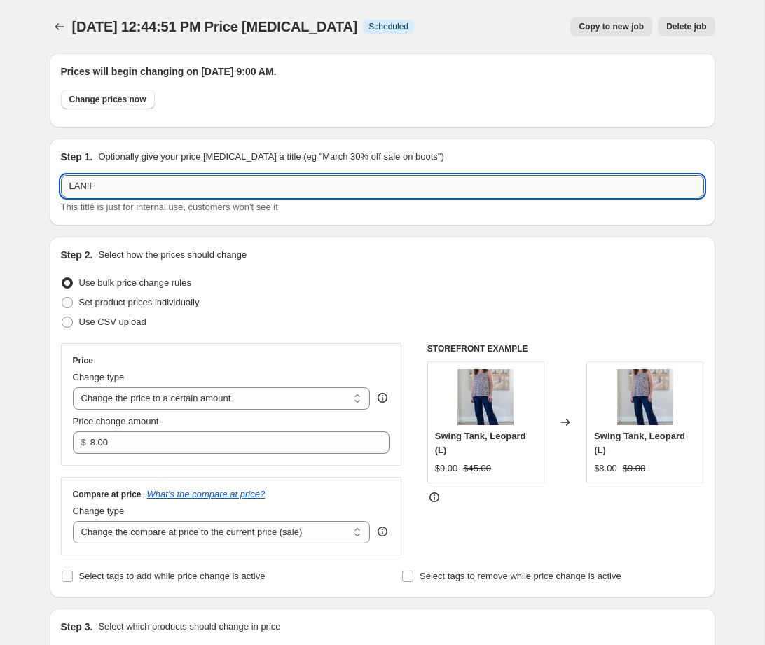
click at [133, 181] on input "LANIF" at bounding box center [382, 186] width 643 height 22
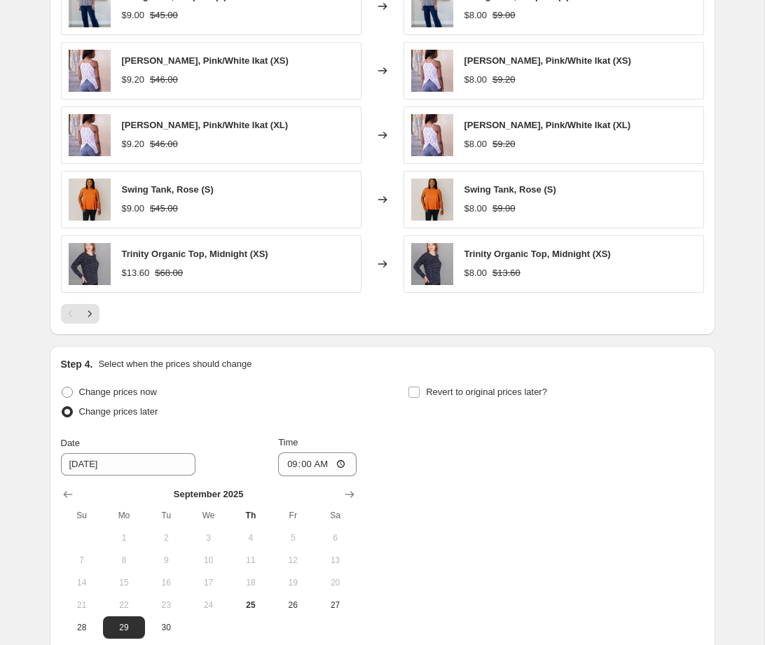
scroll to position [1107, 0]
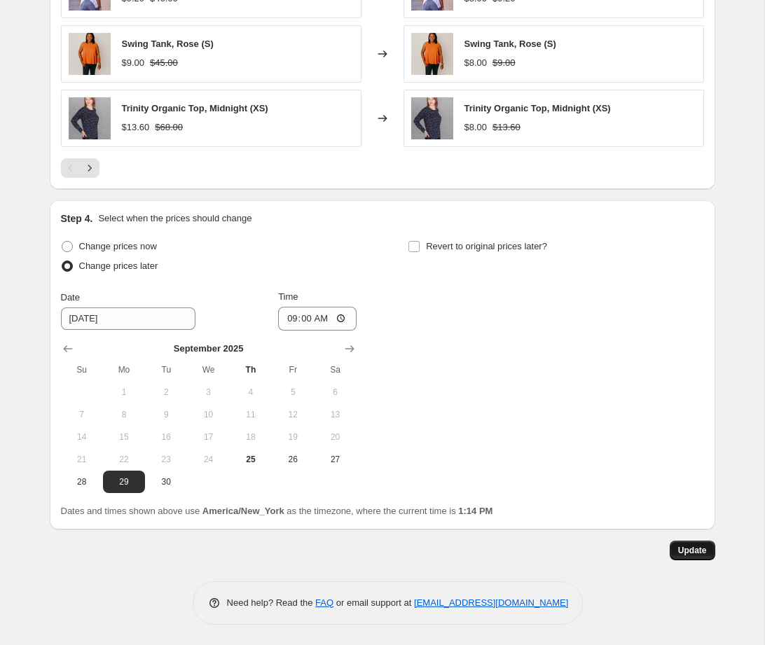
type input "FINAL SALE TOPS"
click at [689, 549] on span "Update" at bounding box center [692, 550] width 29 height 11
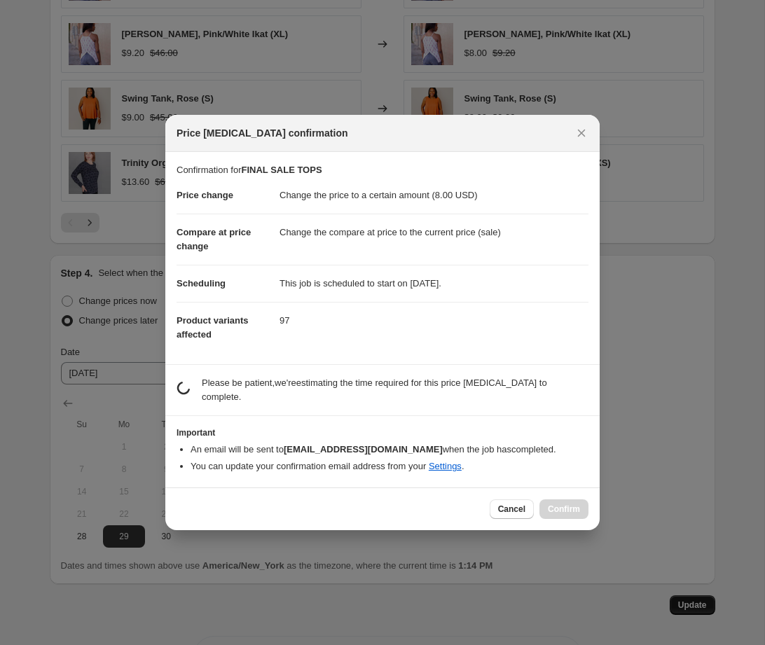
scroll to position [0, 0]
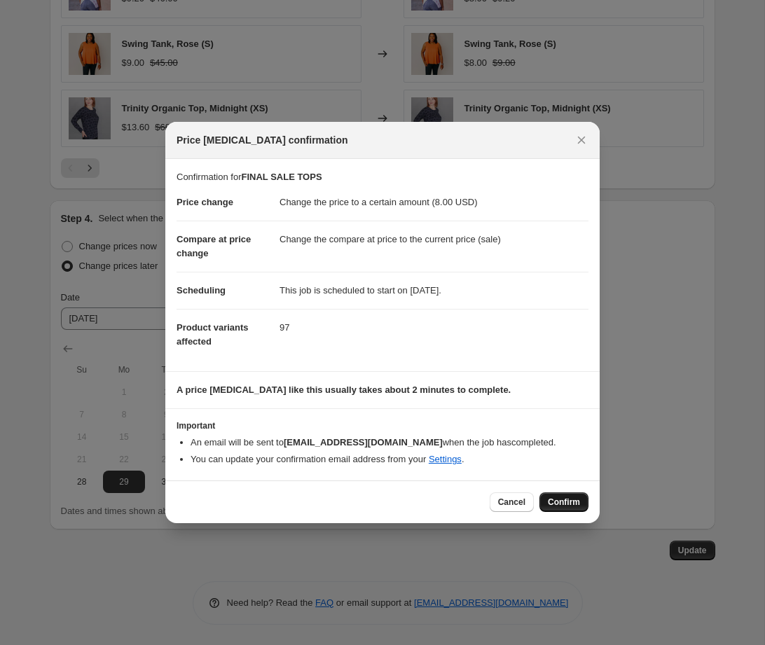
click at [563, 503] on span "Confirm" at bounding box center [564, 502] width 32 height 11
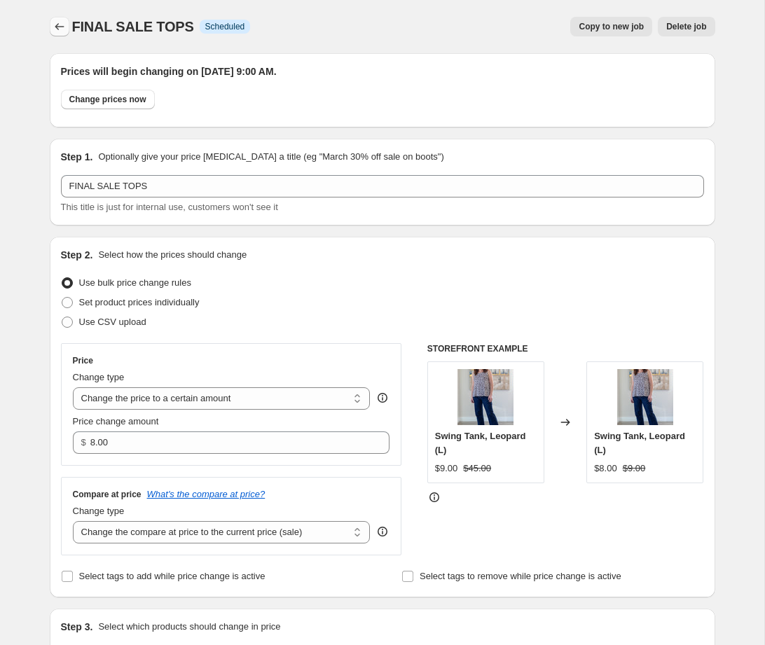
click at [57, 23] on icon "Price change jobs" at bounding box center [60, 27] width 14 height 14
